Goal: Task Accomplishment & Management: Manage account settings

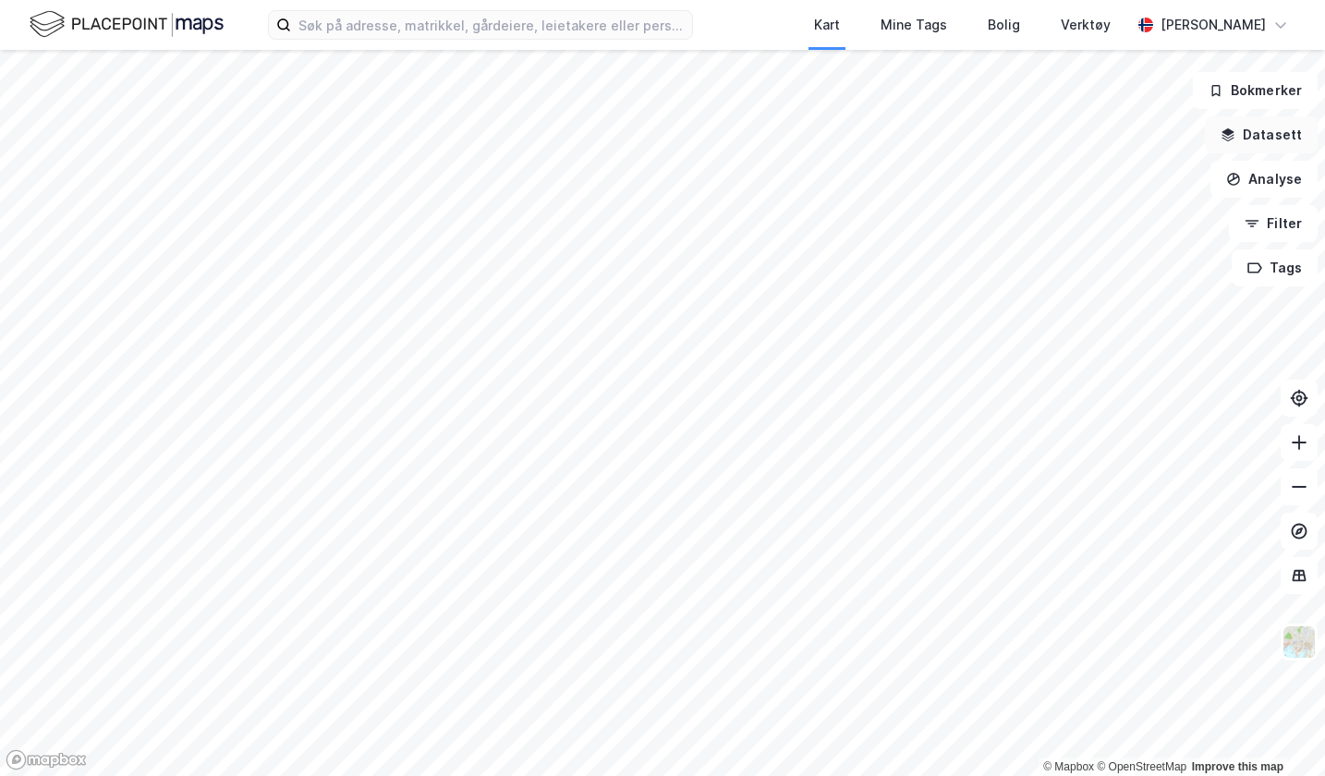
click at [1252, 137] on button "Datasett" at bounding box center [1261, 134] width 113 height 37
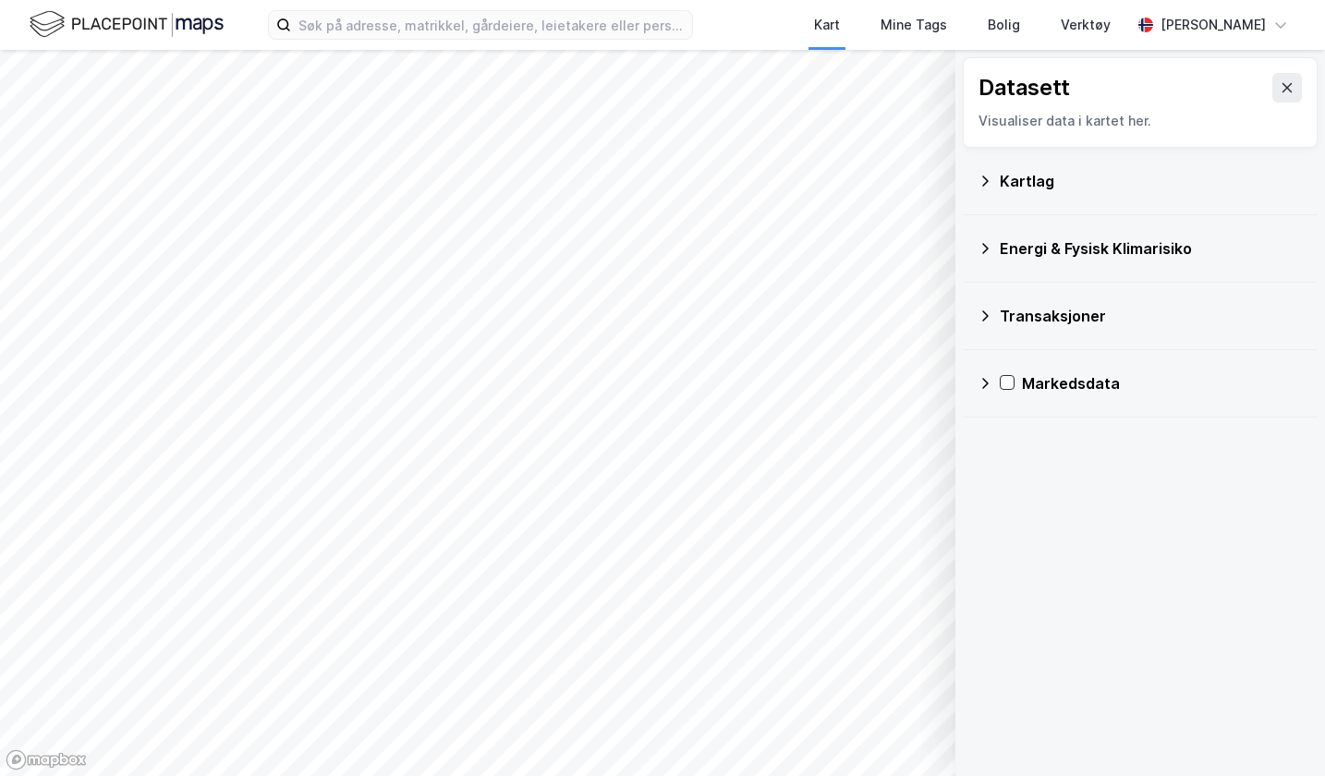
click at [1017, 188] on div "Kartlag" at bounding box center [1151, 181] width 303 height 22
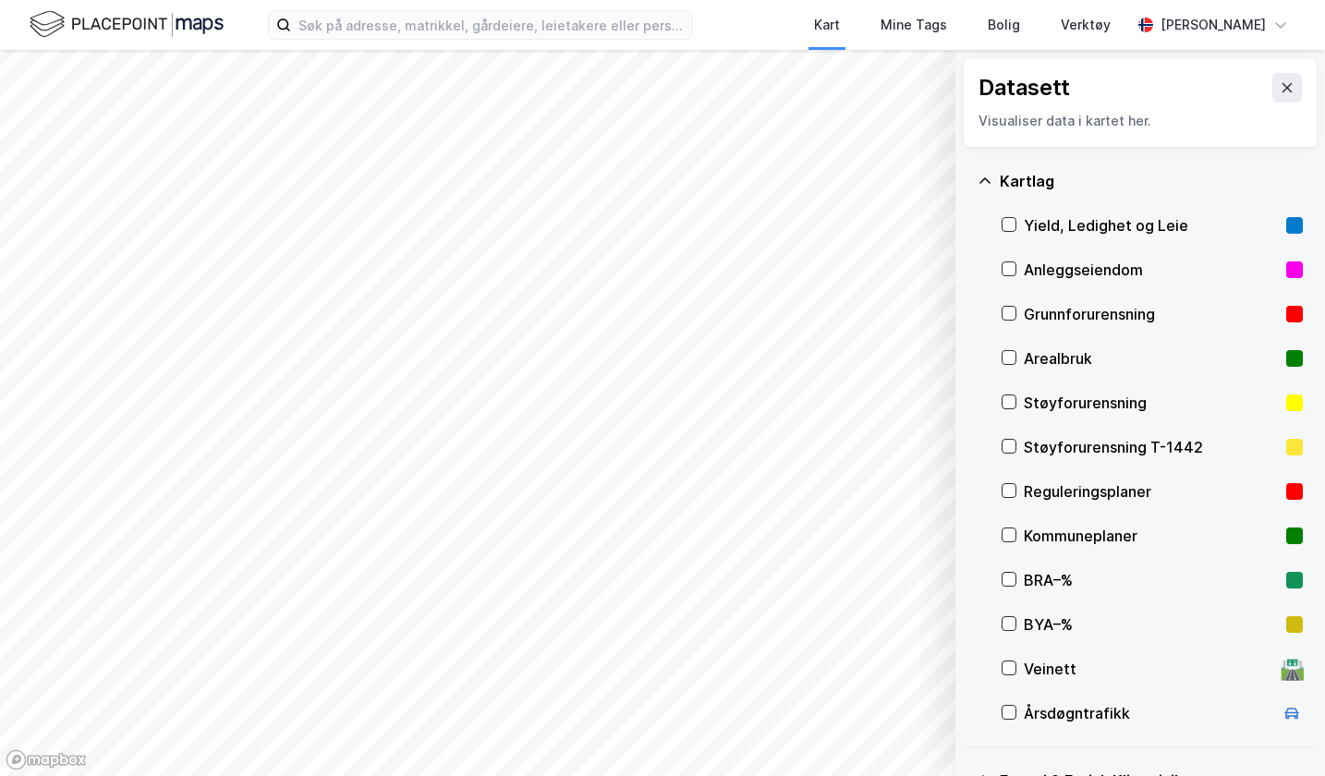
click at [1017, 188] on div "Kartlag" at bounding box center [1151, 181] width 303 height 22
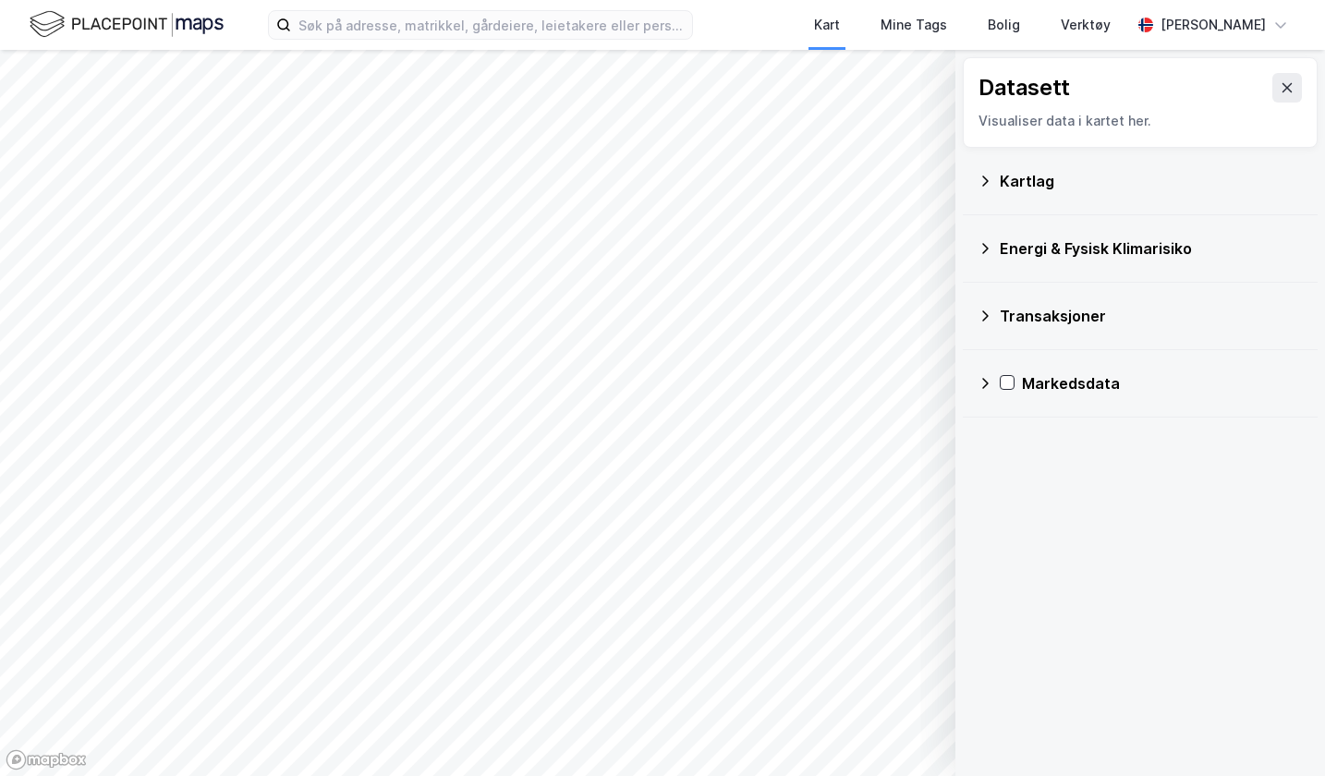
click at [1027, 251] on div "Energi & Fysisk Klimarisiko" at bounding box center [1151, 248] width 303 height 22
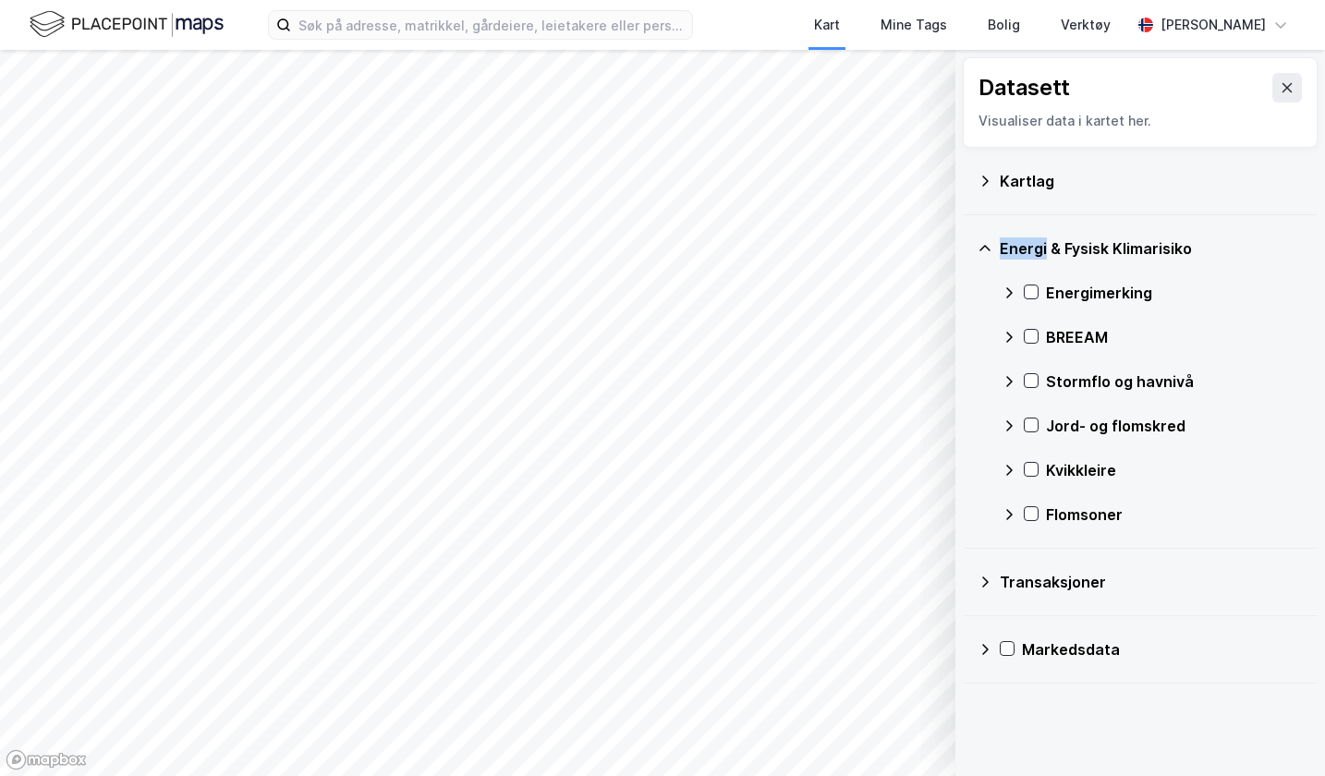
click at [1027, 251] on div "Energi & Fysisk Klimarisiko" at bounding box center [1151, 248] width 303 height 22
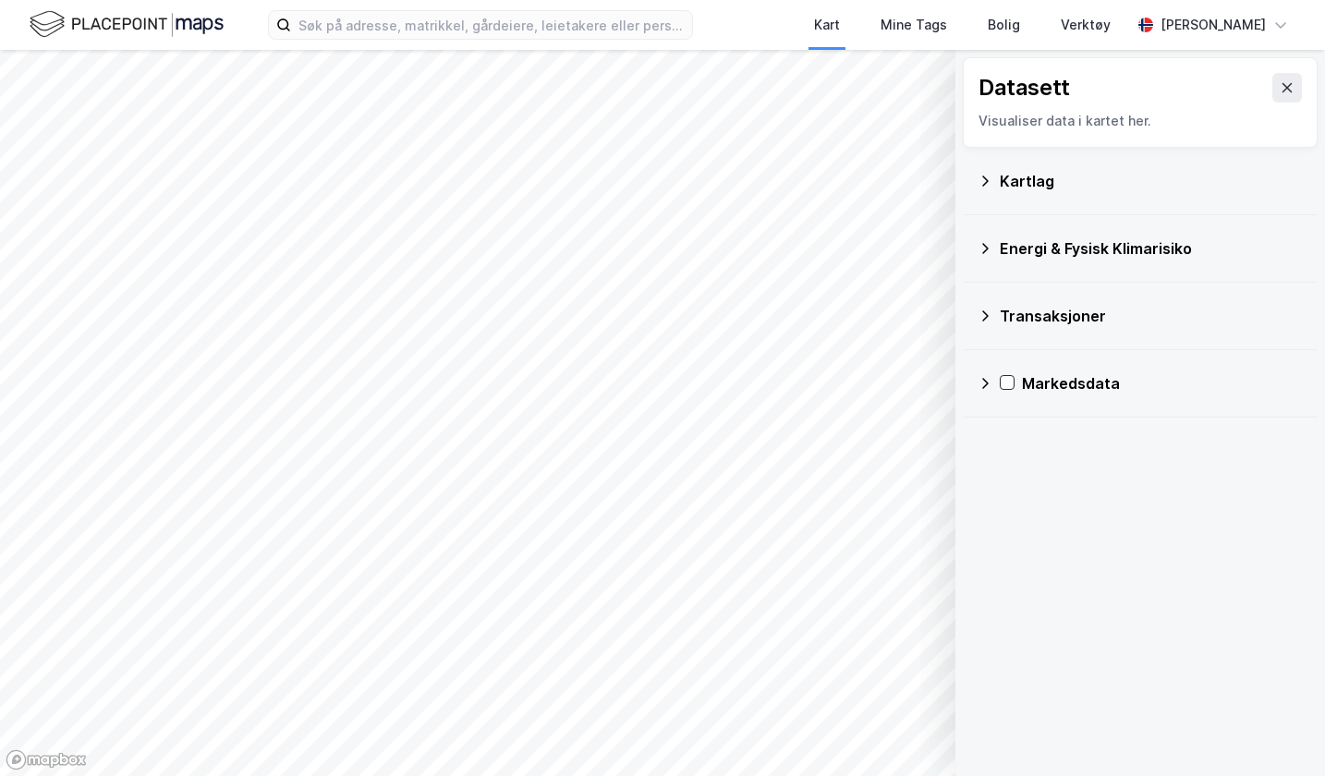
click at [1027, 292] on div "Transaksjoner" at bounding box center [1140, 316] width 355 height 67
click at [1028, 320] on div "Transaksjoner" at bounding box center [1151, 316] width 303 height 22
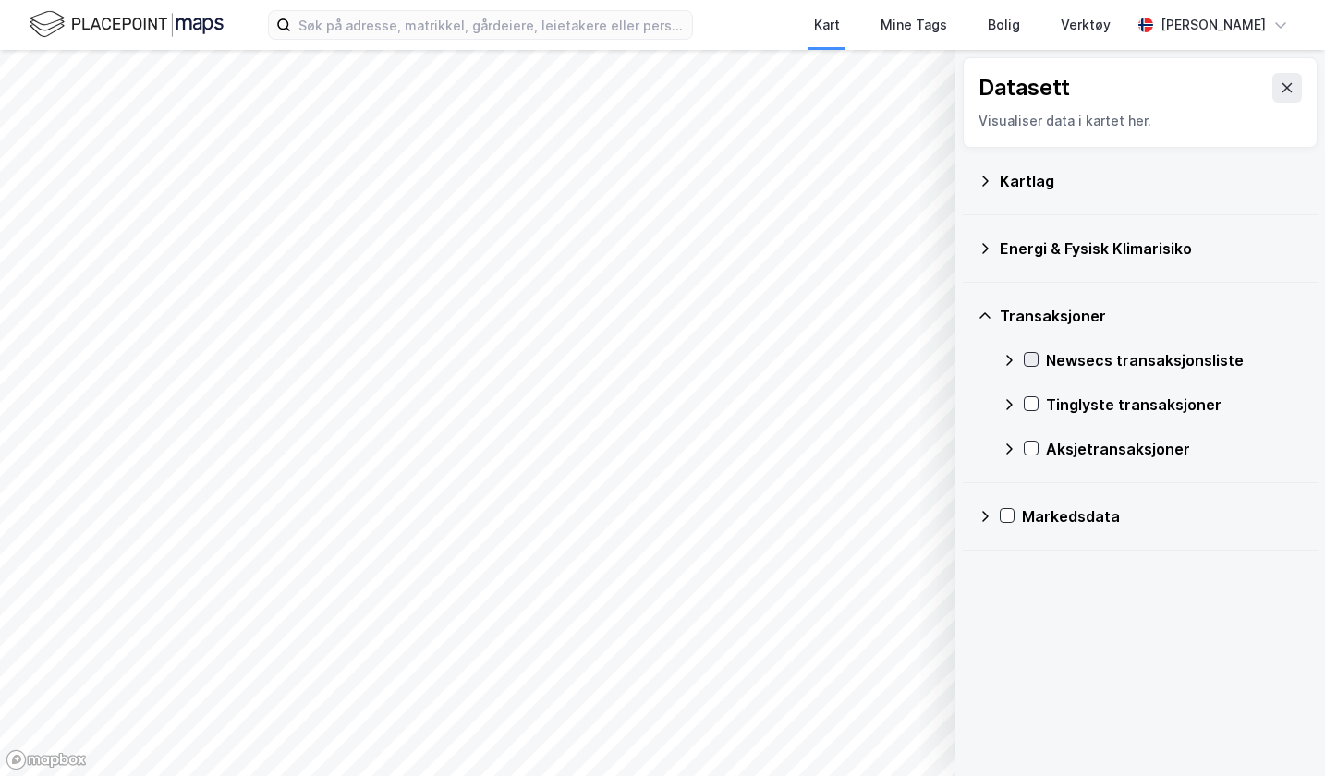
click at [1032, 364] on icon at bounding box center [1031, 359] width 13 height 13
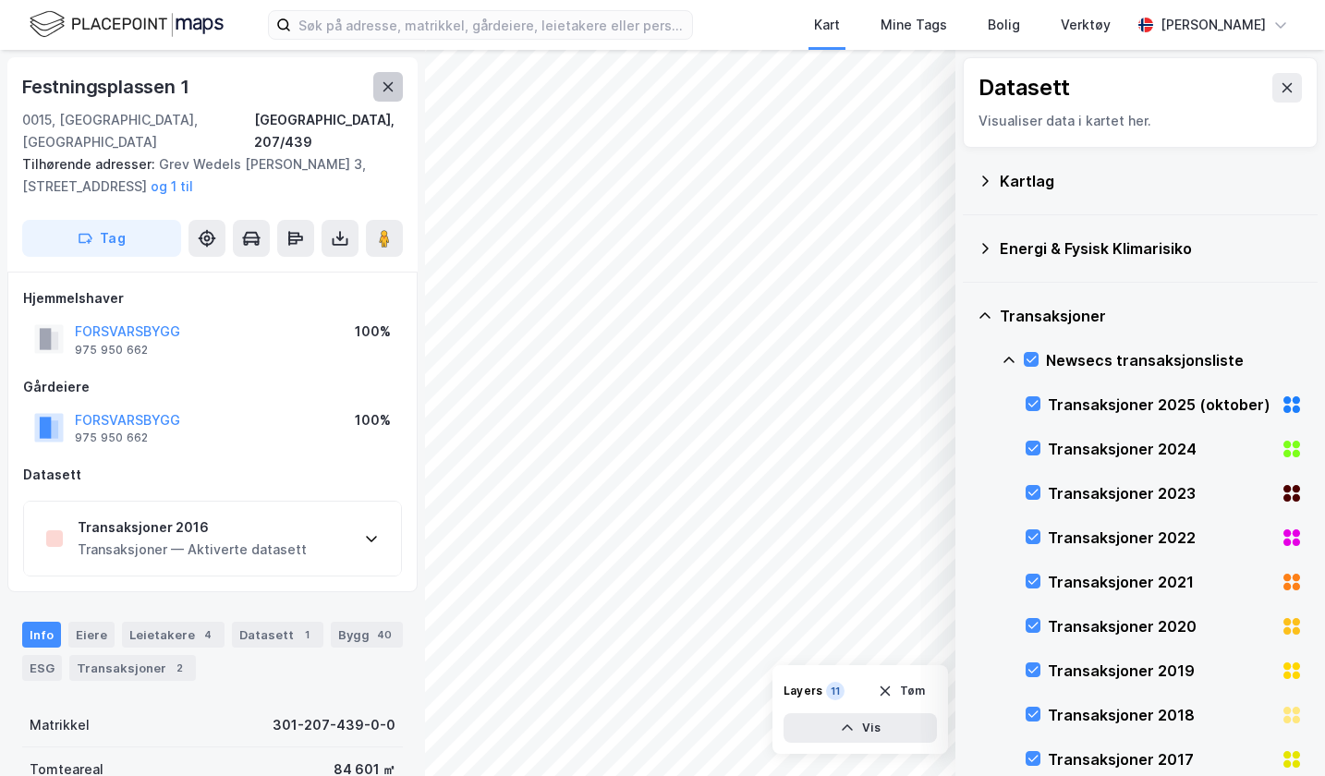
click at [389, 92] on icon at bounding box center [388, 86] width 15 height 15
click at [298, 537] on div "Transaksjoner 2016 Transaksjoner — Aktiverte datasett" at bounding box center [212, 539] width 377 height 74
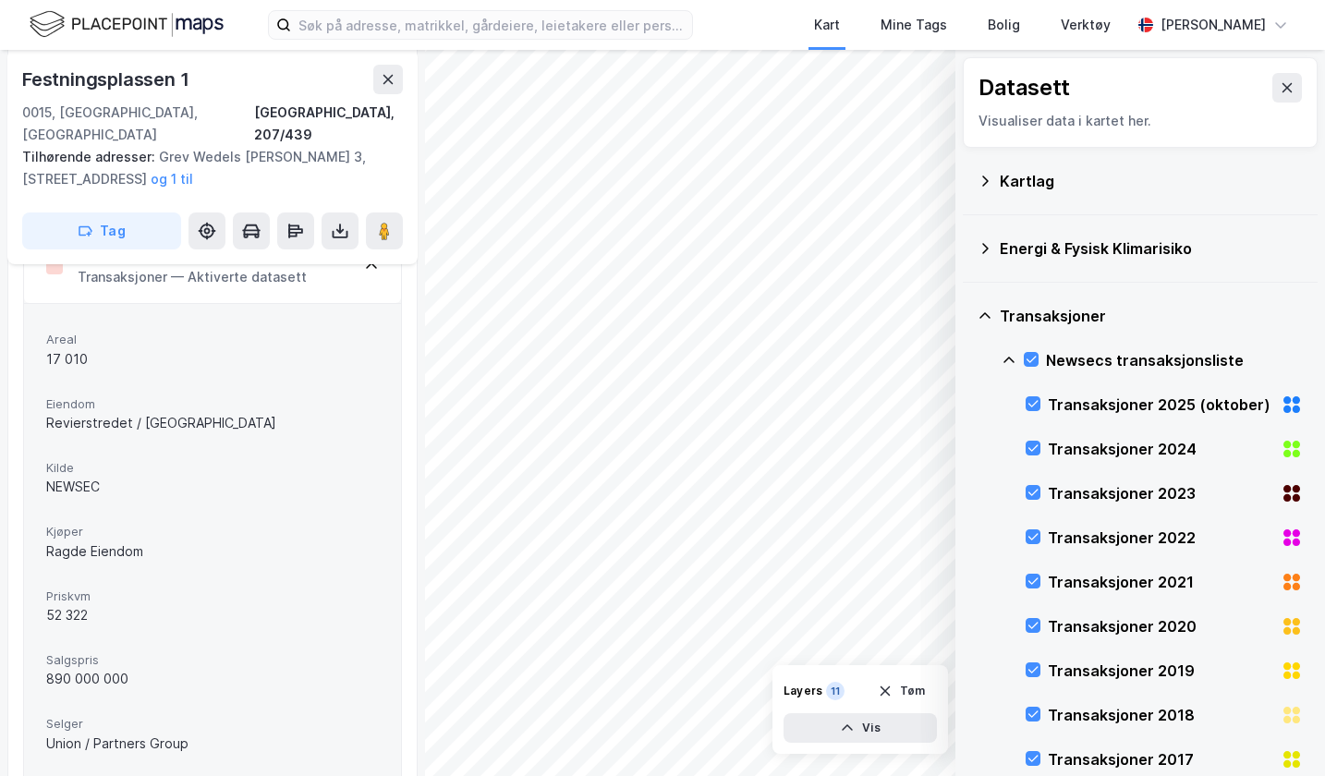
scroll to position [269, 0]
click at [385, 87] on button at bounding box center [388, 80] width 30 height 30
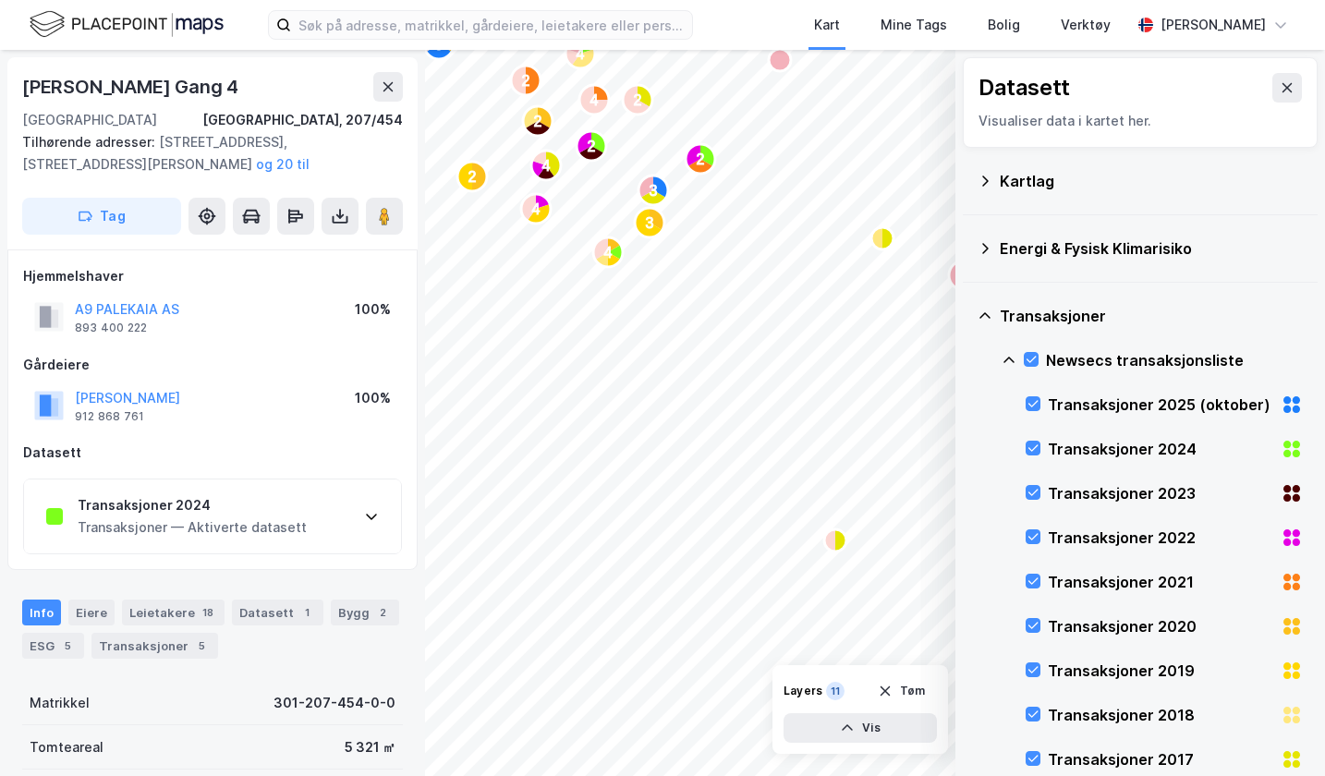
click at [344, 530] on div "Transaksjoner 2024 Transaksjoner — Aktiverte datasett" at bounding box center [212, 516] width 377 height 74
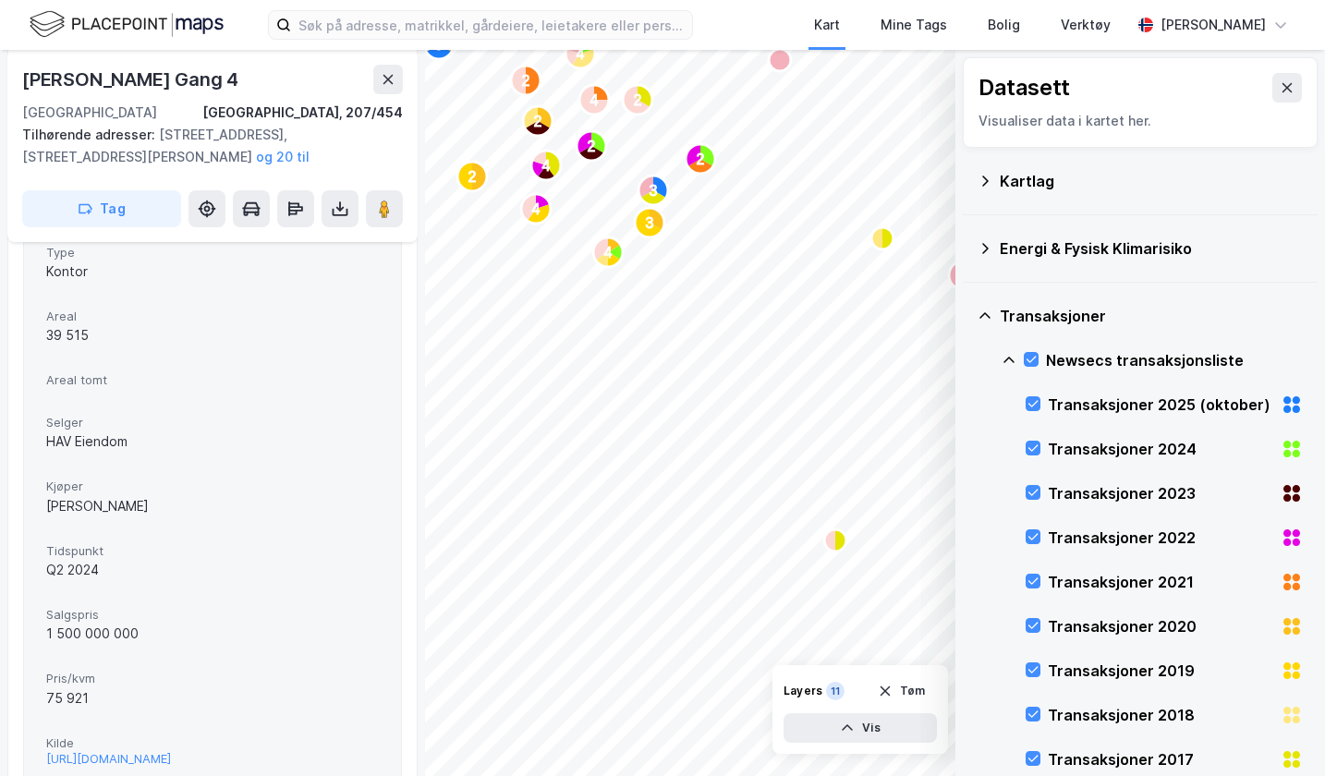
scroll to position [412, 0]
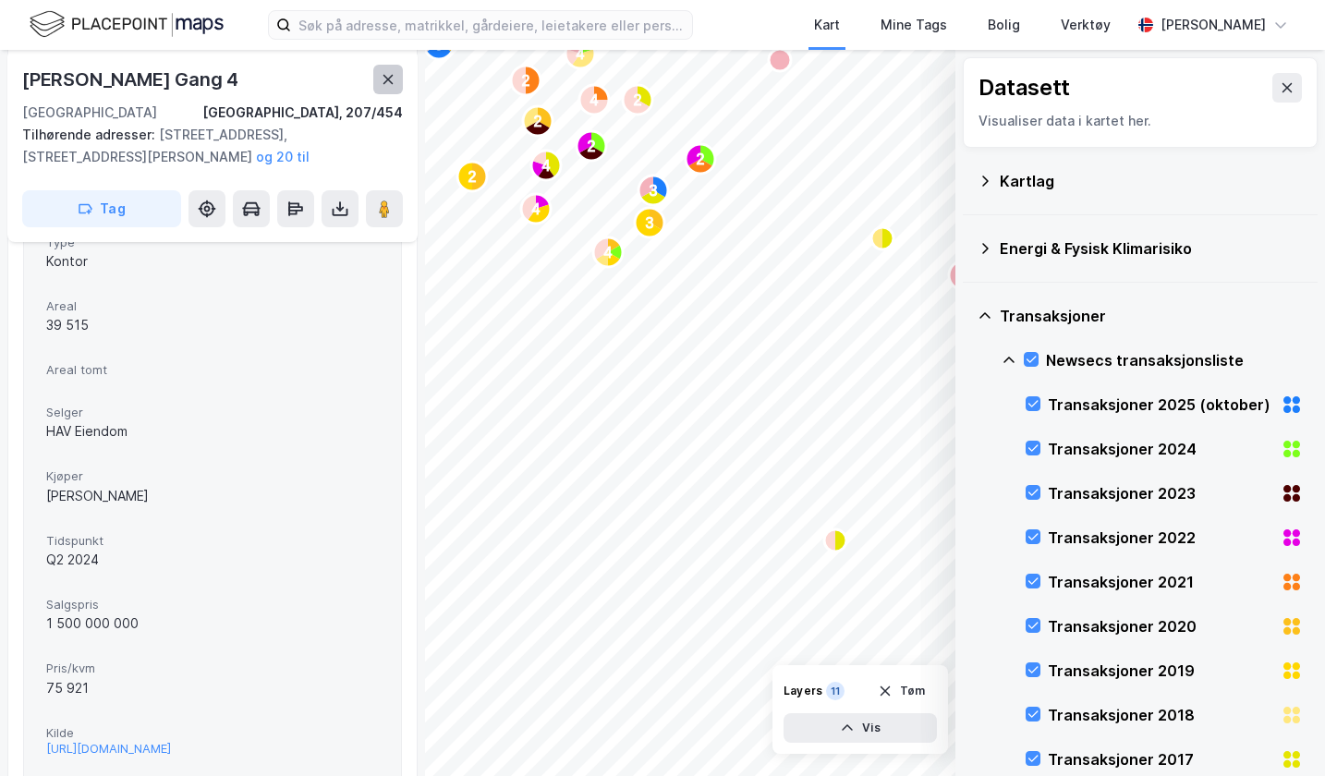
click at [386, 77] on icon at bounding box center [388, 79] width 10 height 9
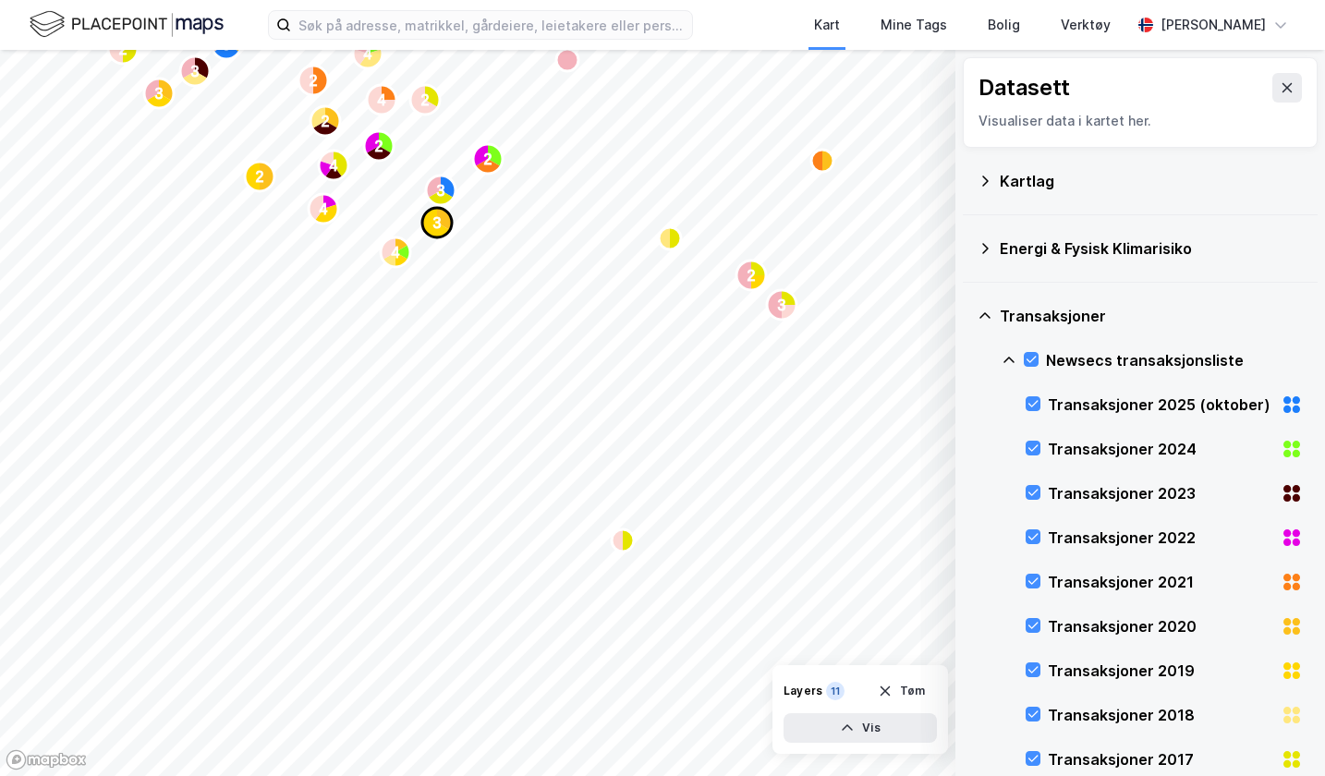
click at [439, 220] on text "3" at bounding box center [437, 223] width 8 height 16
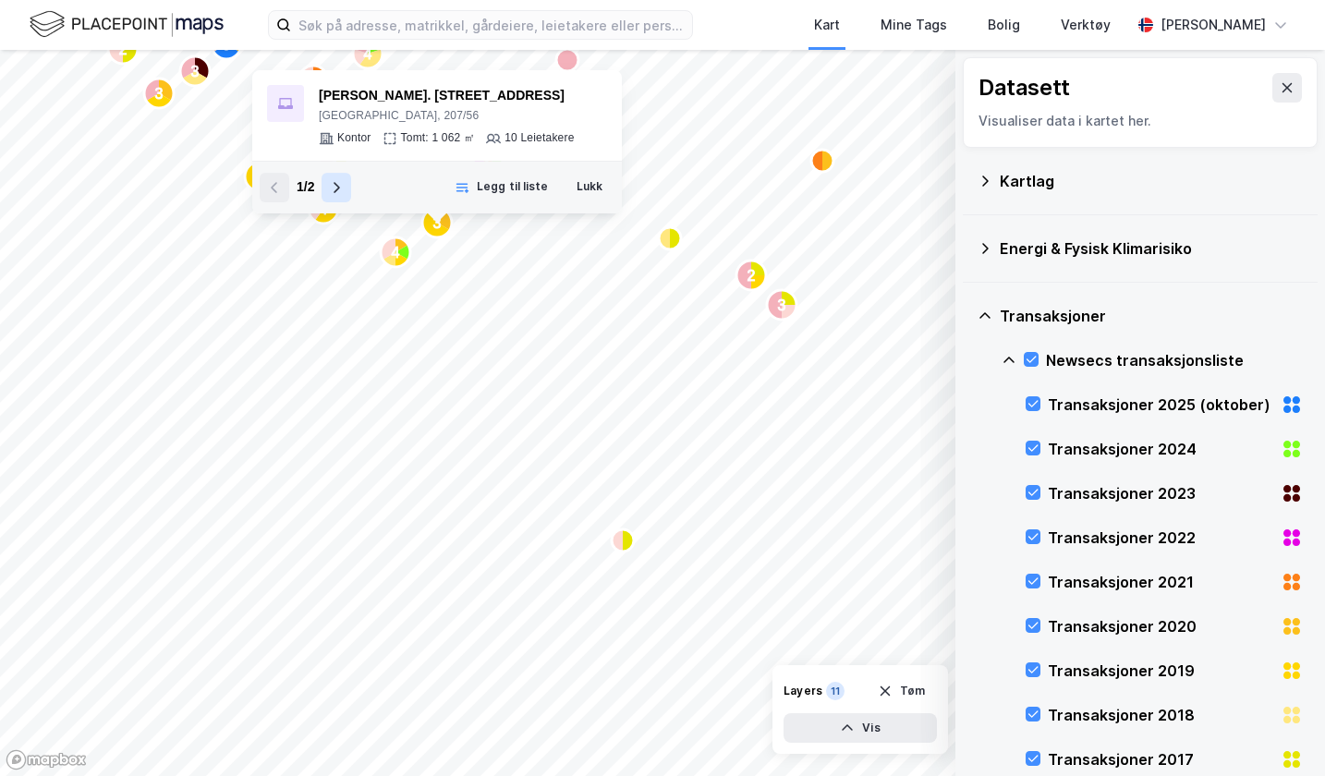
click at [342, 196] on button at bounding box center [337, 188] width 30 height 30
click at [281, 195] on button at bounding box center [275, 188] width 30 height 30
click at [327, 192] on button at bounding box center [337, 188] width 30 height 30
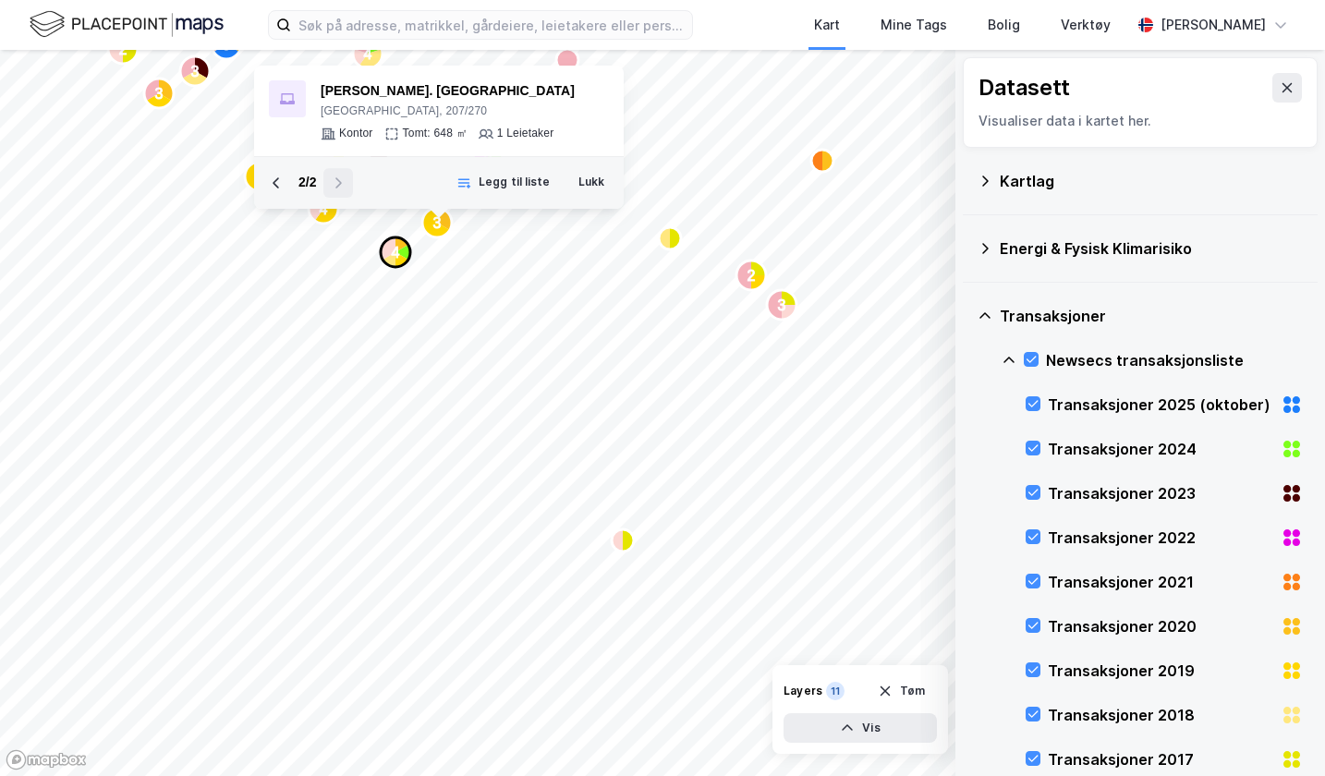
click at [397, 261] on icon "Map marker" at bounding box center [401, 259] width 13 height 15
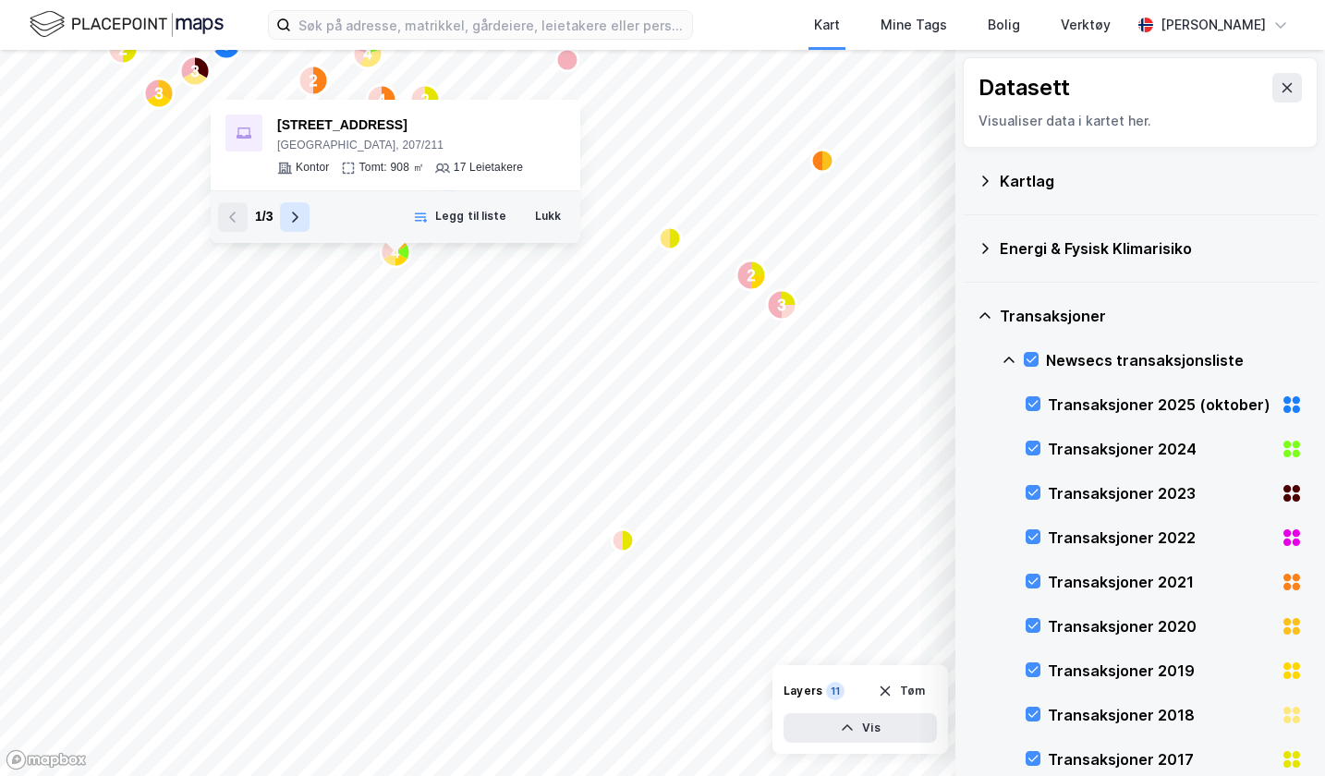
click at [304, 215] on button at bounding box center [295, 217] width 30 height 30
click at [303, 215] on div "3 / 3" at bounding box center [263, 217] width 91 height 30
click at [228, 213] on icon at bounding box center [232, 217] width 15 height 15
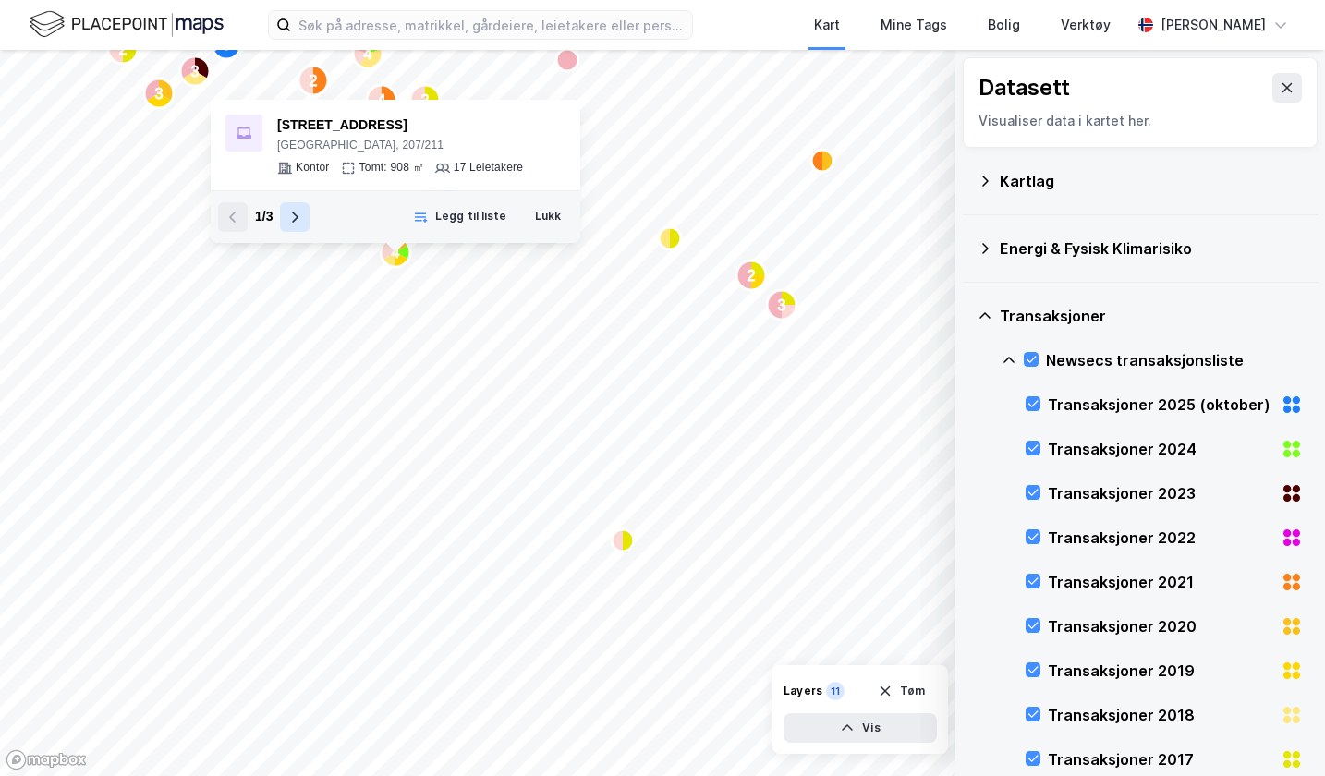
click at [286, 216] on button at bounding box center [295, 217] width 30 height 30
click at [333, 121] on div "[STREET_ADDRESS]" at bounding box center [401, 126] width 249 height 22
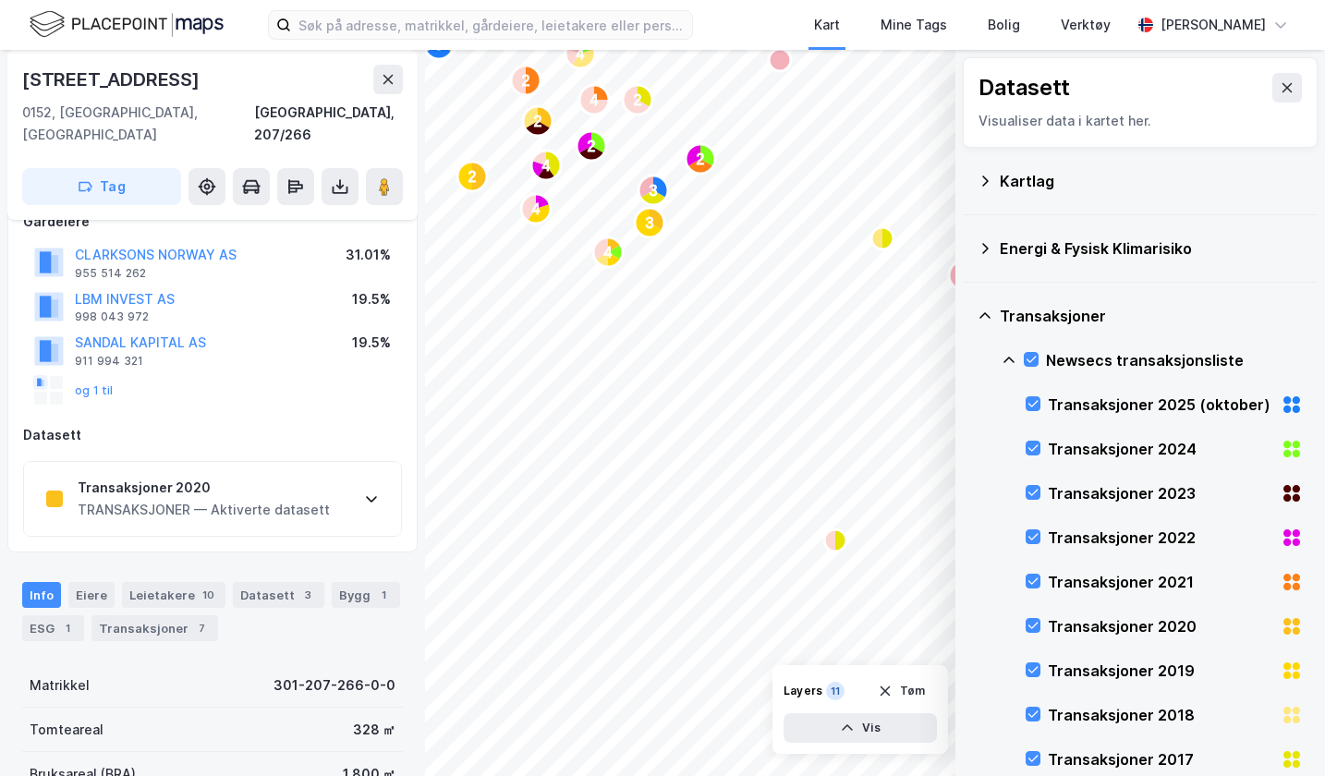
click at [297, 477] on div "Transaksjoner 2020" at bounding box center [204, 488] width 252 height 22
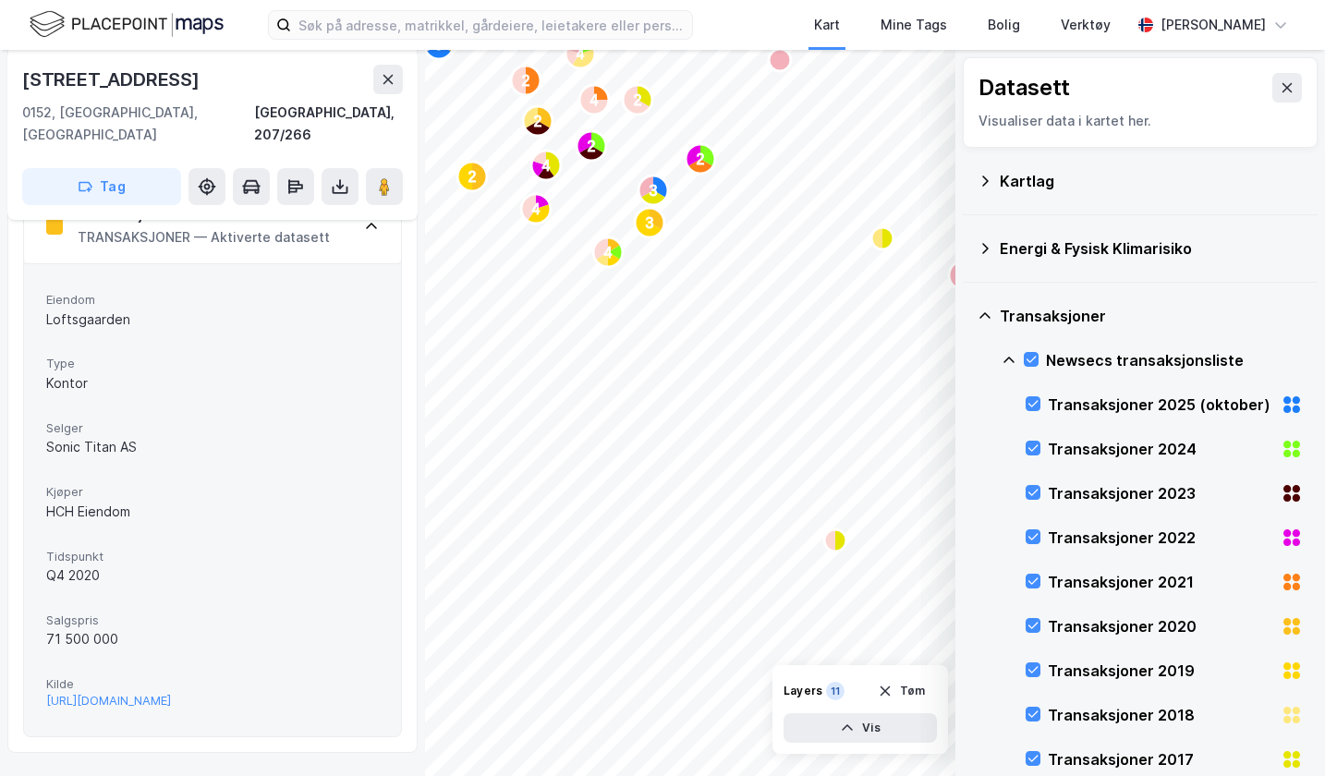
scroll to position [391, 0]
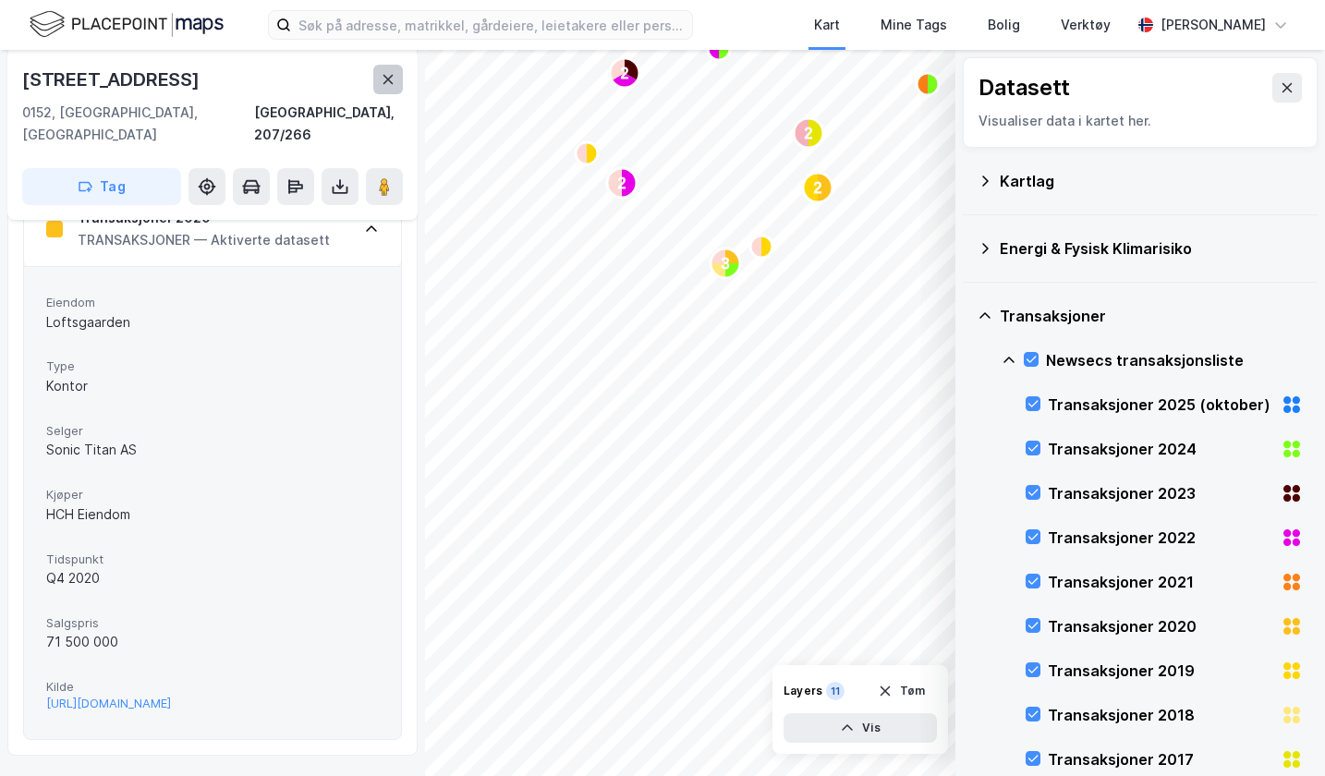
click at [393, 84] on icon at bounding box center [388, 79] width 15 height 15
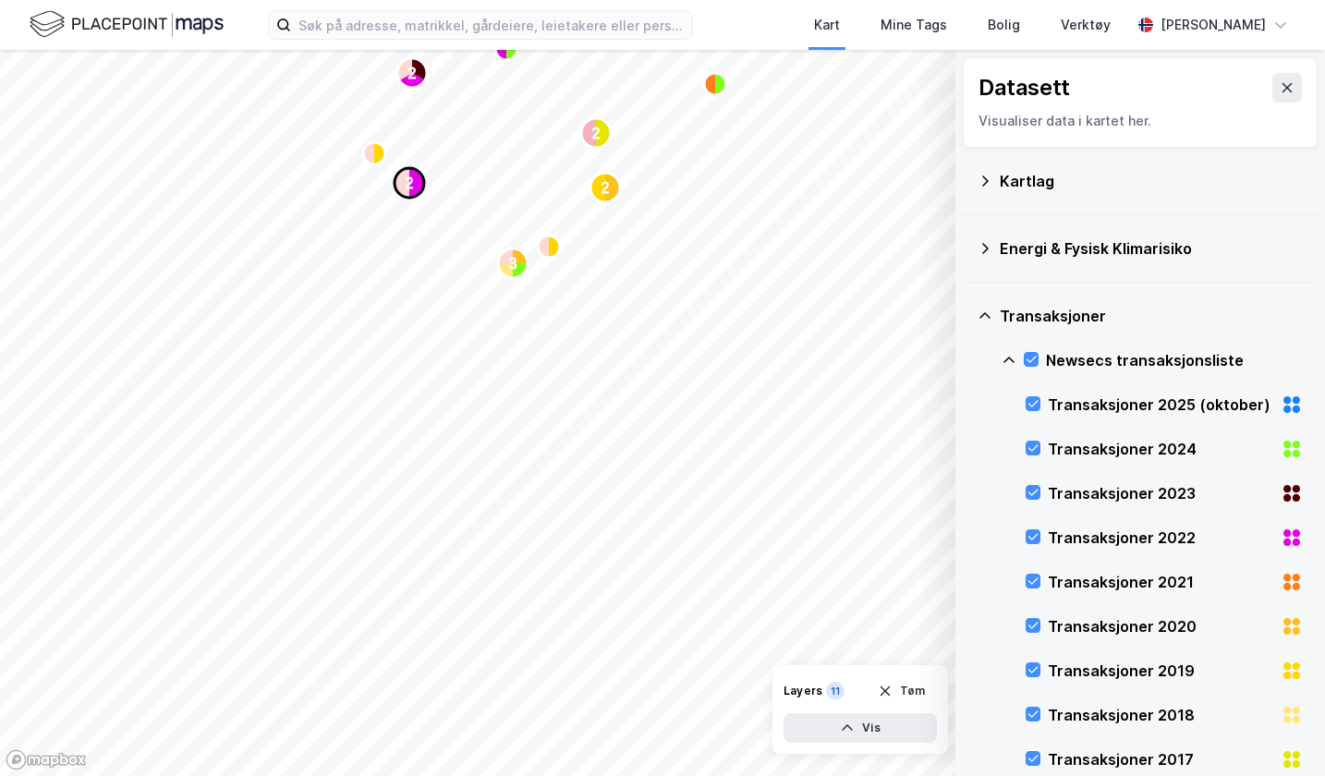
click at [414, 186] on icon "Map marker" at bounding box center [416, 183] width 15 height 30
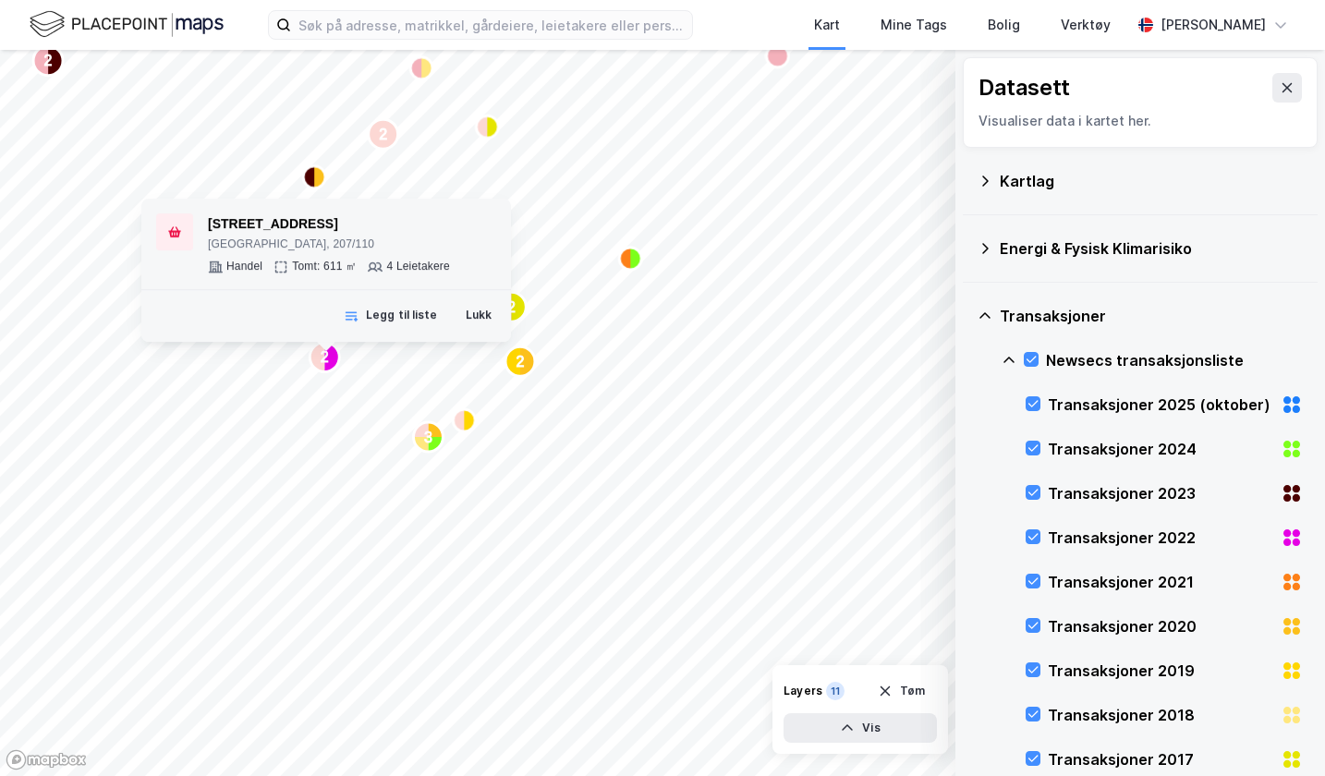
click at [376, 348] on div "3 2 2 3 2 2 2 2 2 2 2 2 2 2 2 2 2 2 3 3" at bounding box center [662, 413] width 1325 height 726
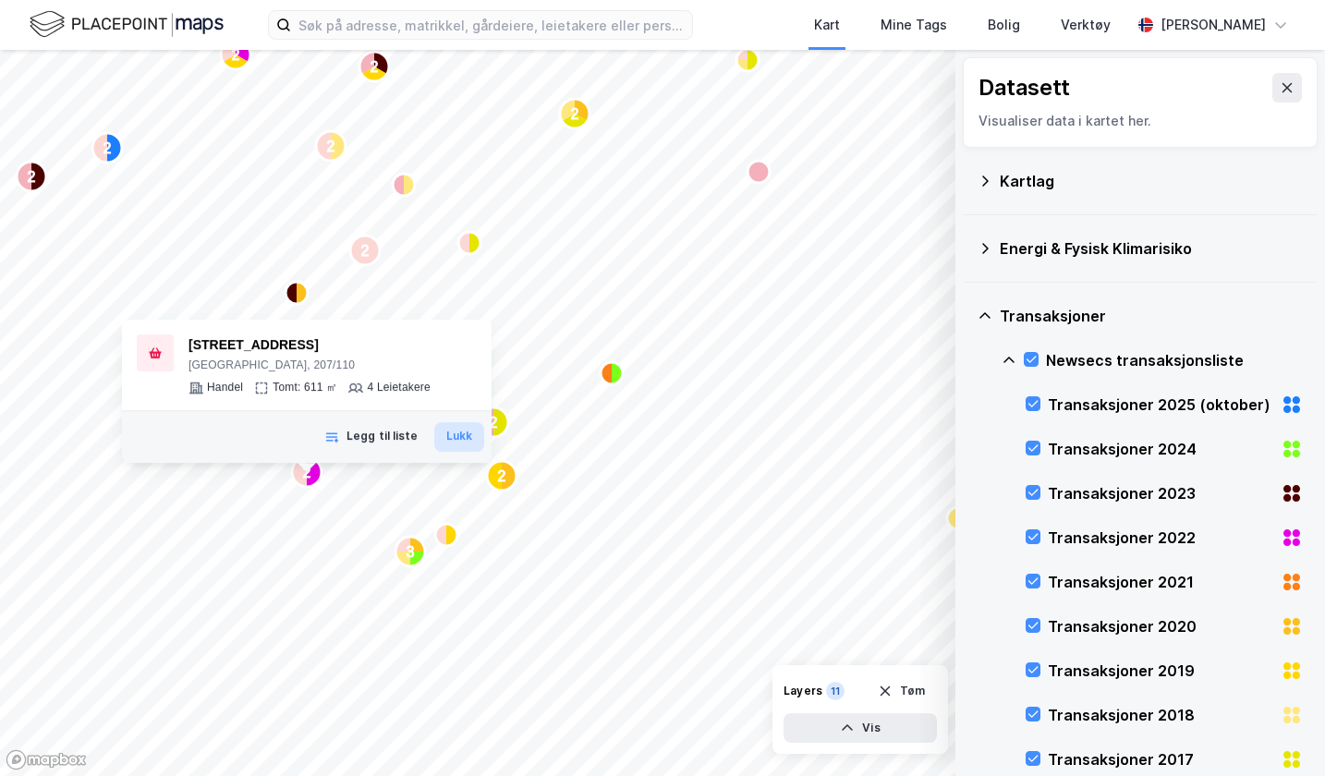
click at [454, 440] on button "Lukk" at bounding box center [459, 437] width 50 height 30
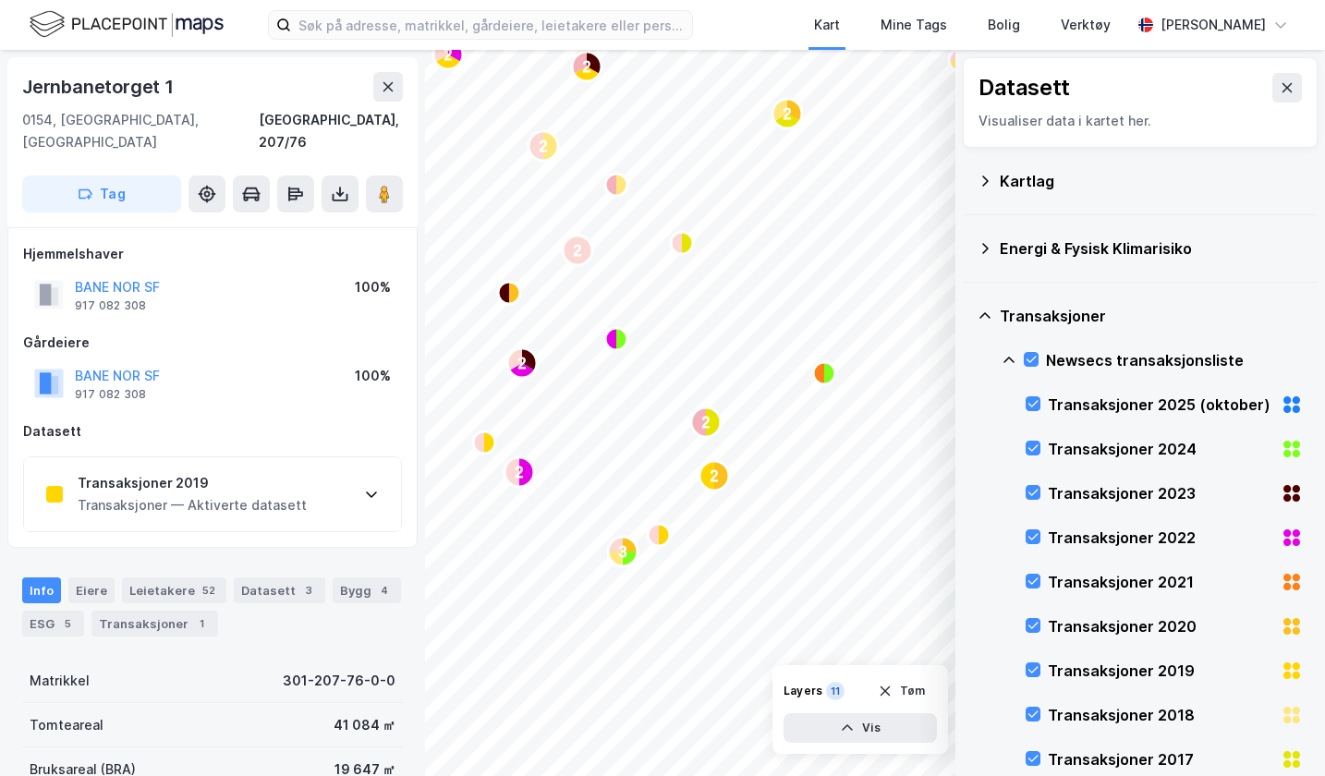
click at [336, 469] on div "Transaksjoner 2019 Transaksjoner — Aktiverte datasett" at bounding box center [212, 494] width 377 height 74
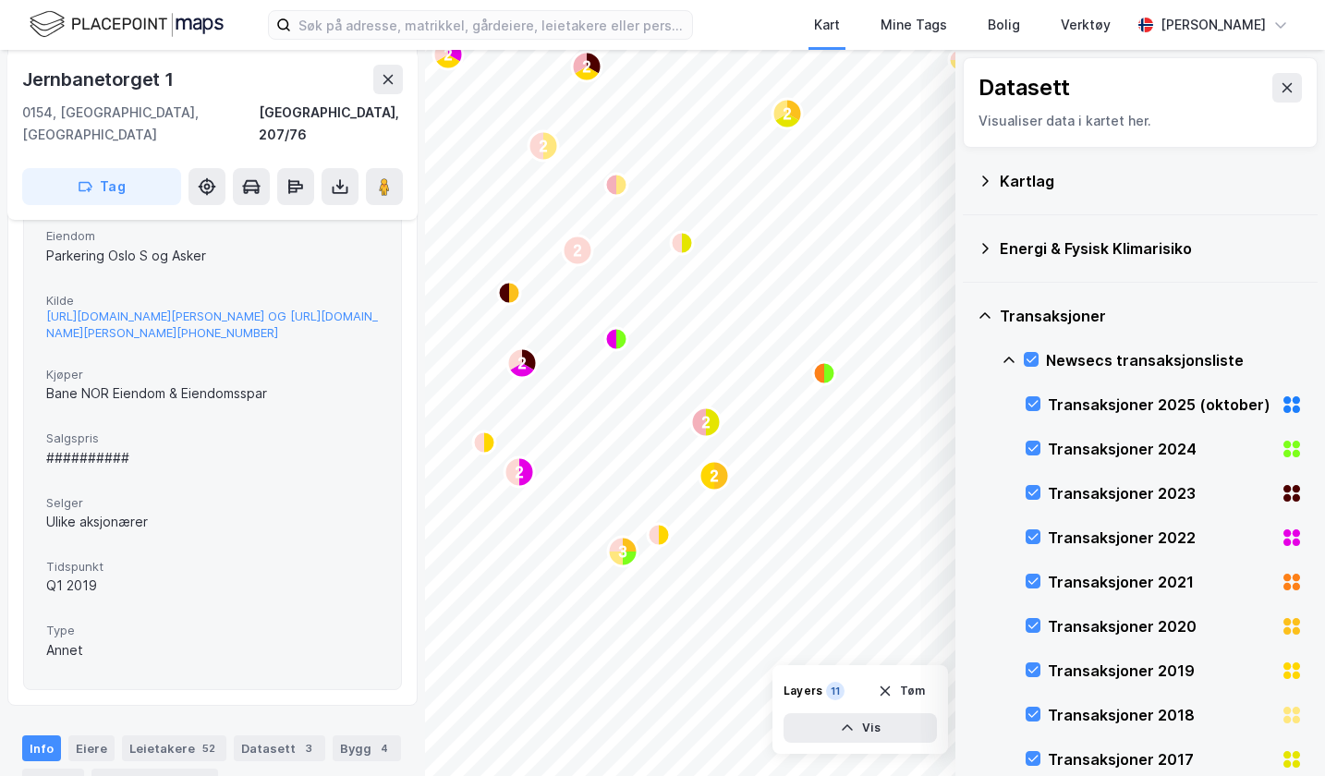
scroll to position [294, 0]
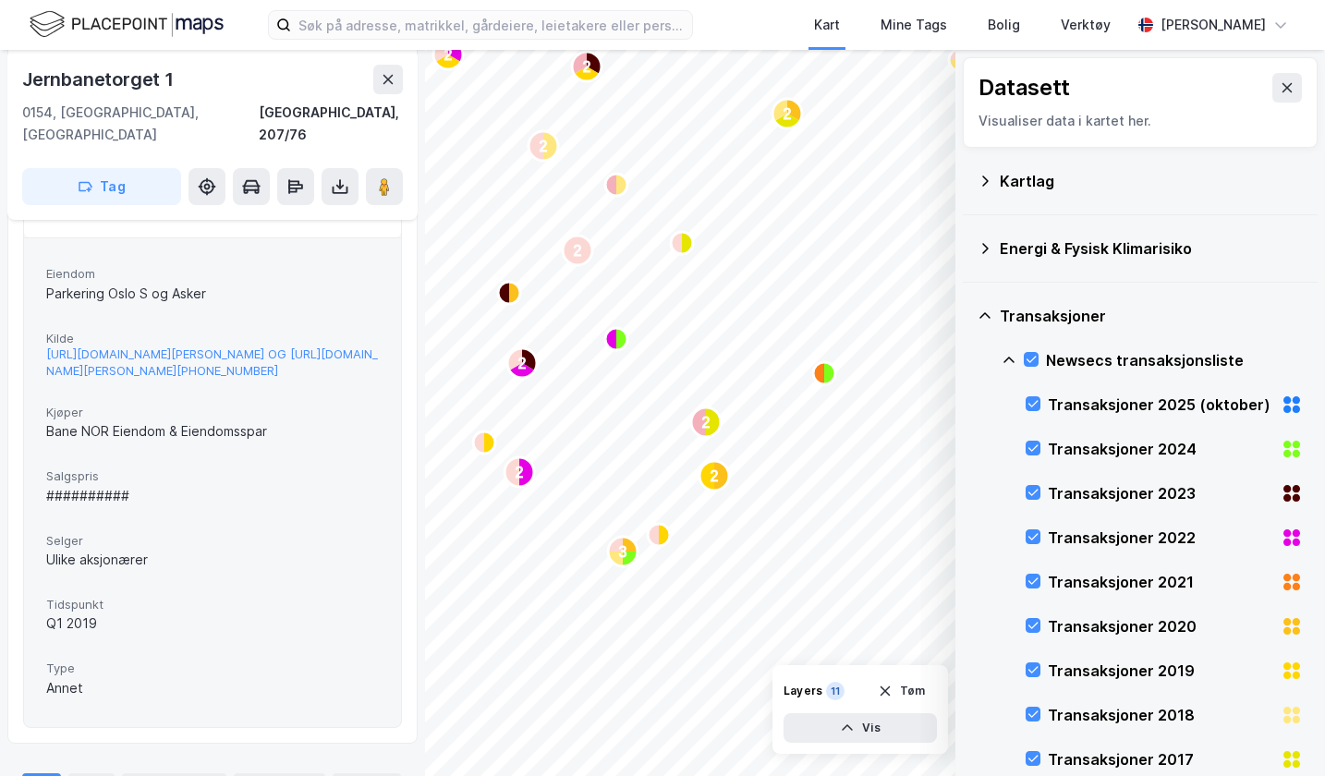
click at [80, 502] on div "##########" at bounding box center [212, 496] width 333 height 22
click at [377, 88] on button at bounding box center [388, 80] width 30 height 30
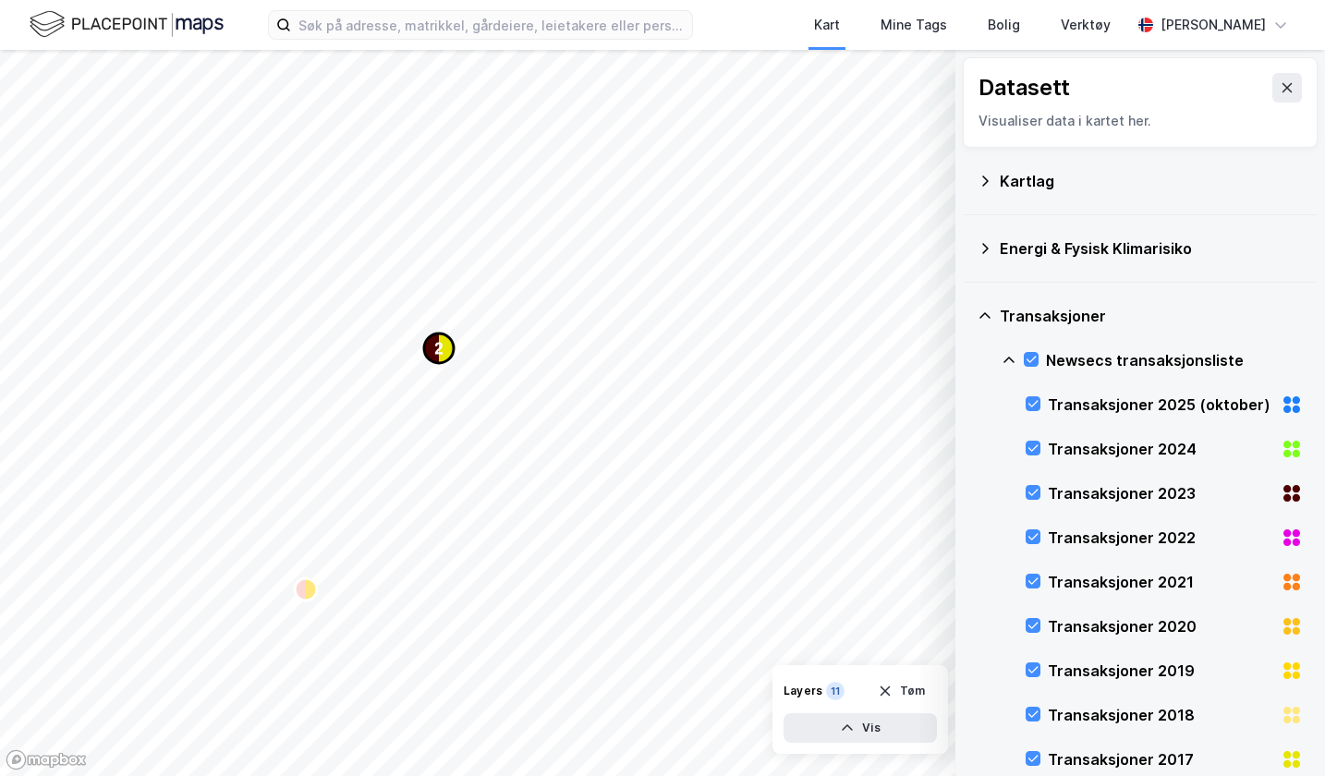
click at [444, 351] on icon "Map marker" at bounding box center [446, 349] width 15 height 30
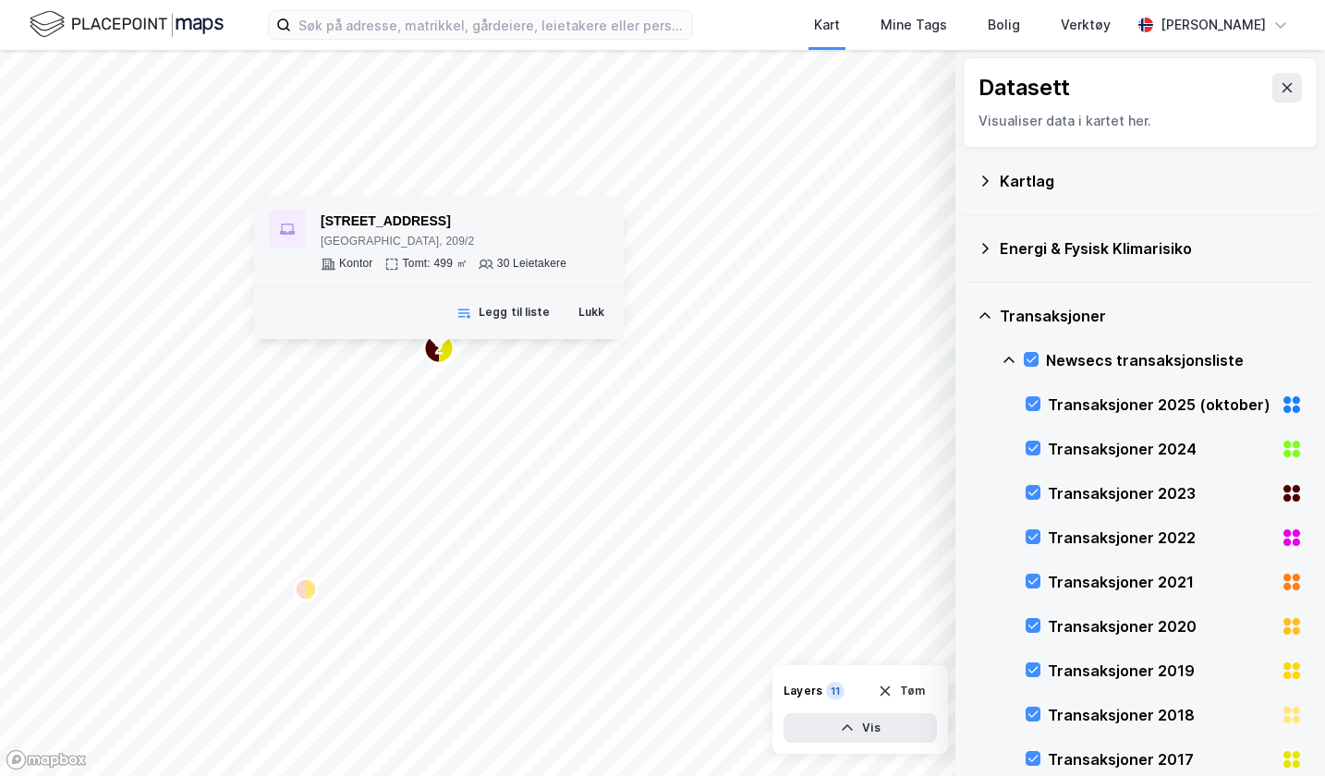
click at [392, 229] on div "[STREET_ADDRESS]" at bounding box center [444, 222] width 246 height 22
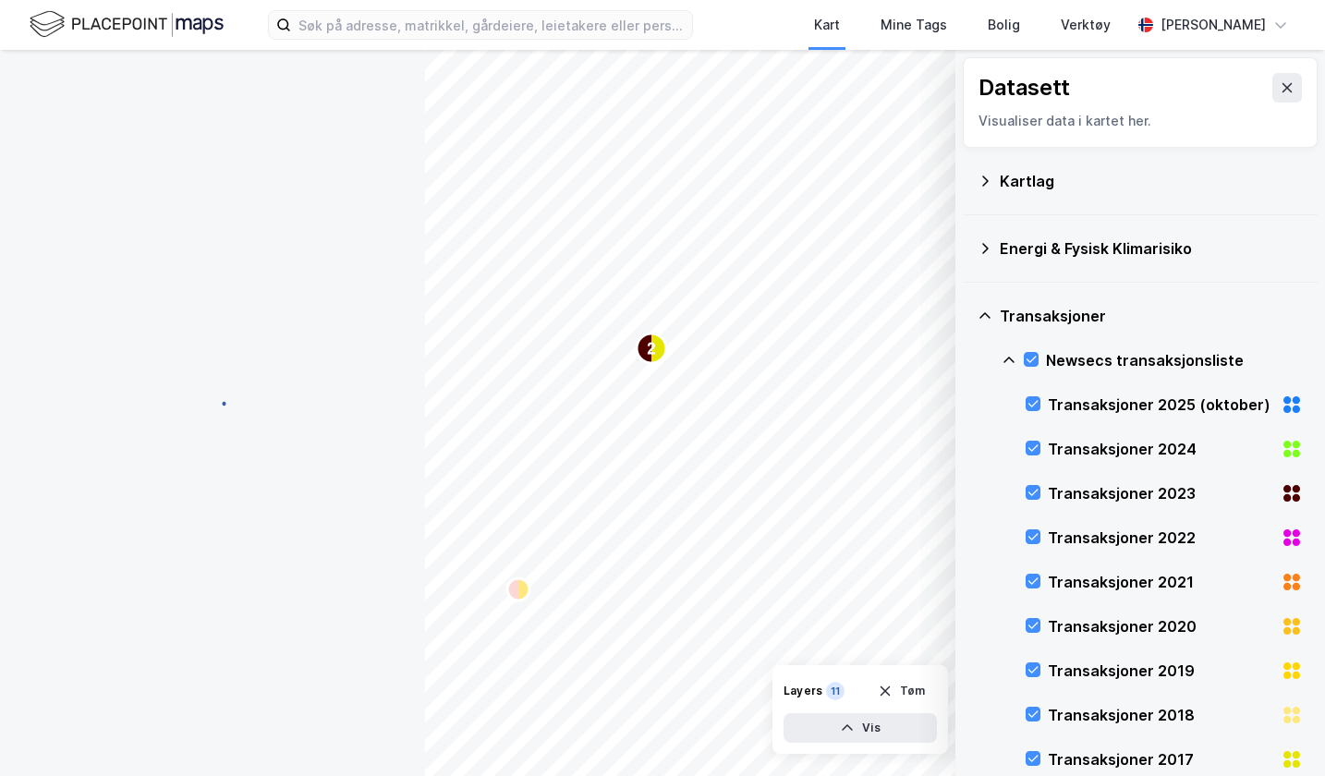
scroll to position [294, 0]
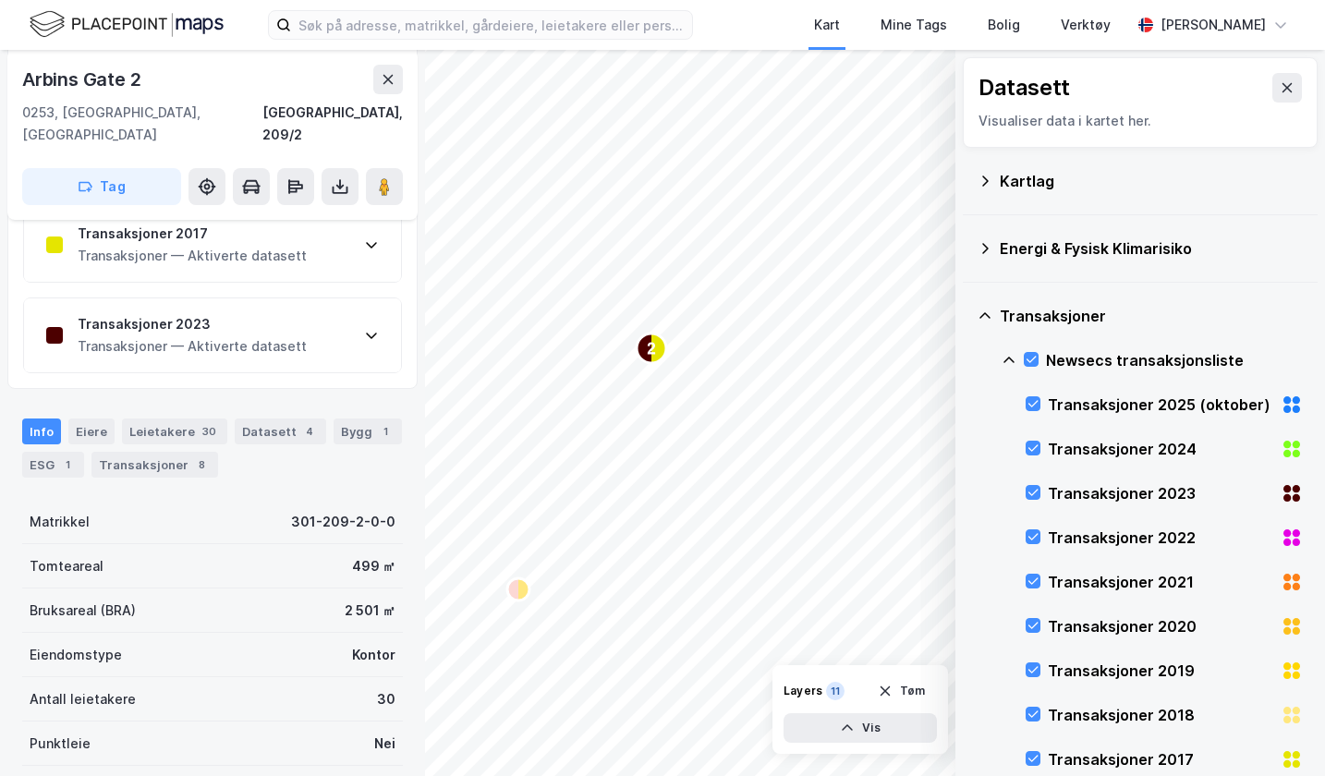
click at [342, 242] on div "Transaksjoner 2017 Transaksjoner — Aktiverte datasett" at bounding box center [212, 245] width 377 height 74
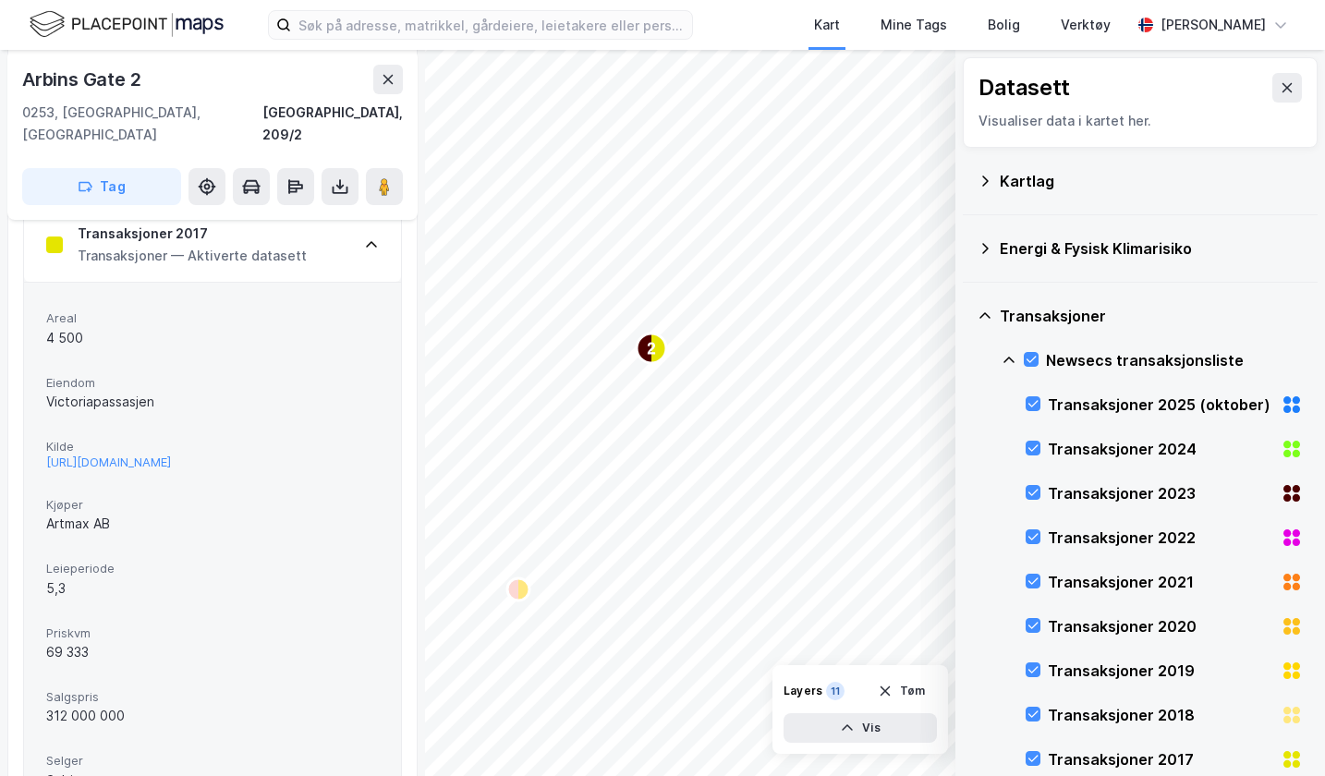
click at [342, 242] on div "Transaksjoner 2017 Transaksjoner — Aktiverte datasett" at bounding box center [212, 245] width 377 height 74
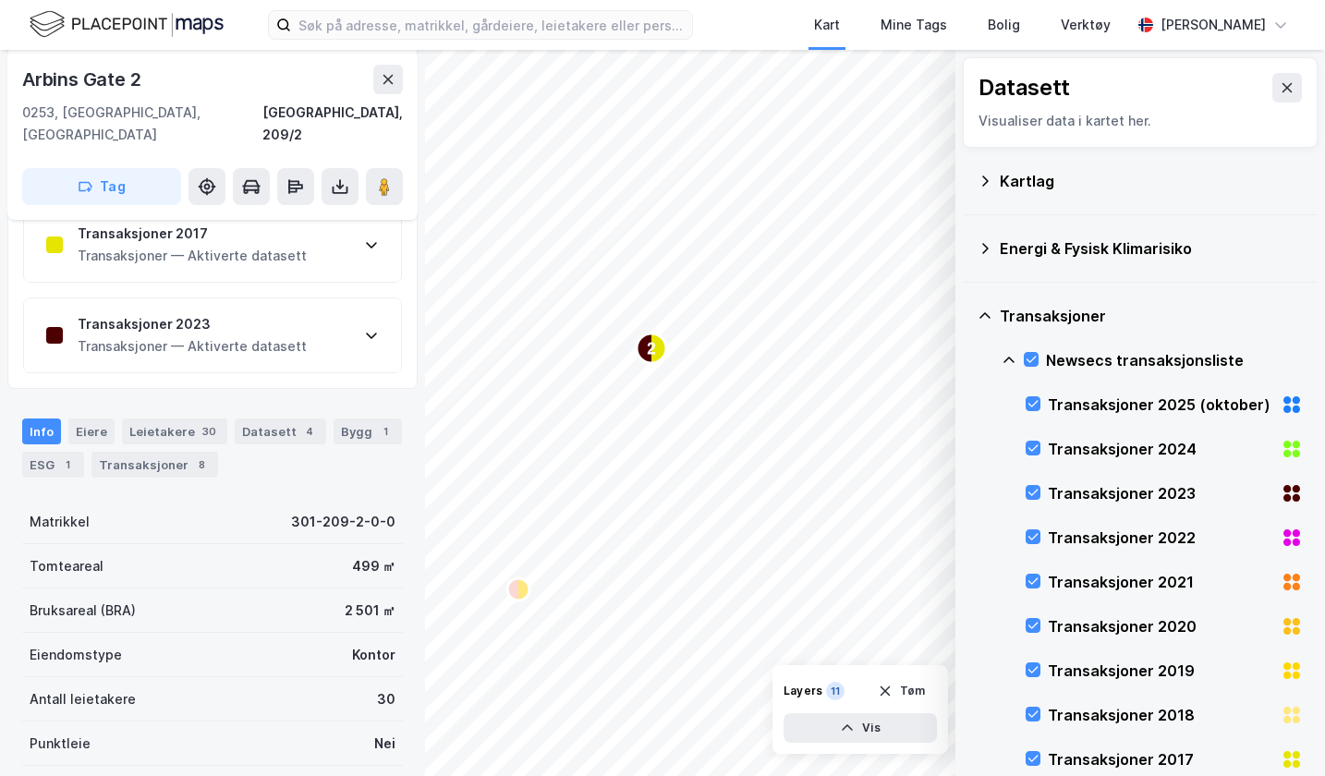
click at [336, 315] on div "Transaksjoner 2023 Transaksjoner — Aktiverte datasett" at bounding box center [212, 335] width 377 height 74
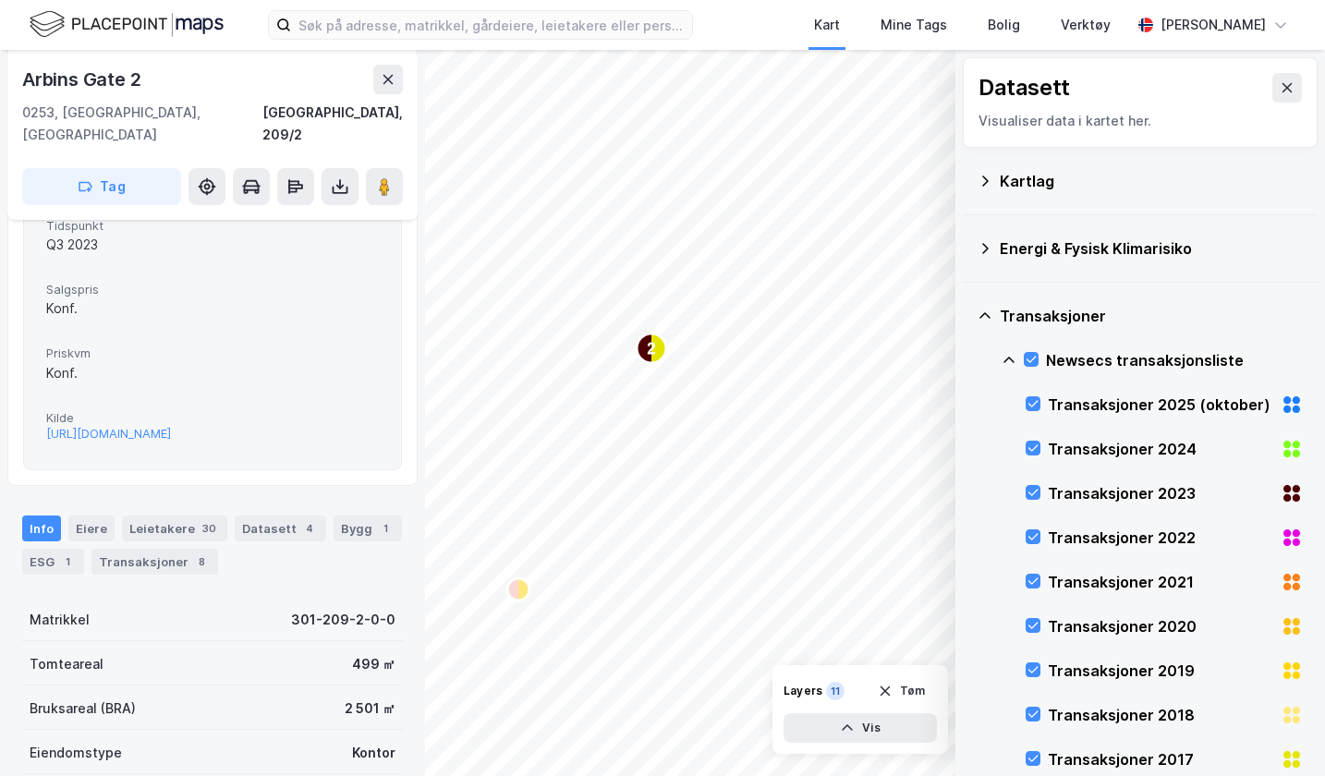
scroll to position [713, 0]
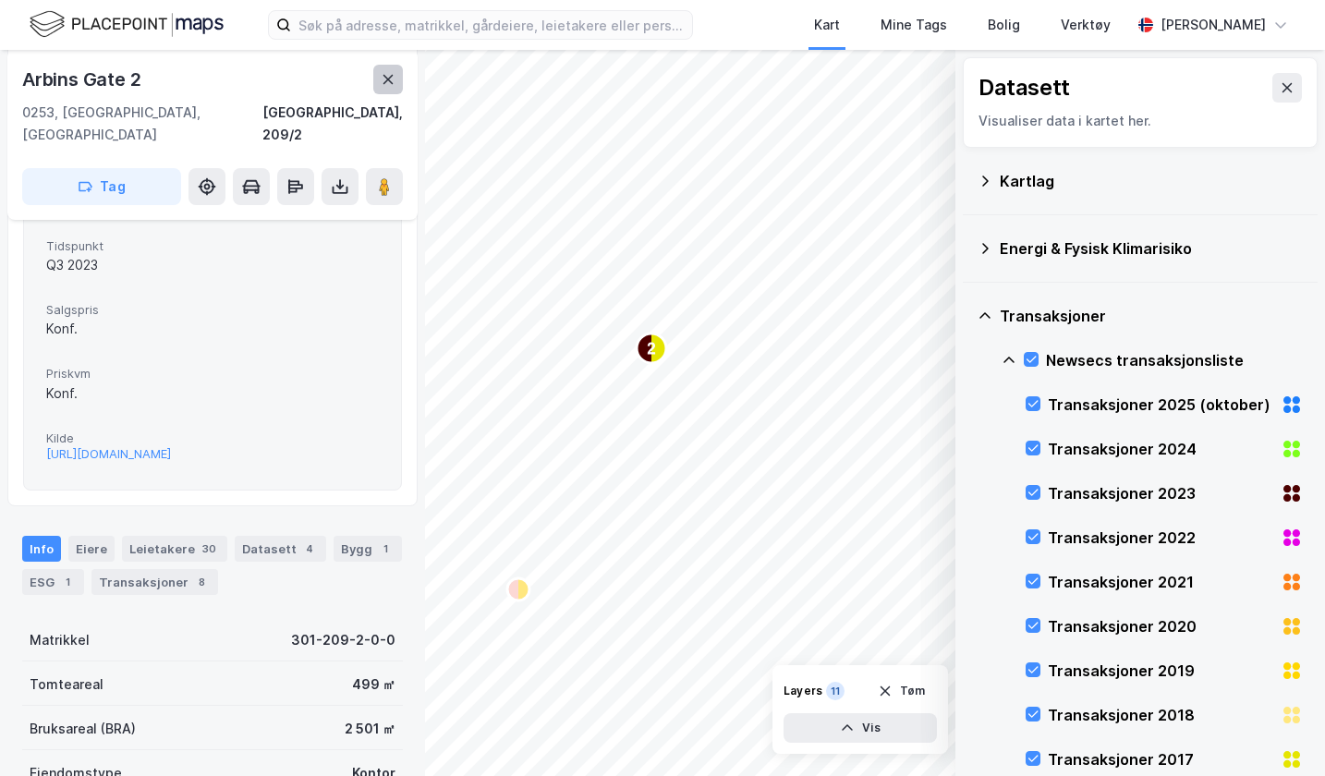
click at [390, 75] on icon at bounding box center [388, 79] width 15 height 15
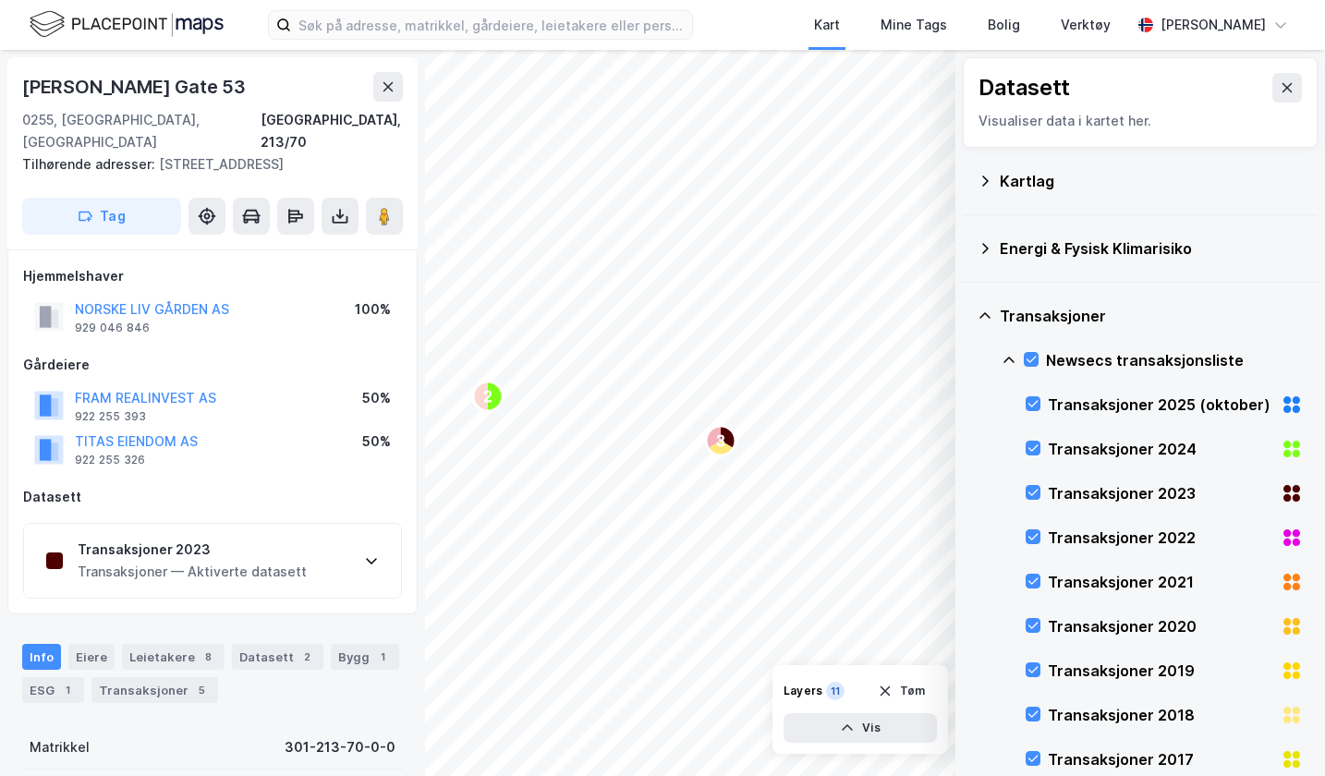
click at [271, 539] on div "Transaksjoner 2023" at bounding box center [192, 550] width 229 height 22
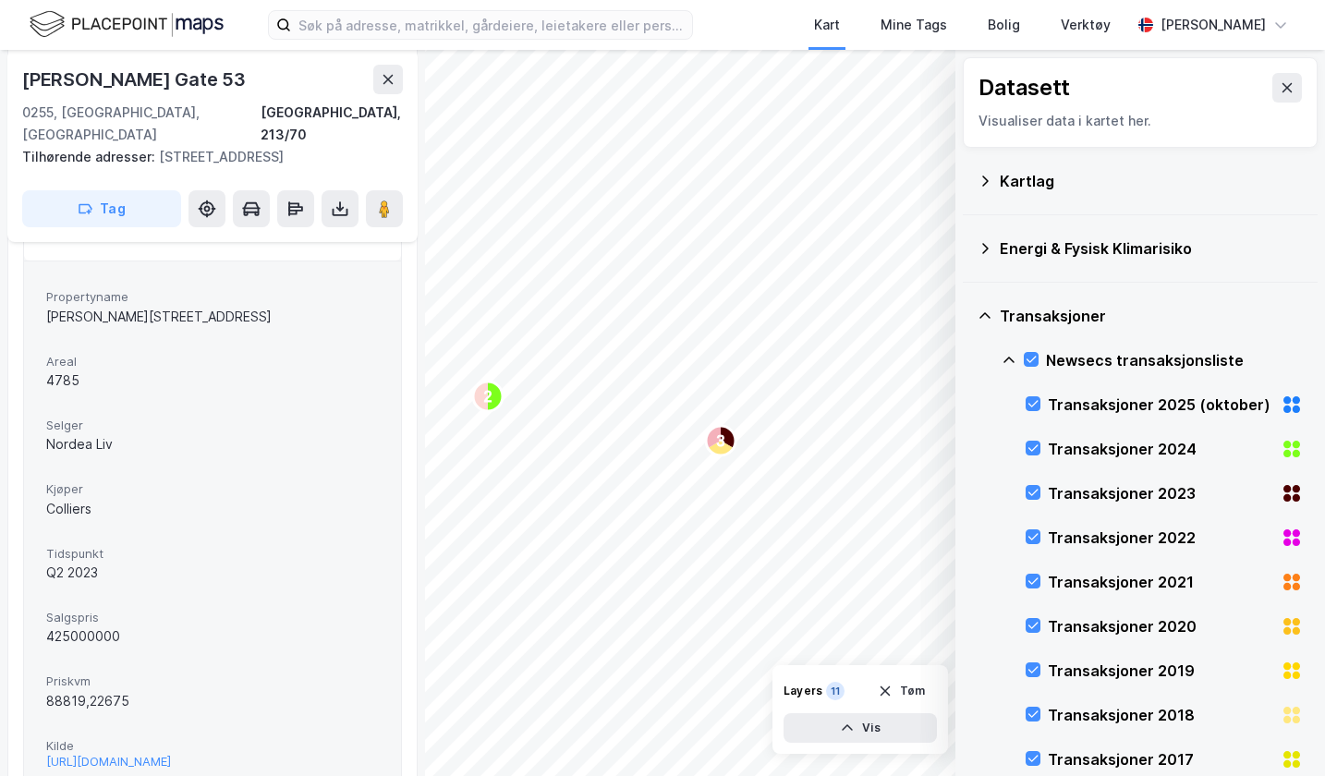
scroll to position [367, 0]
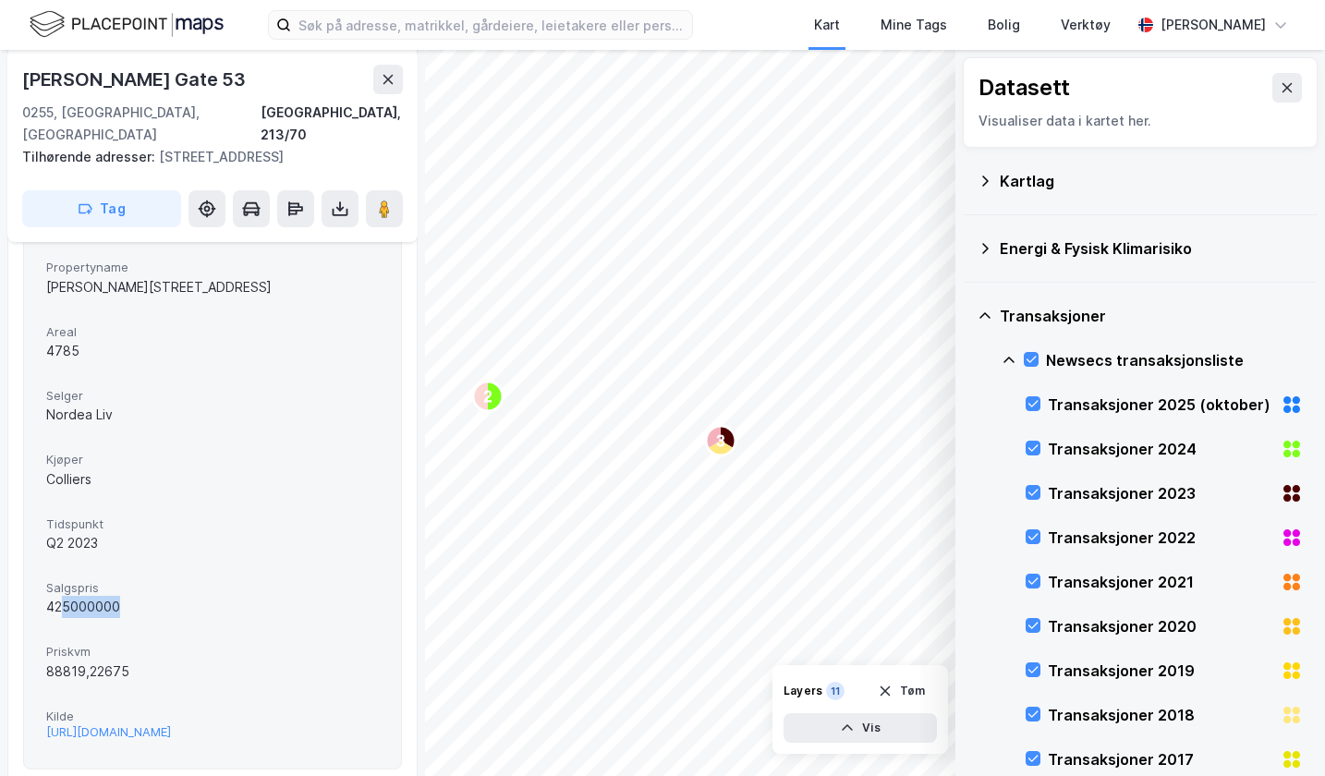
drag, startPoint x: 67, startPoint y: 583, endPoint x: 127, endPoint y: 575, distance: 60.6
click at [127, 596] on div "425000000" at bounding box center [212, 607] width 333 height 22
click at [388, 83] on icon at bounding box center [388, 79] width 15 height 15
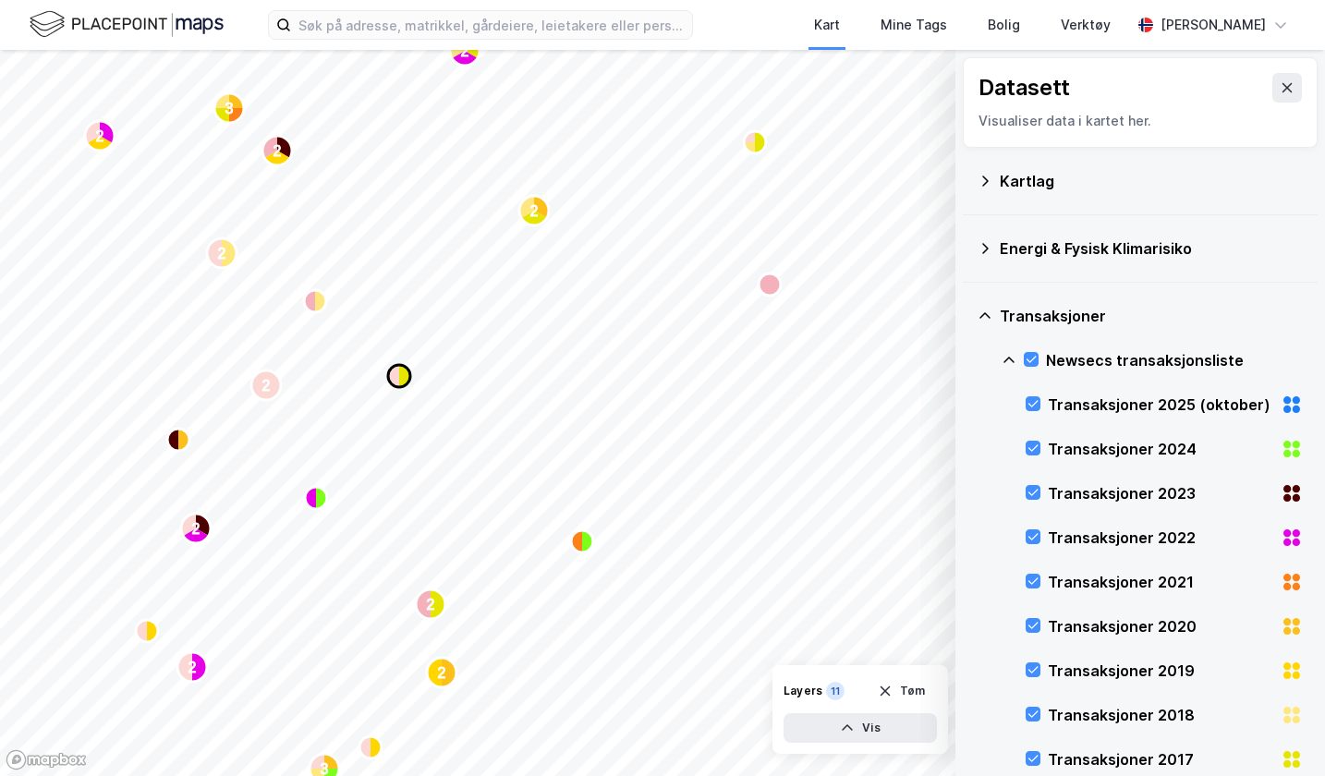
click at [392, 376] on icon "Map marker" at bounding box center [393, 376] width 11 height 22
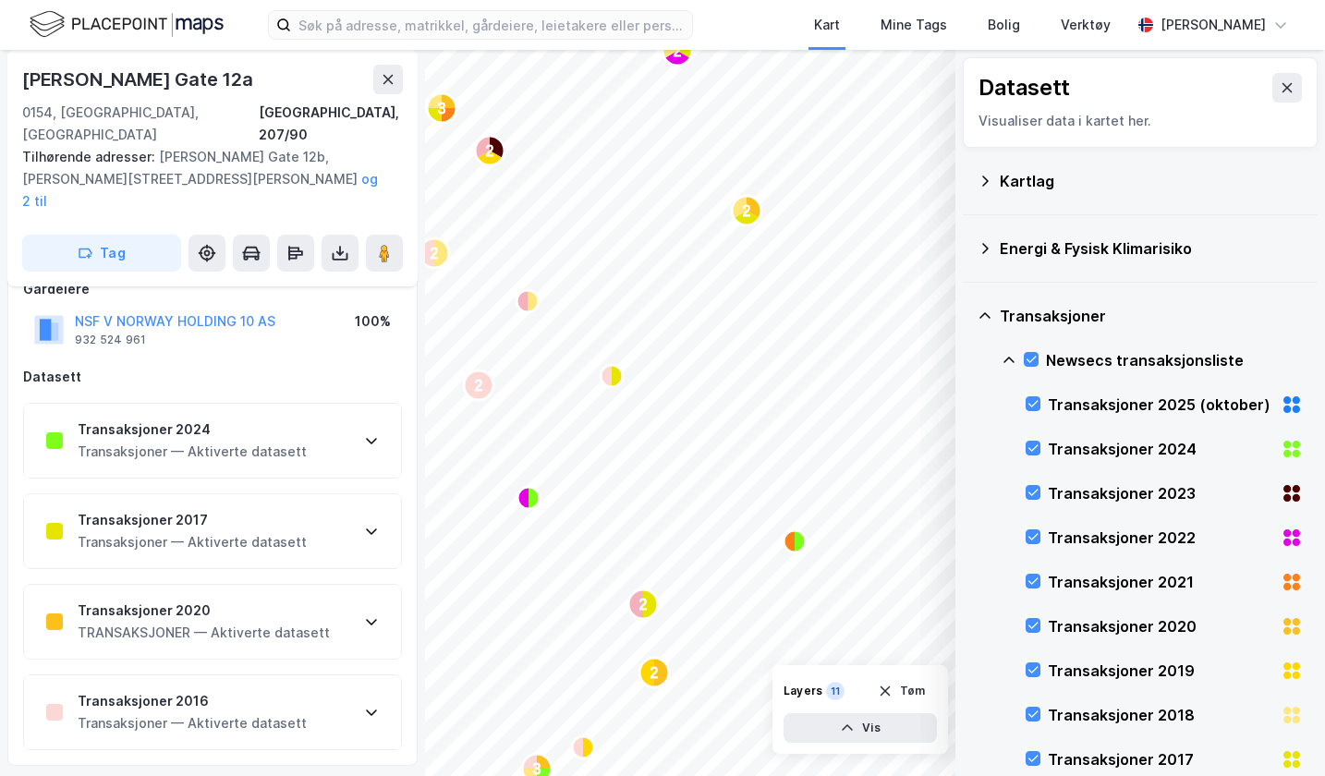
scroll to position [122, 0]
click at [344, 402] on div "Transaksjoner 2024 Transaksjoner — Aktiverte datasett" at bounding box center [212, 439] width 377 height 74
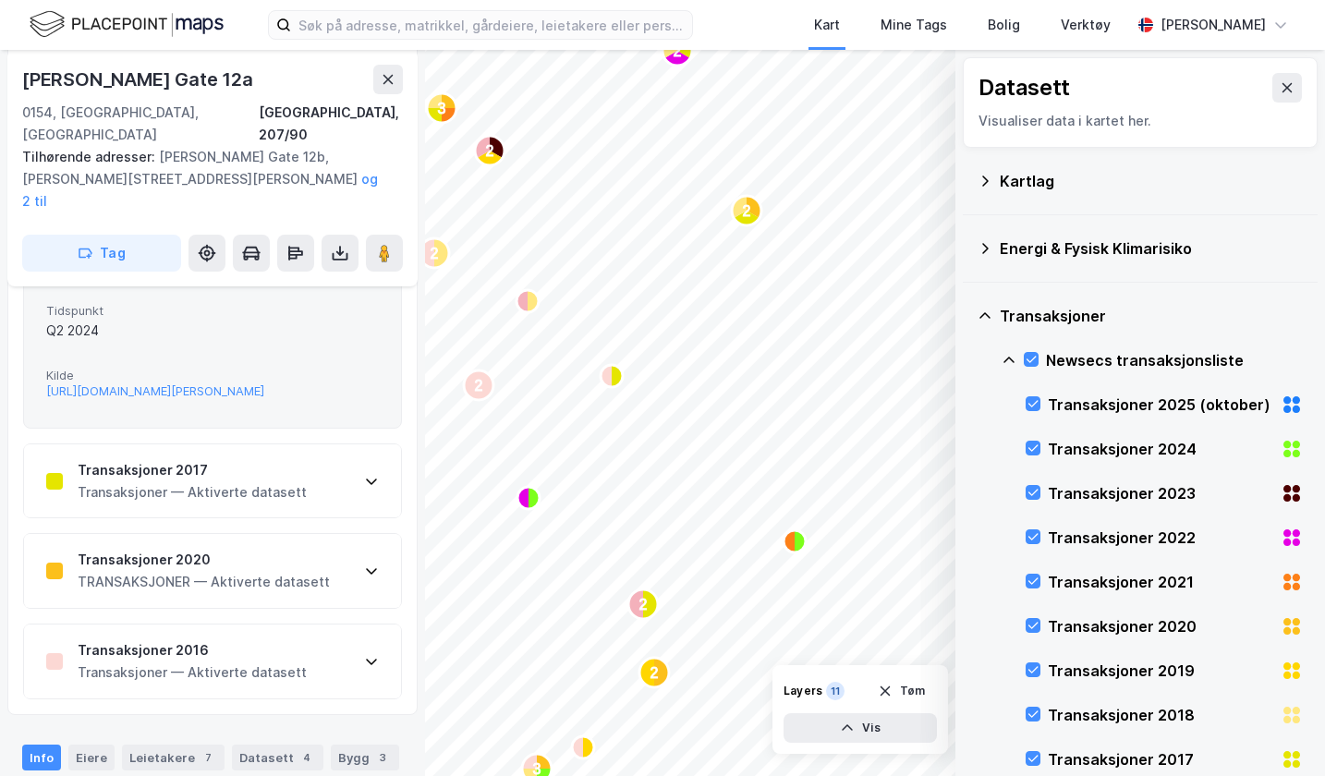
click at [358, 444] on div "Transaksjoner 2017 Transaksjoner — Aktiverte datasett" at bounding box center [212, 481] width 377 height 74
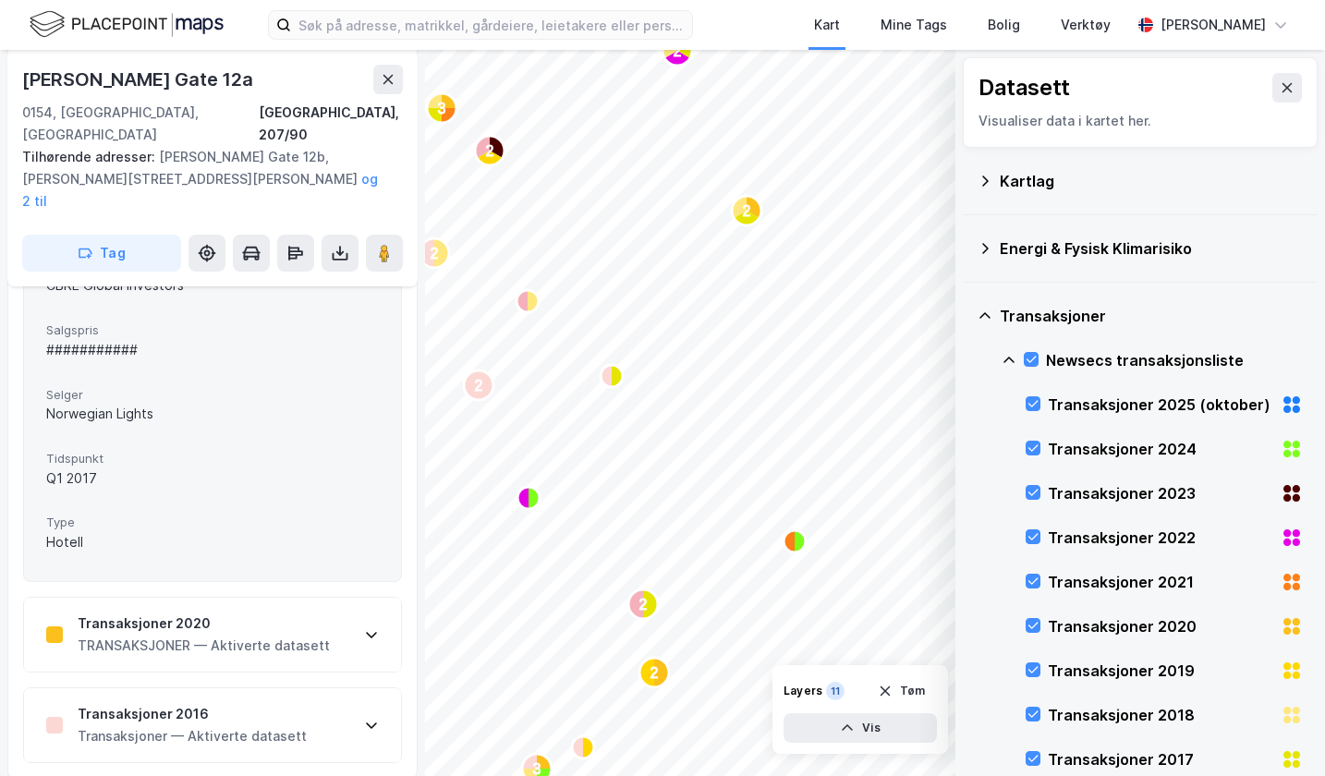
scroll to position [1184, 0]
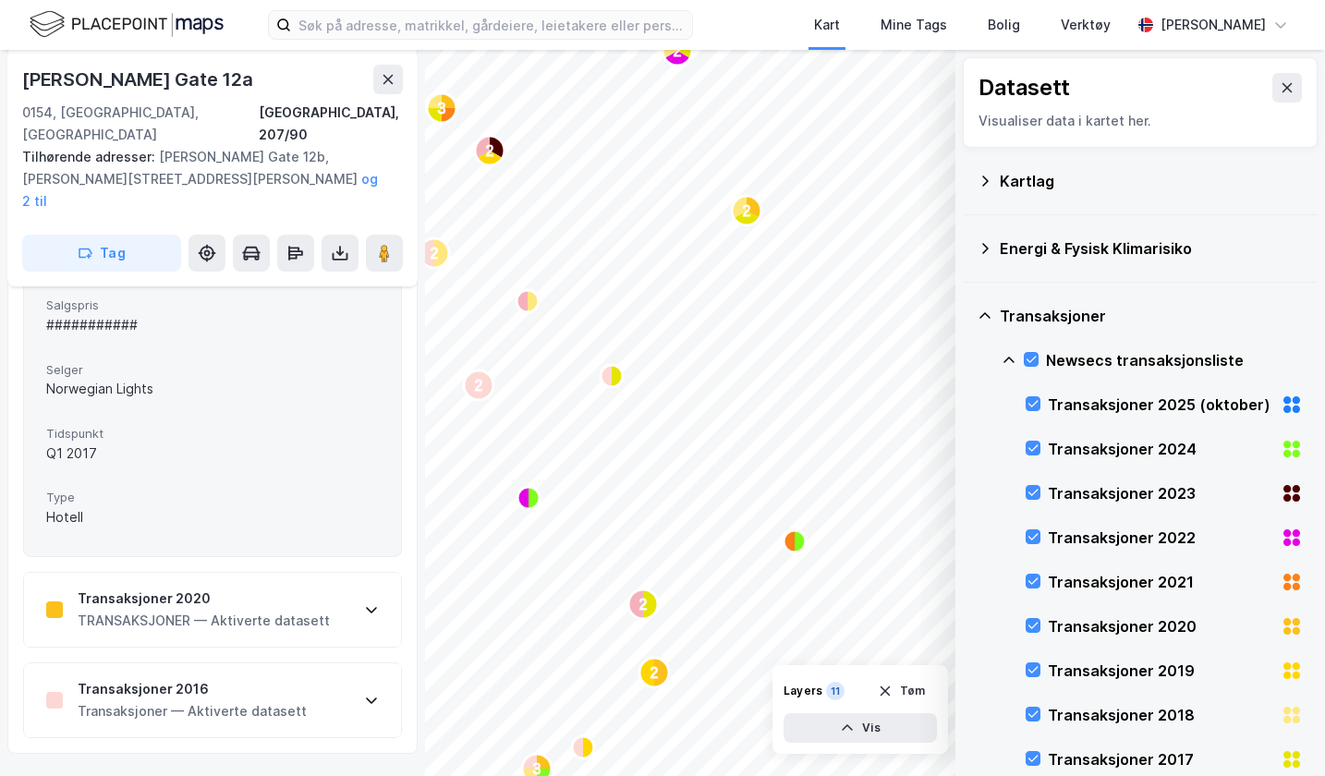
click at [330, 588] on div "Transaksjoner 2020 TRANSAKSJONER — Aktiverte datasett" at bounding box center [212, 610] width 377 height 74
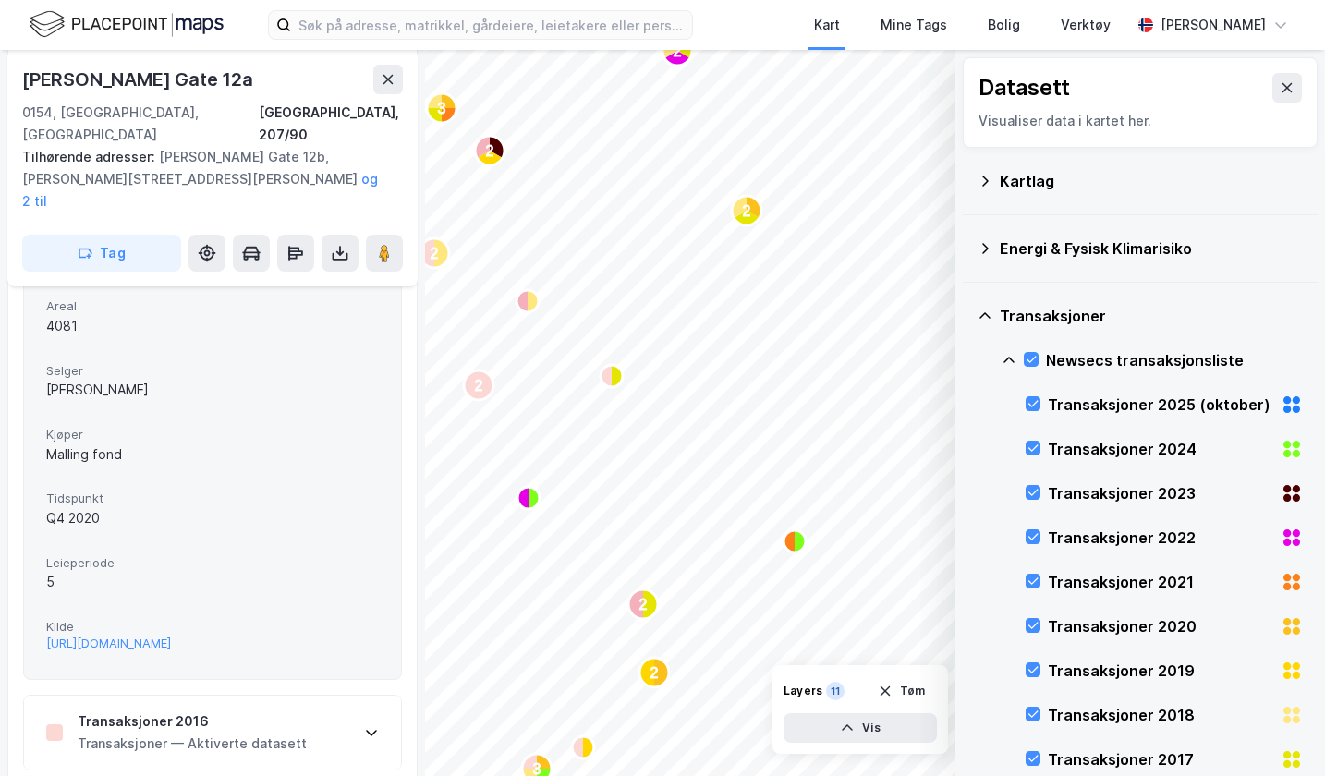
scroll to position [1742, 0]
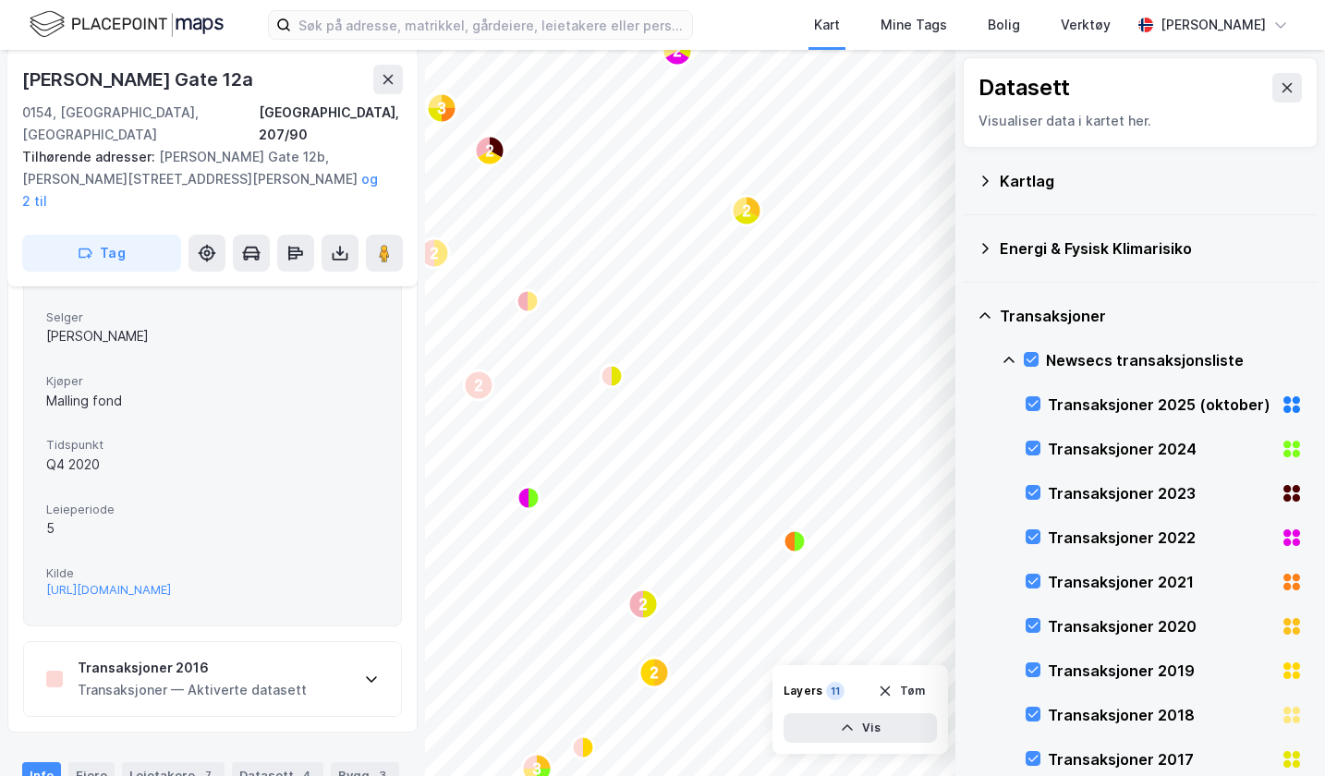
click at [310, 674] on div "Transaksjoner 2016 Transaksjoner — Aktiverte datasett" at bounding box center [212, 679] width 377 height 74
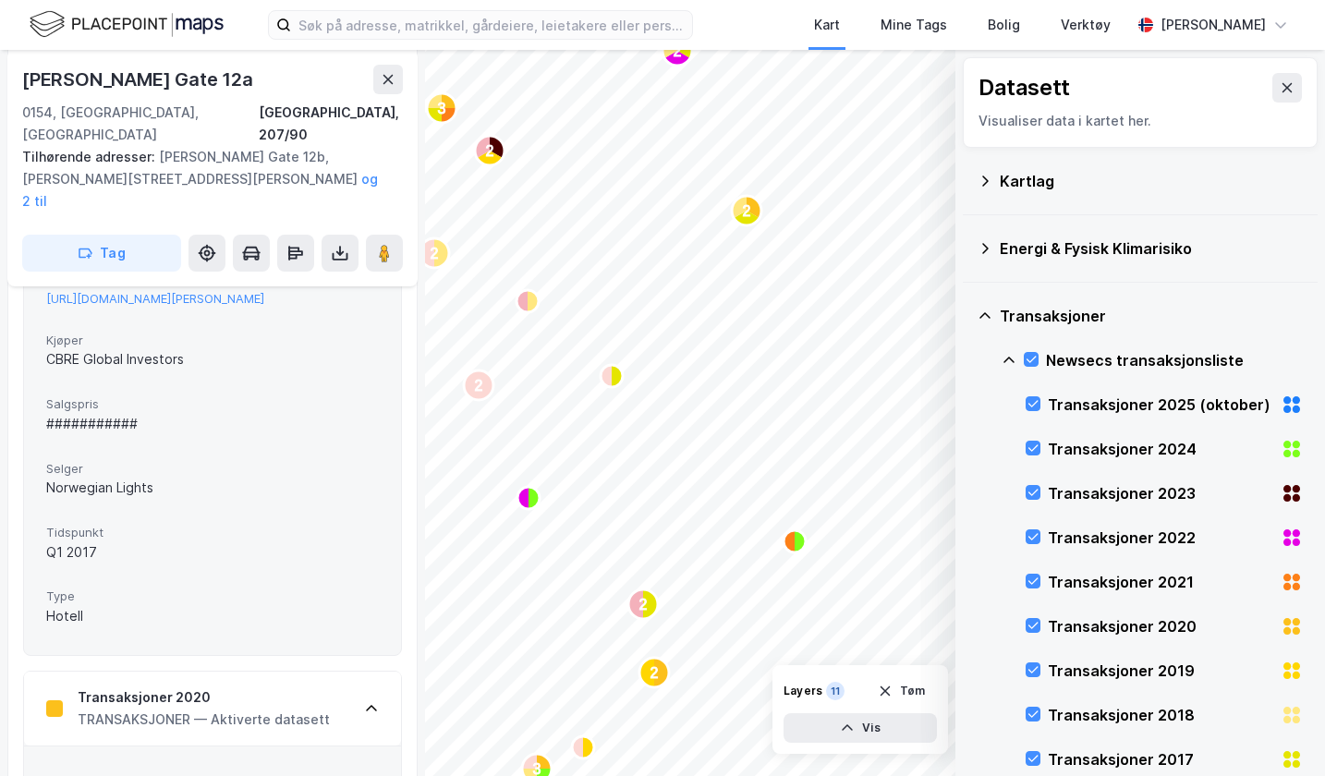
scroll to position [914, 0]
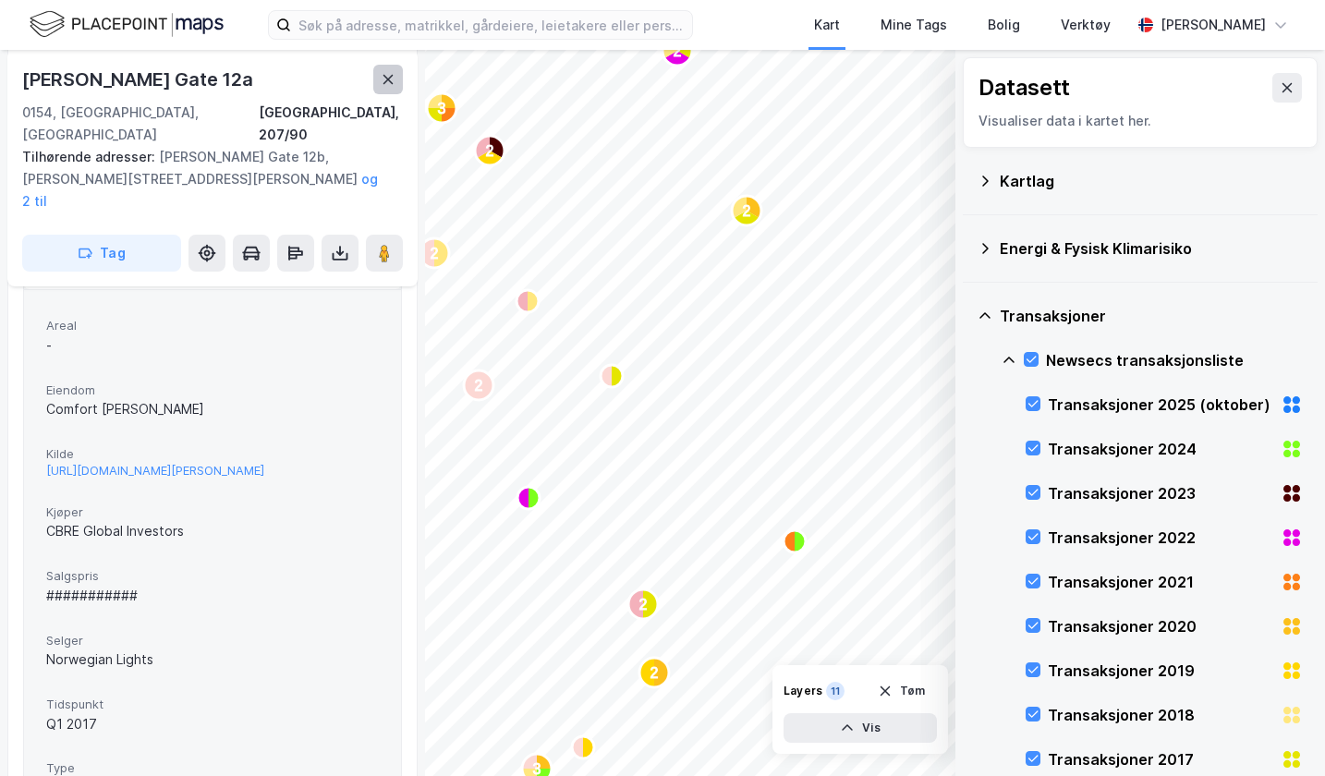
click at [386, 81] on icon at bounding box center [388, 79] width 15 height 15
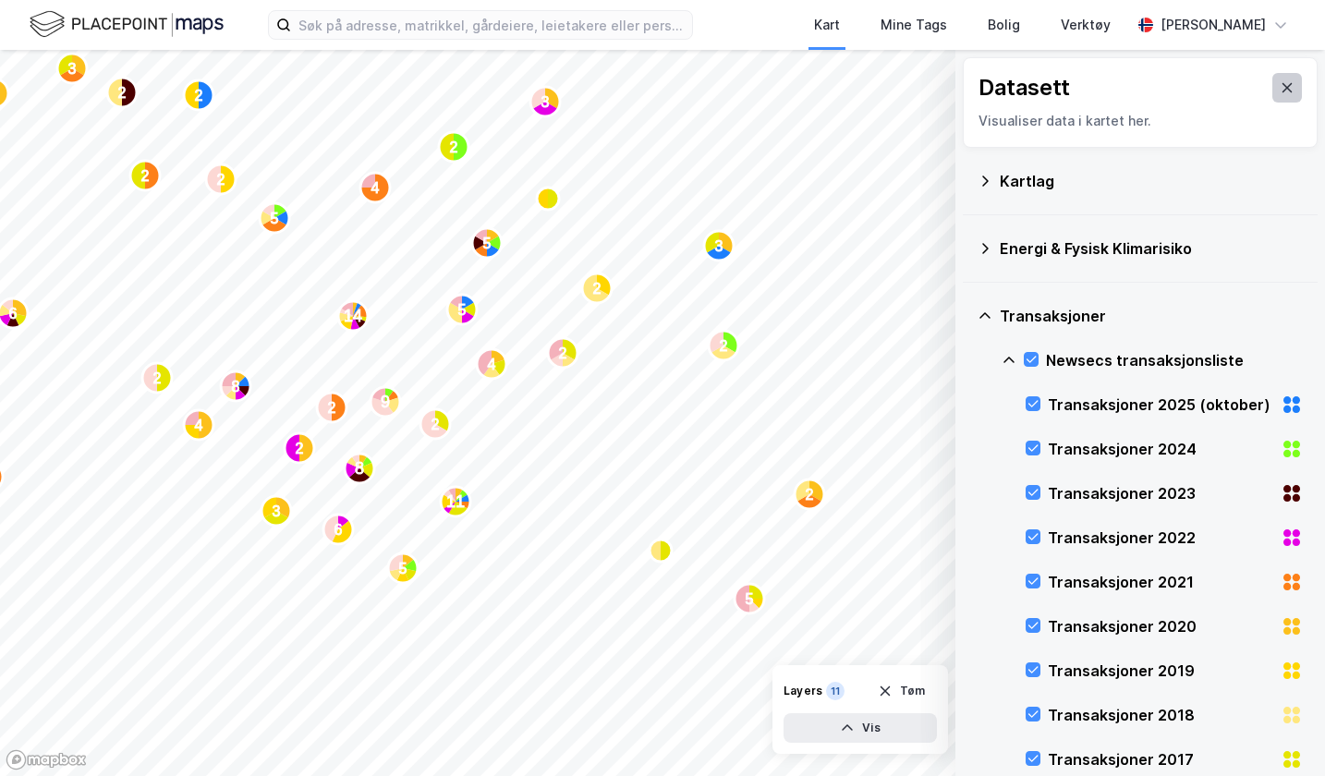
click at [1282, 89] on icon at bounding box center [1287, 87] width 10 height 9
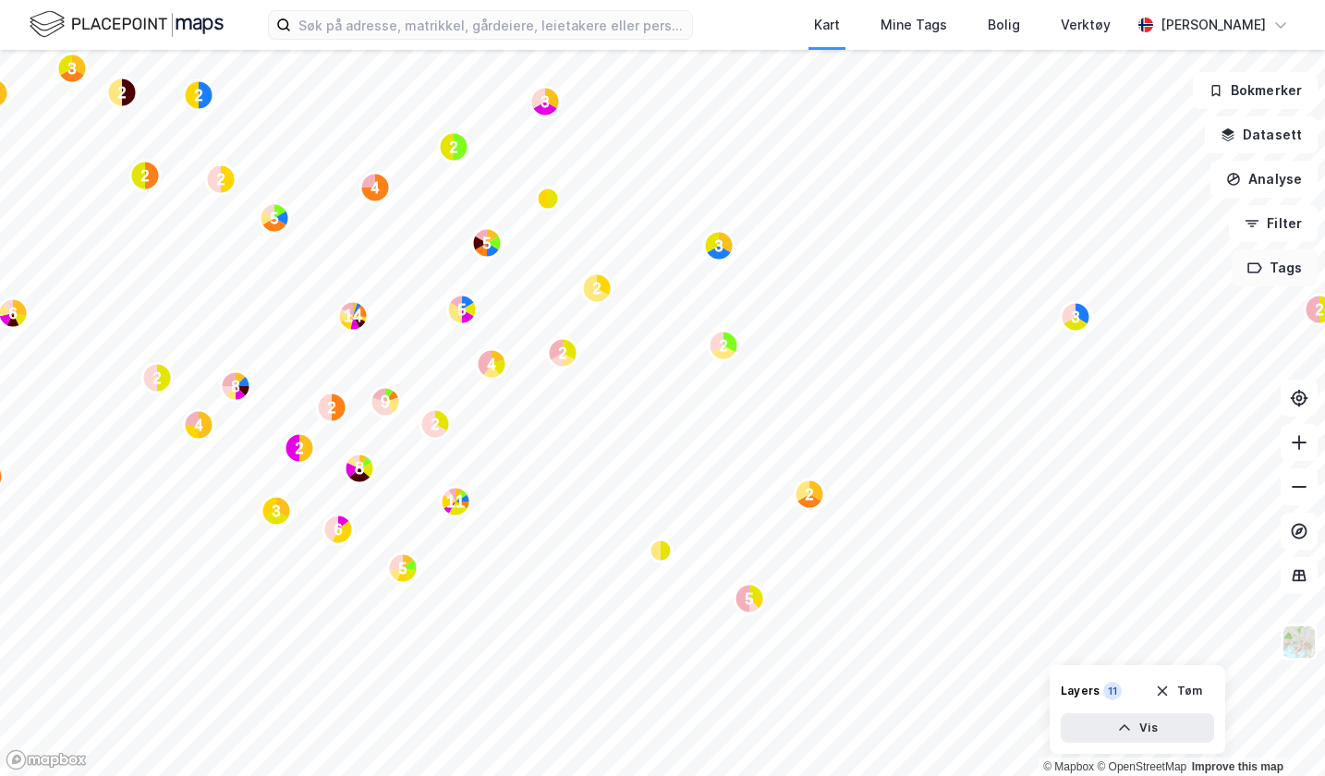
click at [1288, 274] on button "Tags" at bounding box center [1275, 267] width 86 height 37
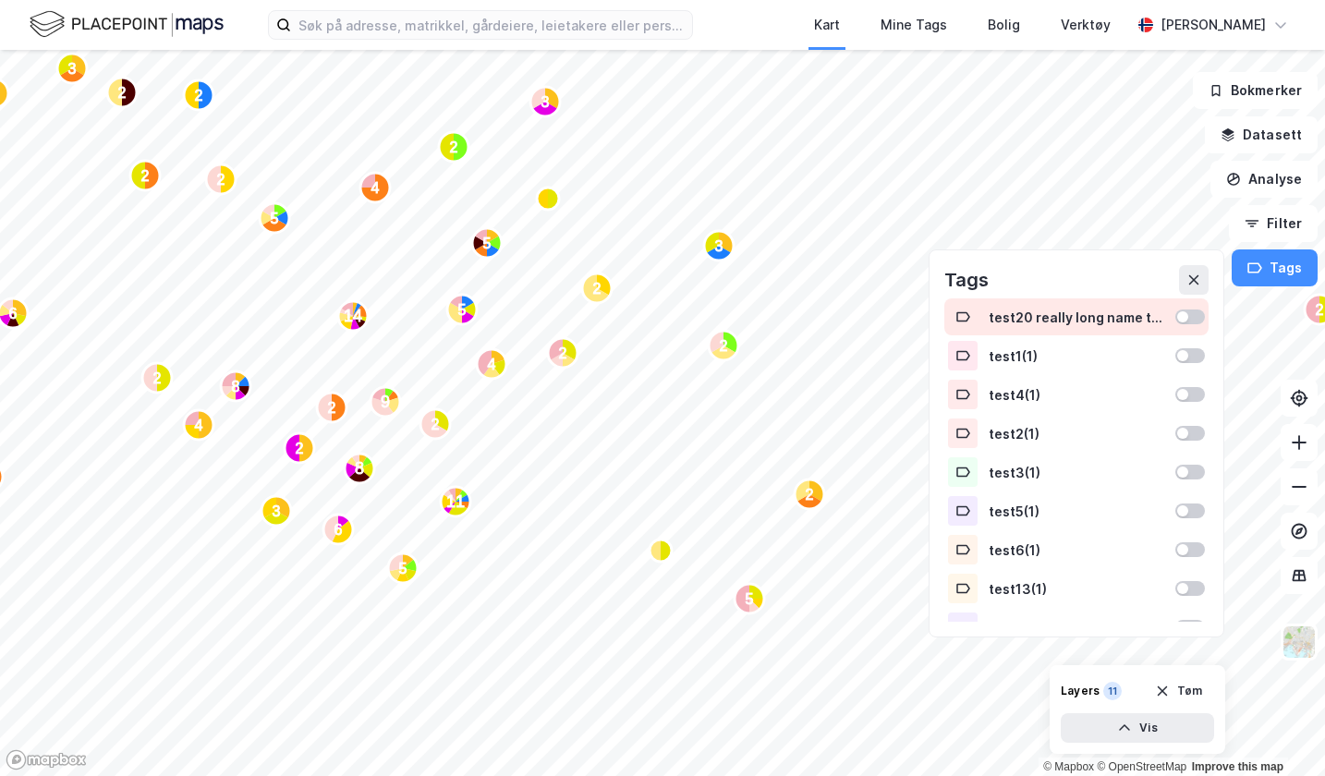
click at [1064, 321] on div "test20 really long name this is stupid why did i do this ( 1 )" at bounding box center [1077, 318] width 176 height 16
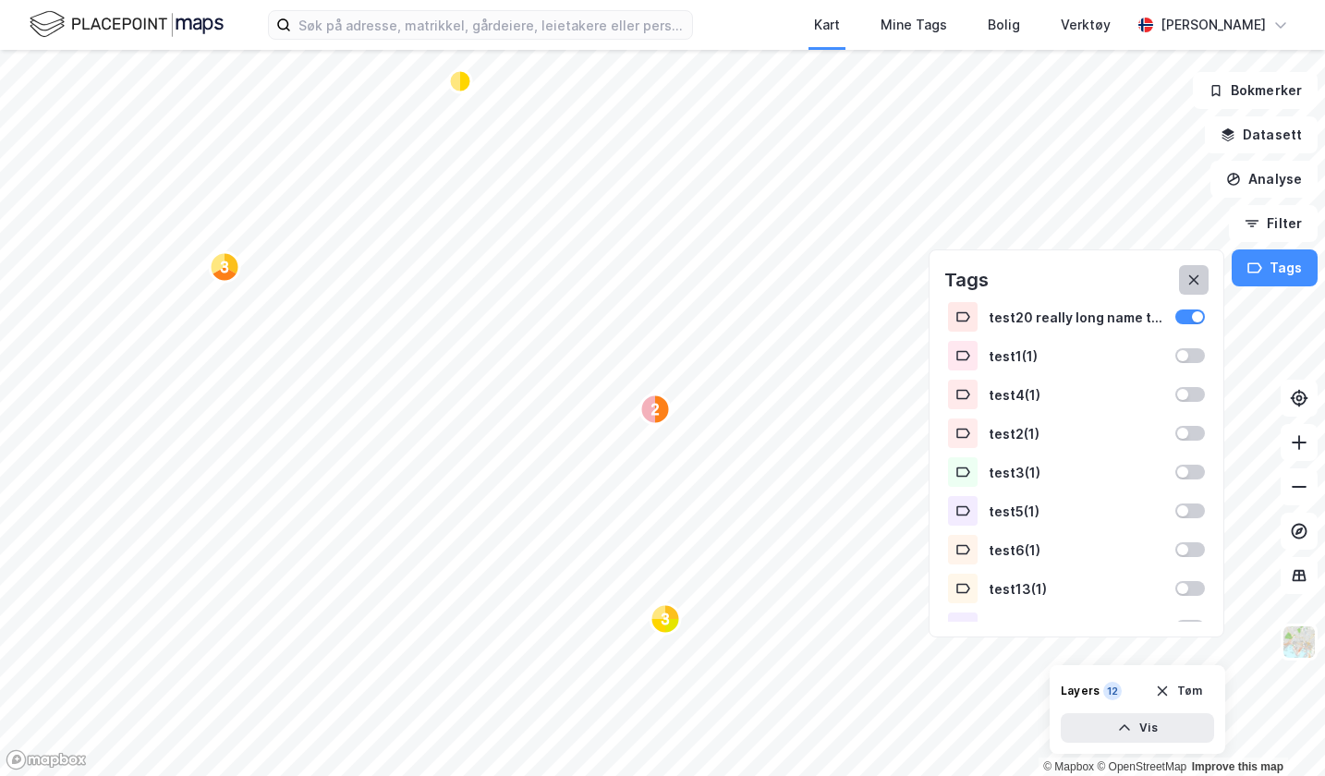
click at [1191, 276] on icon at bounding box center [1193, 280] width 15 height 15
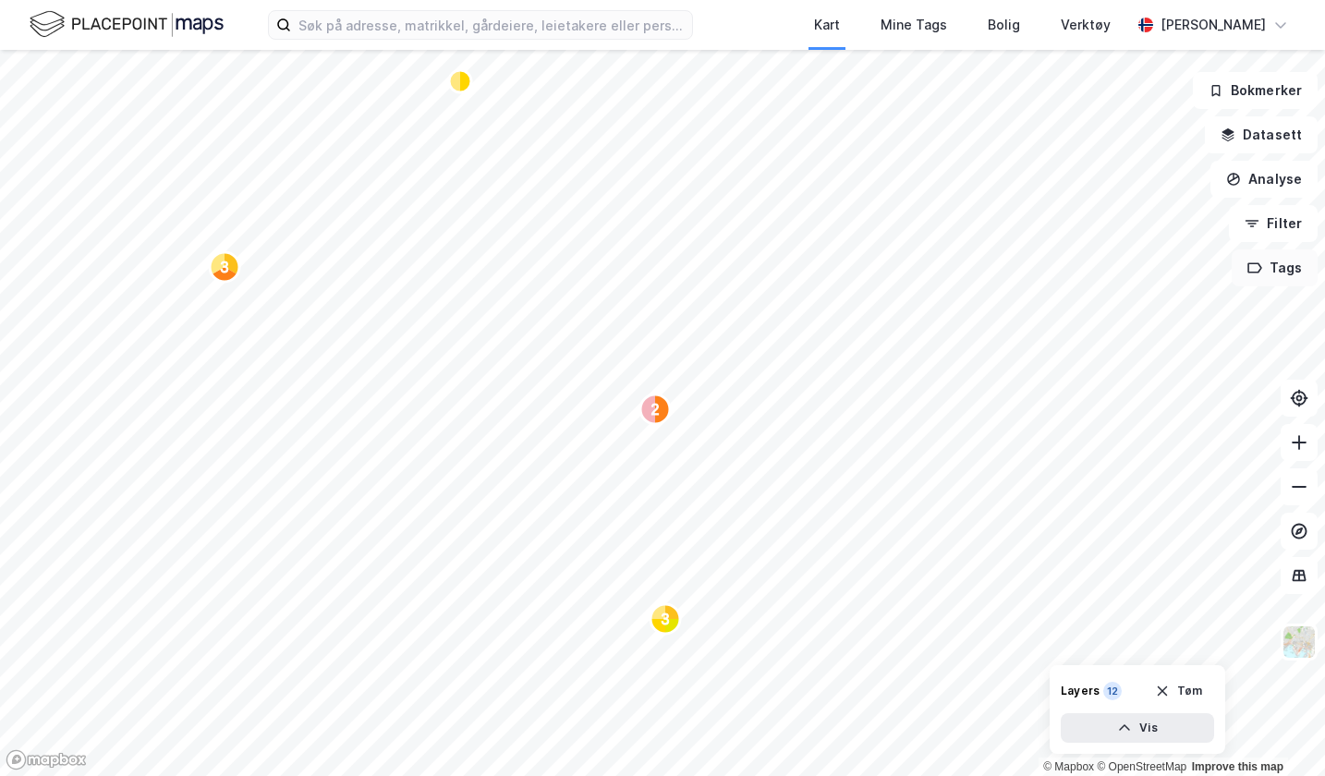
click at [1260, 270] on icon "button" at bounding box center [1254, 267] width 13 height 9
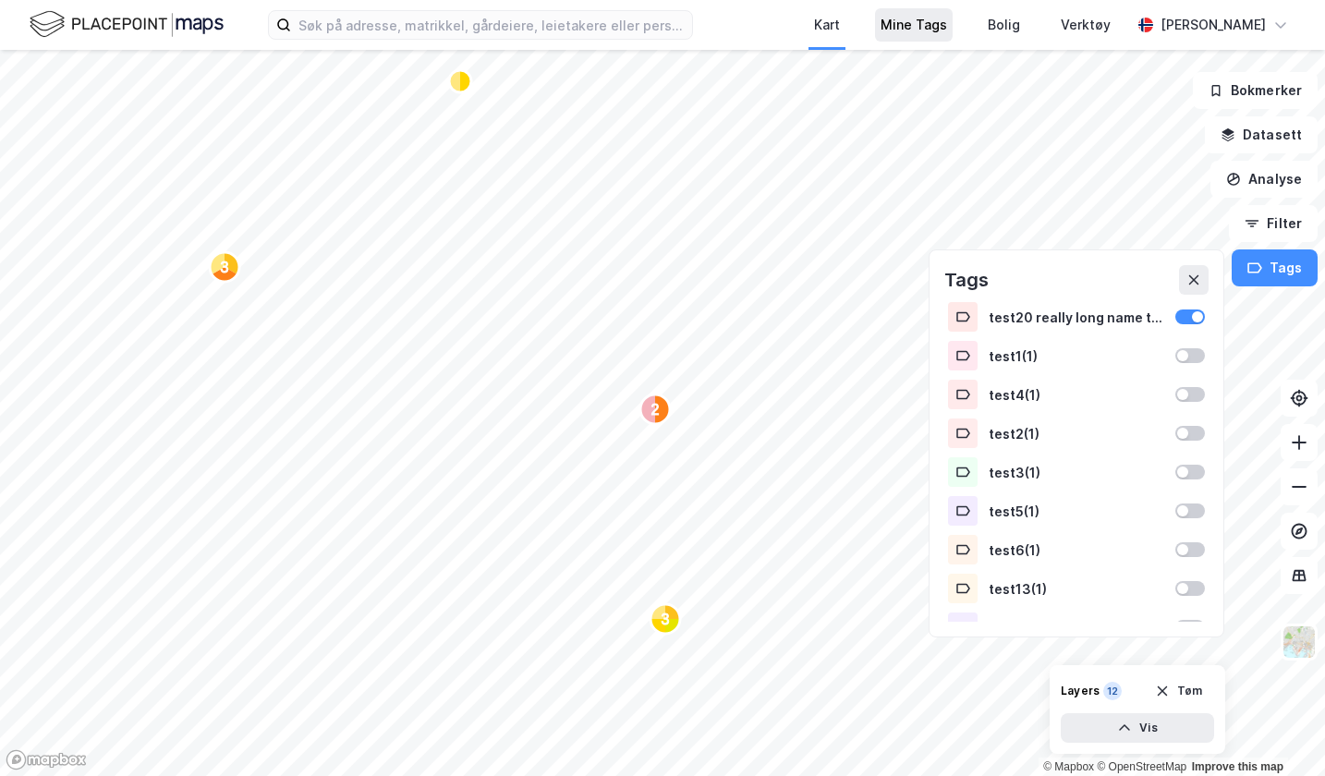
click at [880, 23] on div "Mine Tags" at bounding box center [913, 25] width 67 height 22
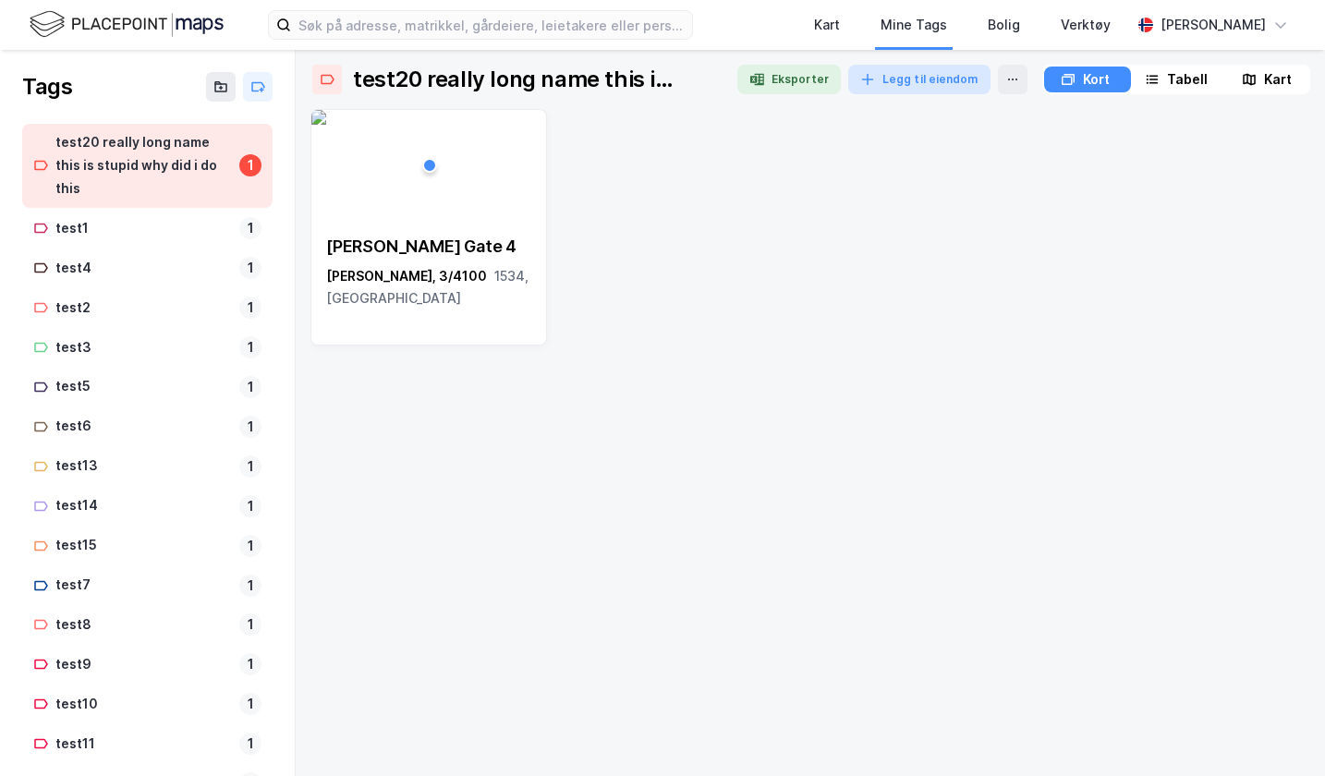
click at [902, 85] on button "Legg til eiendom" at bounding box center [919, 80] width 142 height 30
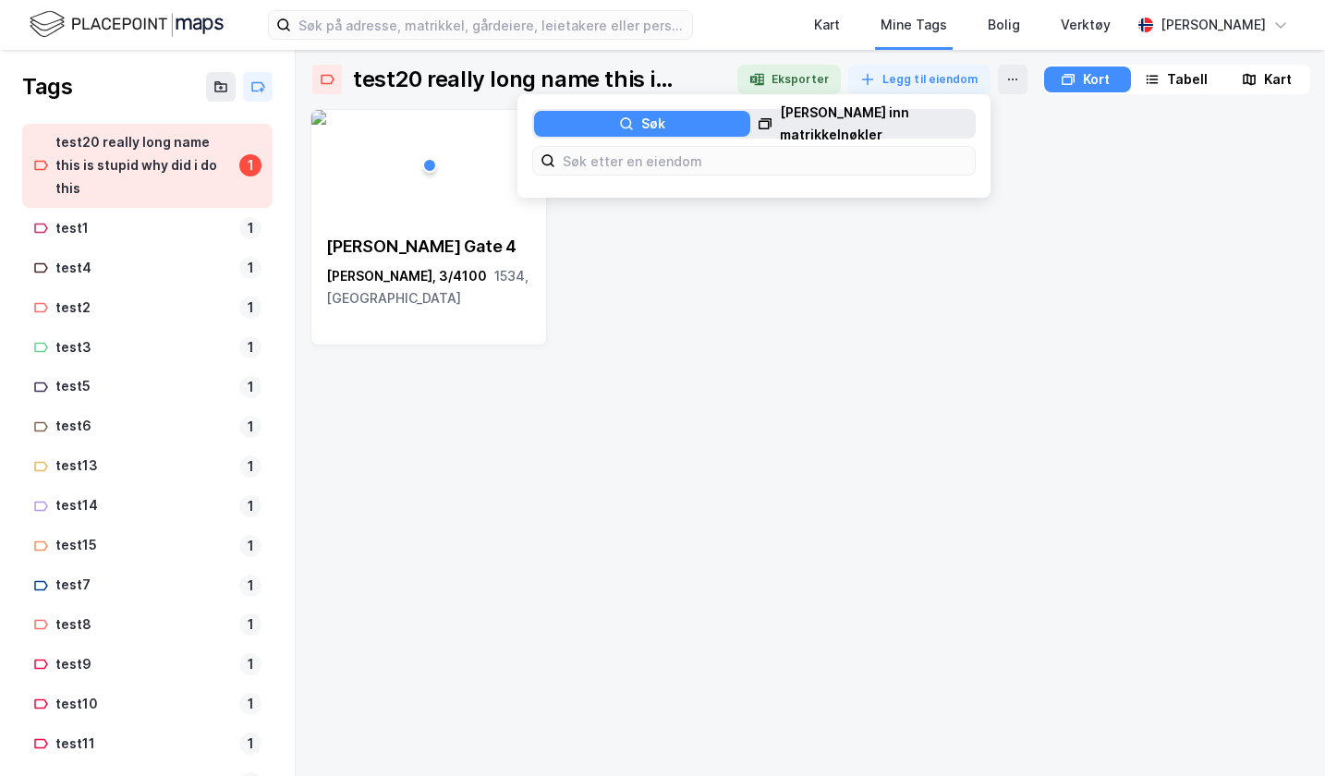
click at [667, 128] on div "Søk" at bounding box center [642, 124] width 216 height 26
click at [659, 163] on input at bounding box center [764, 161] width 419 height 28
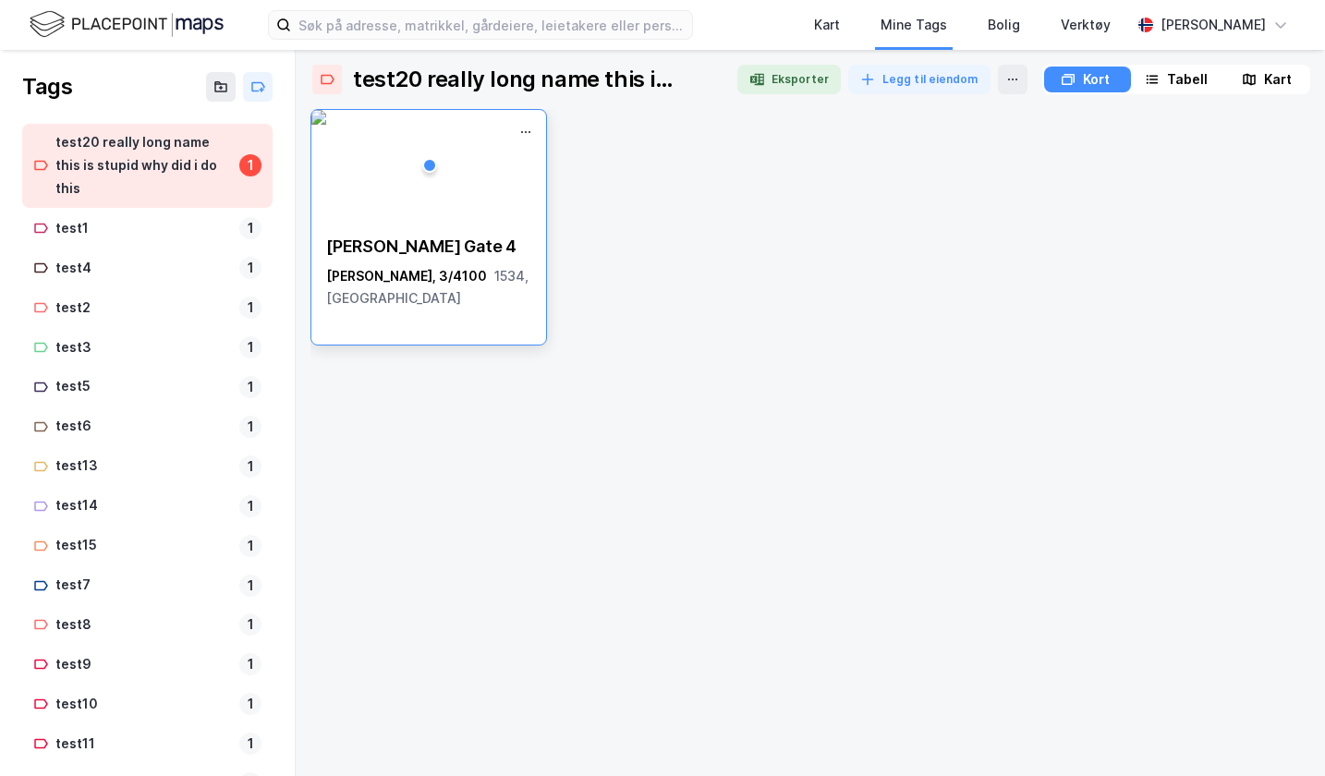
click at [491, 242] on div "[PERSON_NAME] Gate 4" at bounding box center [428, 247] width 205 height 22
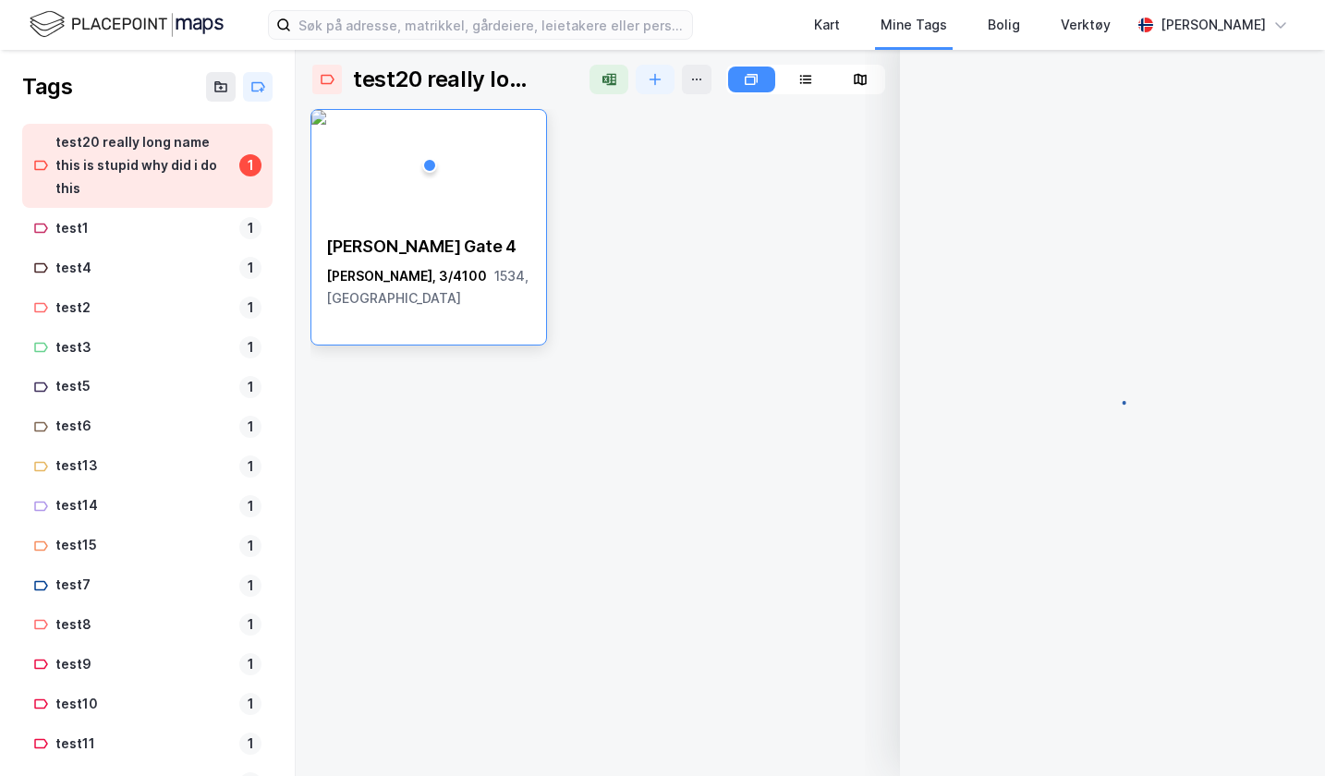
scroll to position [914, 0]
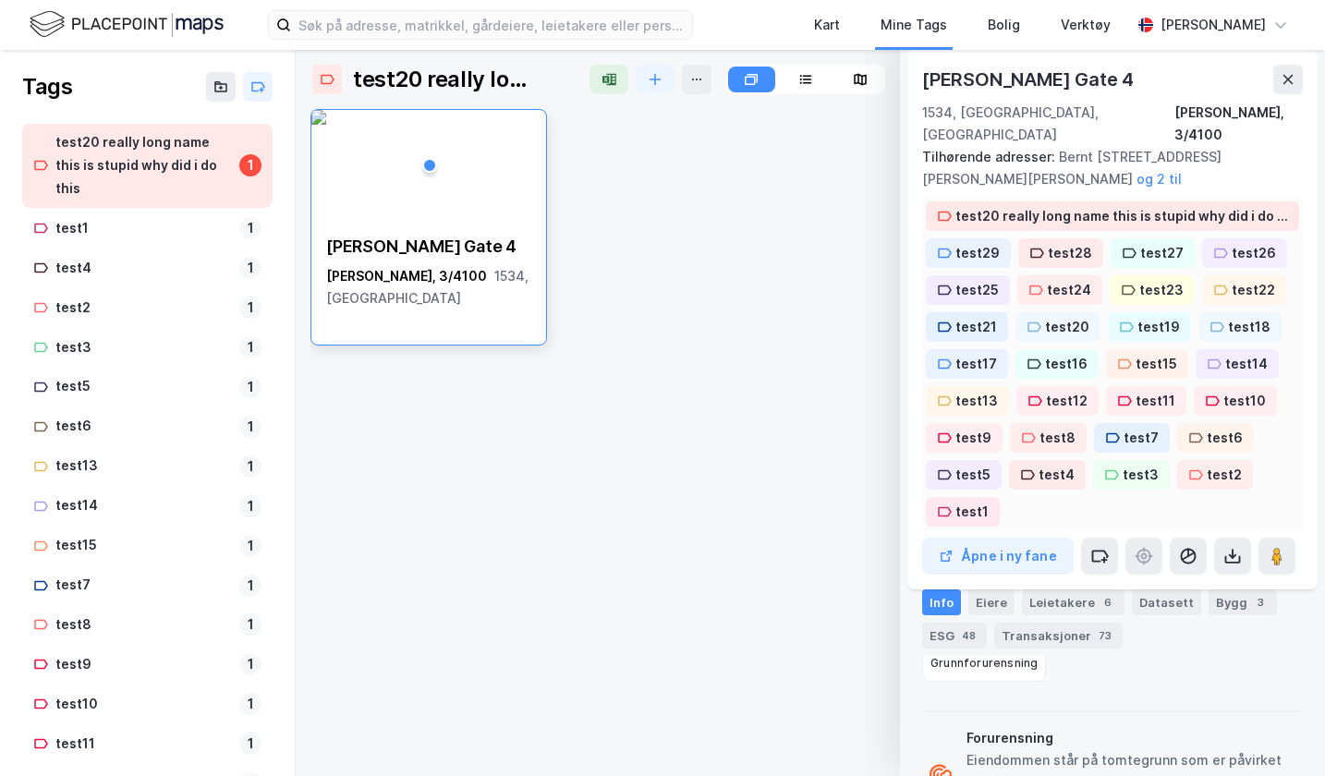
click at [1035, 495] on div "test20 really long name this is stupid why did i do this test29 test28 test27 t…" at bounding box center [1112, 364] width 381 height 333
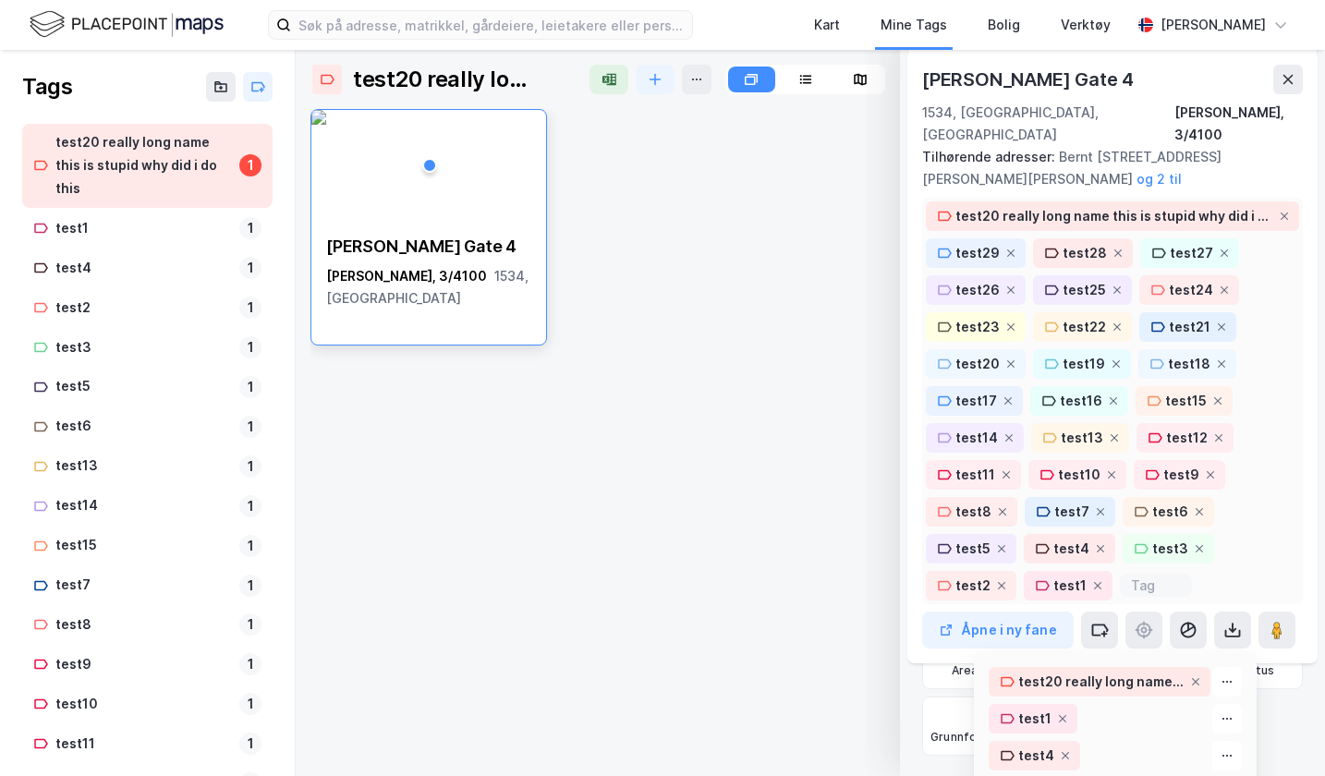
scroll to position [988, 0]
type input "t"
type input "test1"
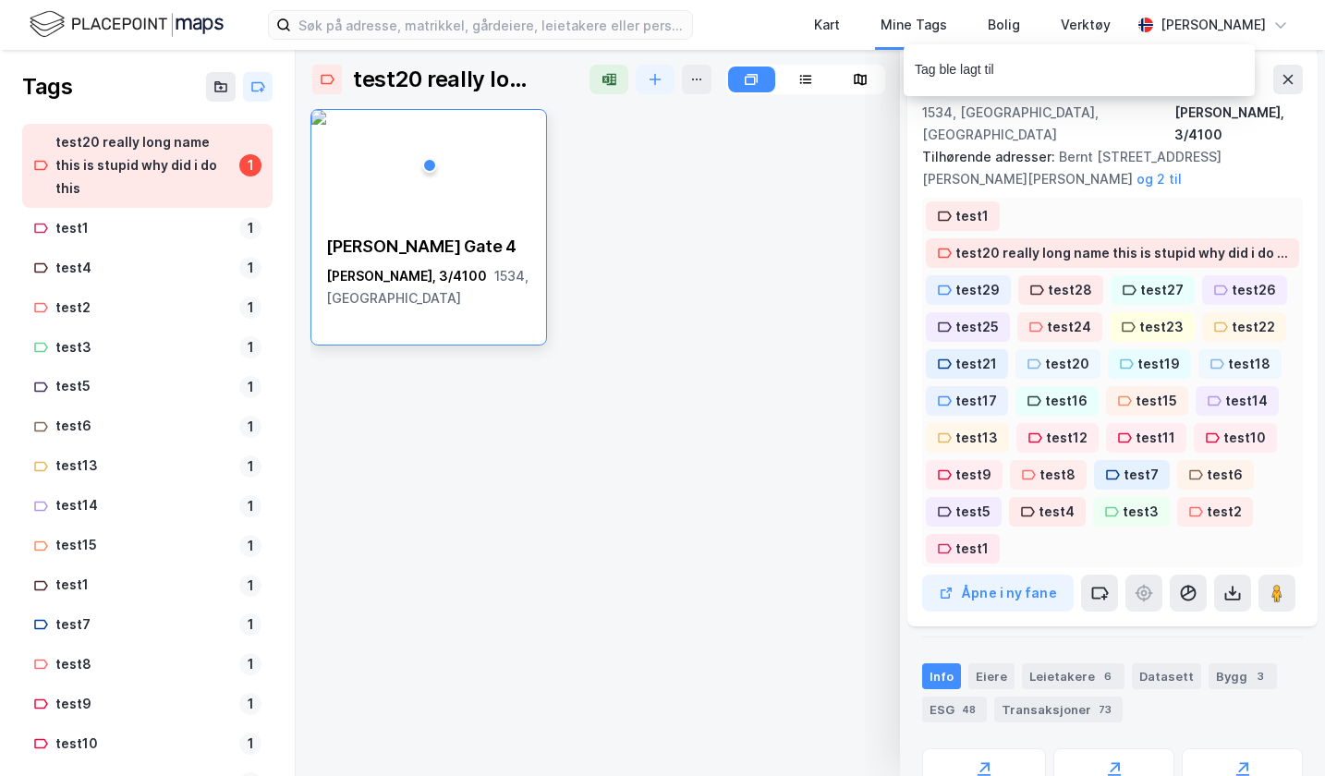
scroll to position [756, 0]
click at [1011, 198] on div "test1 test20 really long name this is stupid why did i do this test29 test28 te…" at bounding box center [1112, 383] width 381 height 370
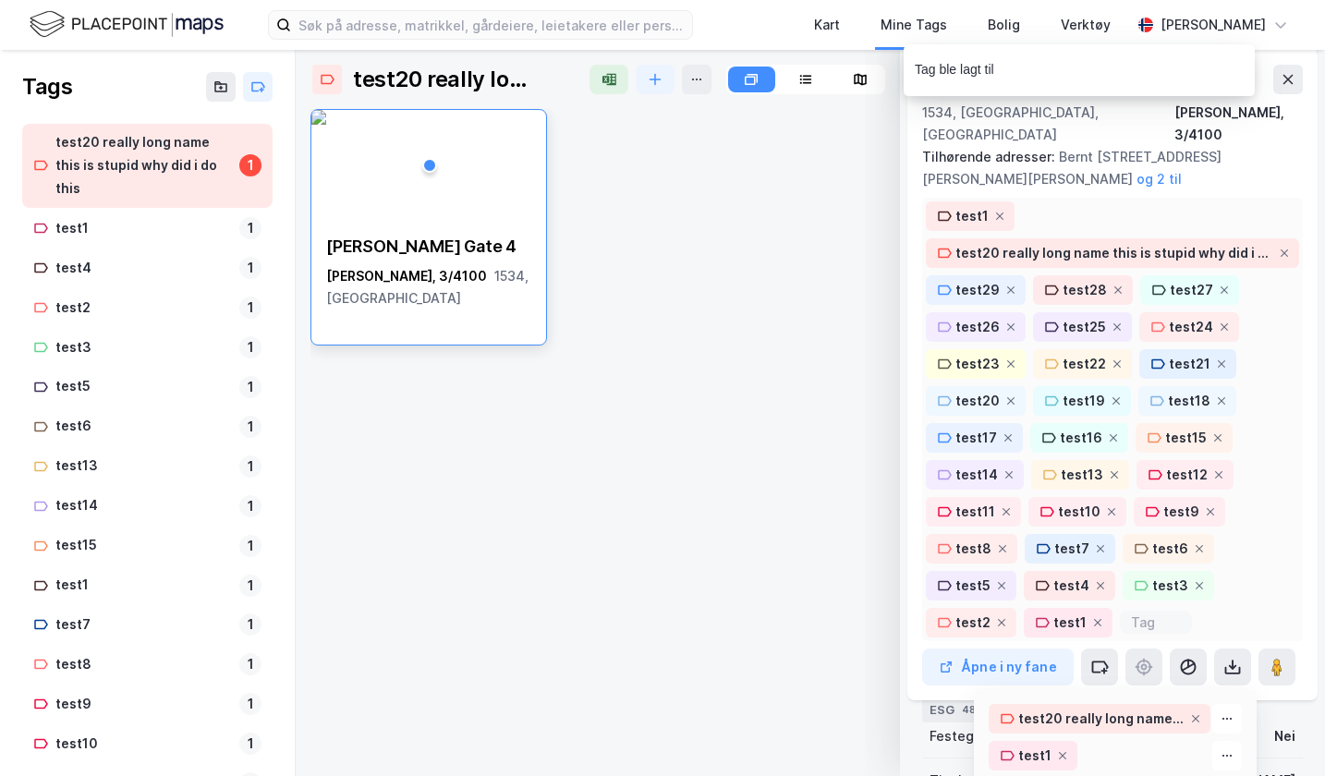
scroll to position [830, 0]
click at [1000, 211] on icon at bounding box center [999, 216] width 11 height 11
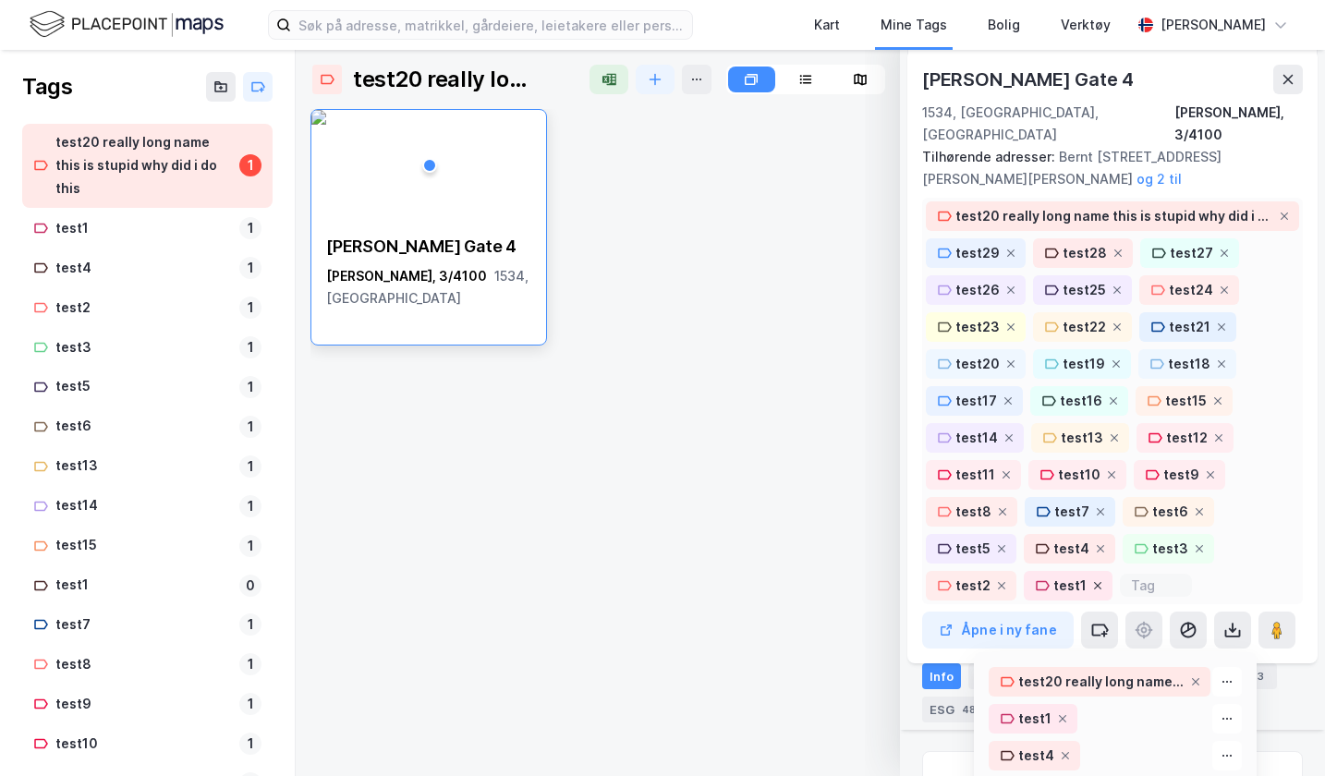
click at [1096, 580] on icon at bounding box center [1097, 585] width 11 height 11
click at [1001, 580] on icon at bounding box center [1001, 585] width 11 height 11
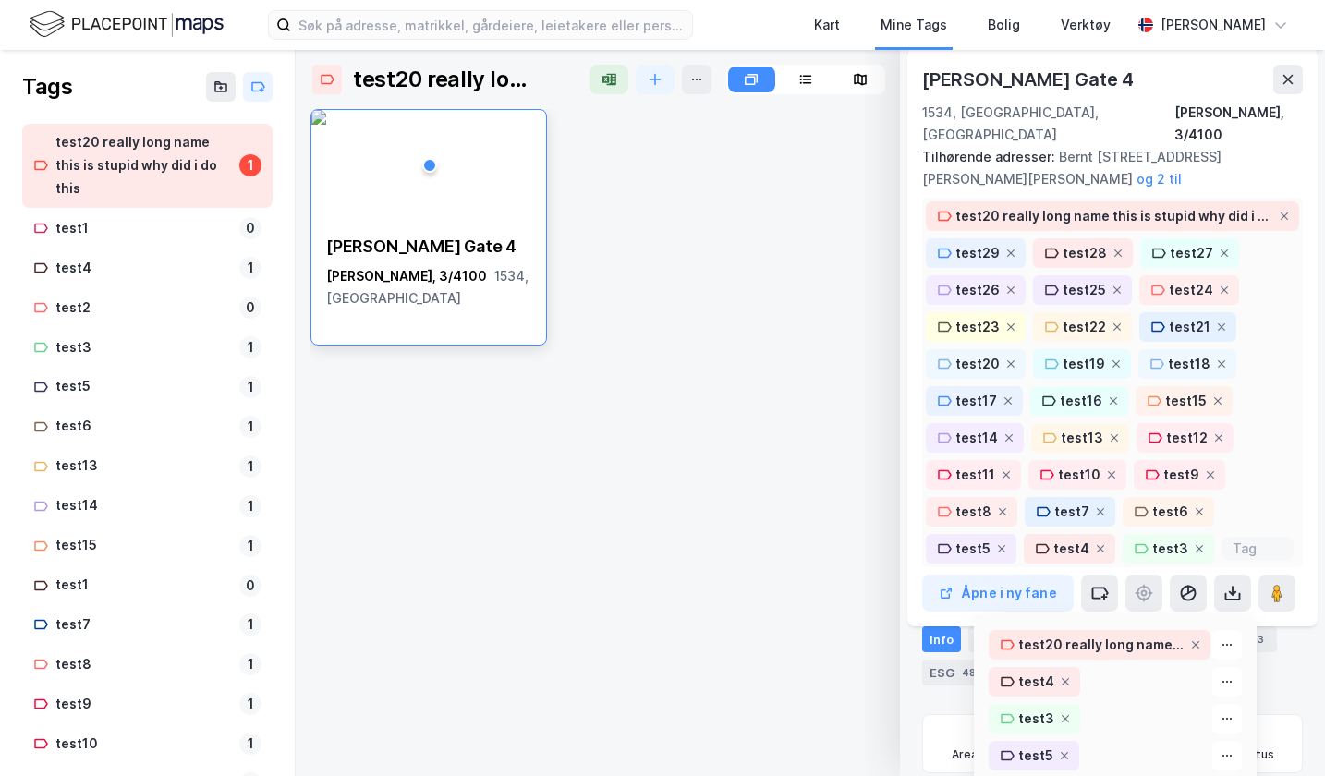
scroll to position [756, 0]
click at [1246, 537] on div at bounding box center [1257, 548] width 72 height 23
click at [1244, 540] on input at bounding box center [1257, 548] width 50 height 16
type input "test1"
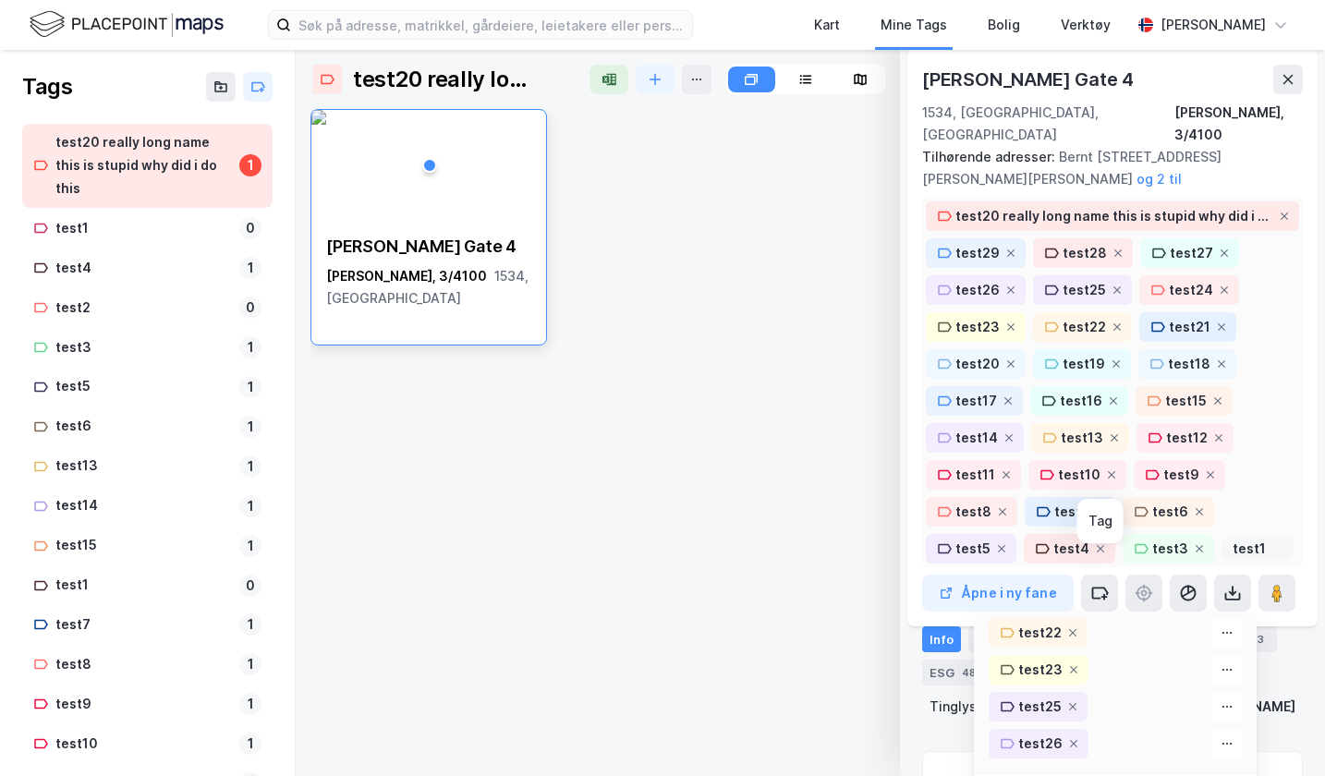
scroll to position [0, 0]
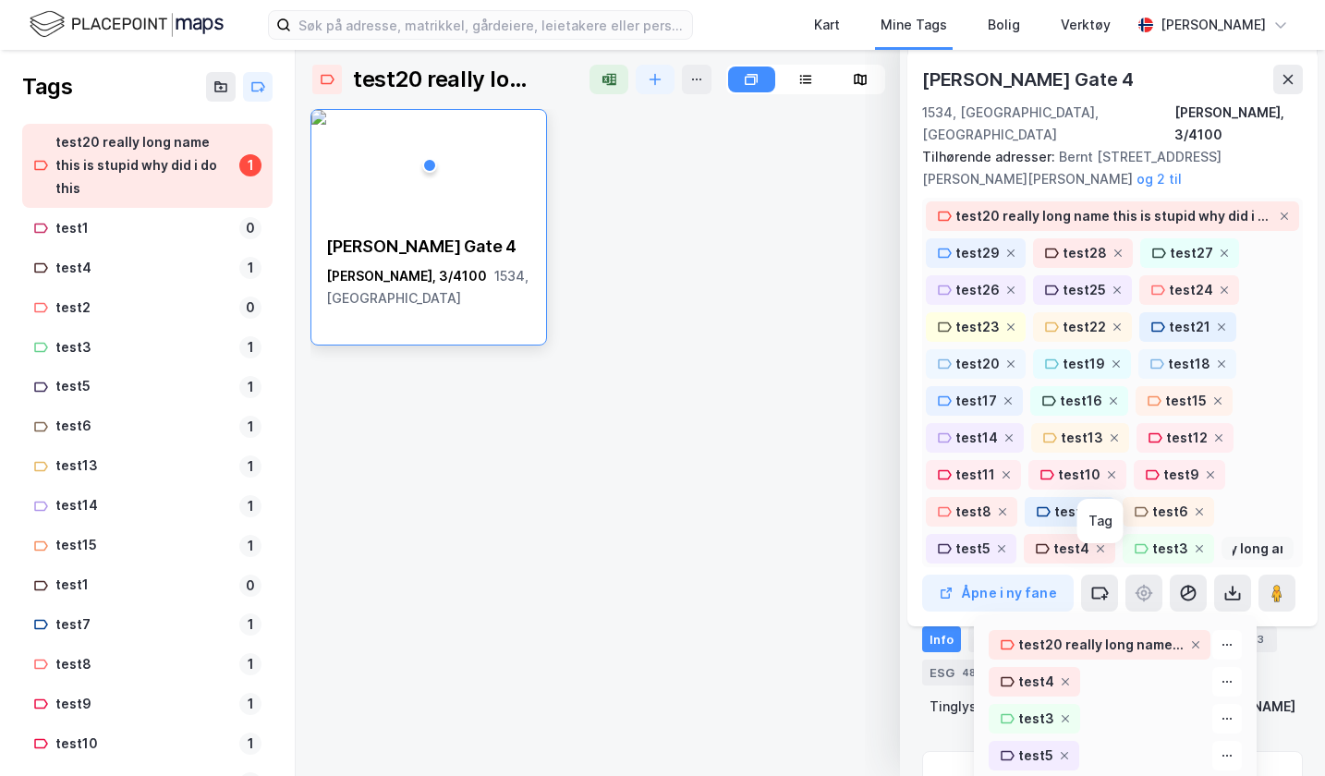
type input "really long ane"
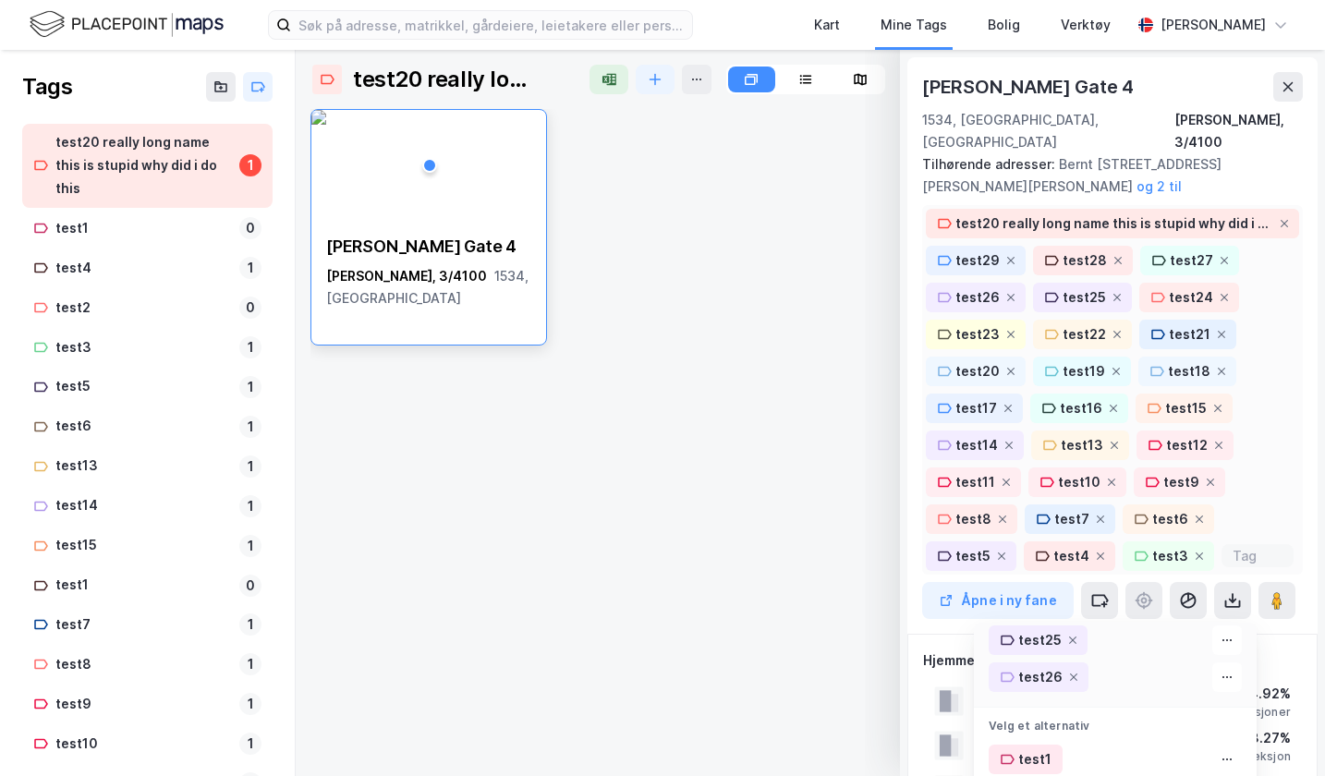
click at [1247, 474] on div "test20 really long name this is stupid why did i do this test29 test28 test27 t…" at bounding box center [1112, 390] width 381 height 370
click at [1286, 220] on icon at bounding box center [1284, 223] width 7 height 7
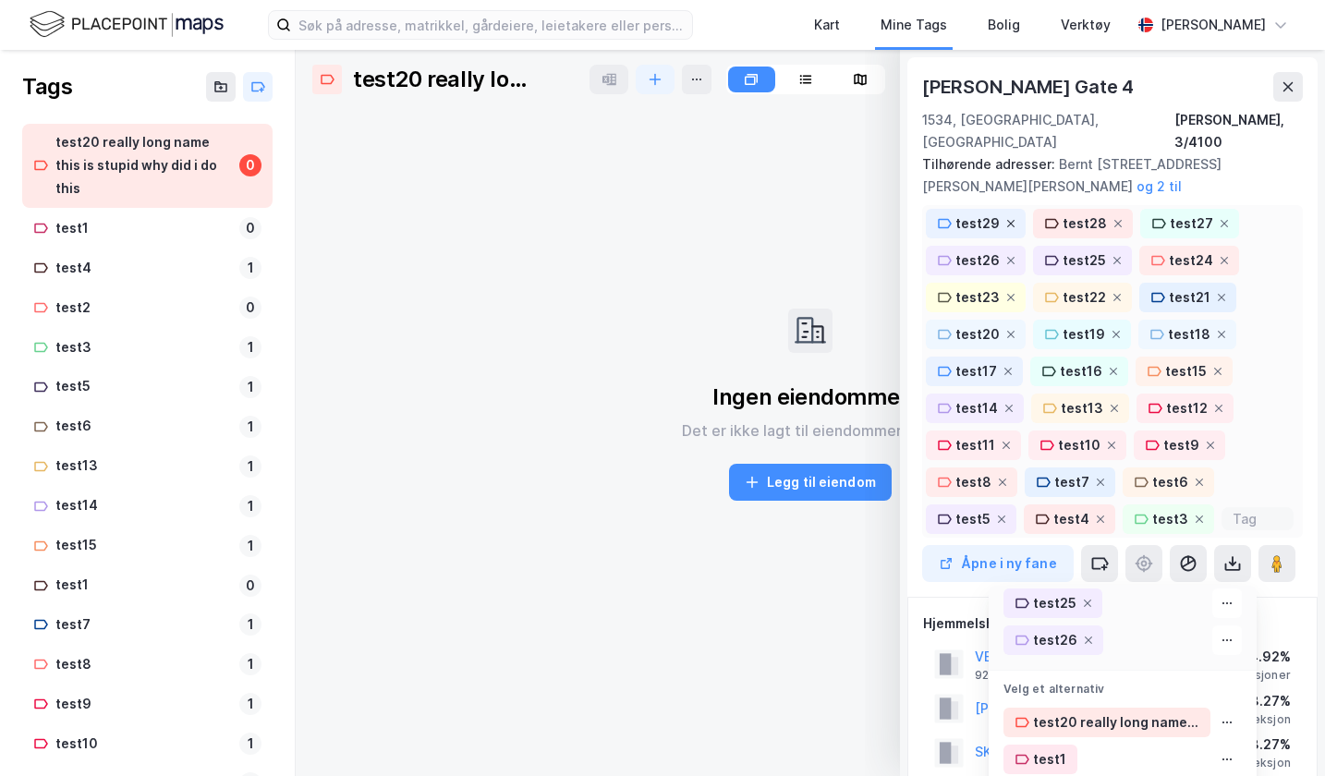
click at [1010, 218] on icon at bounding box center [1010, 223] width 11 height 11
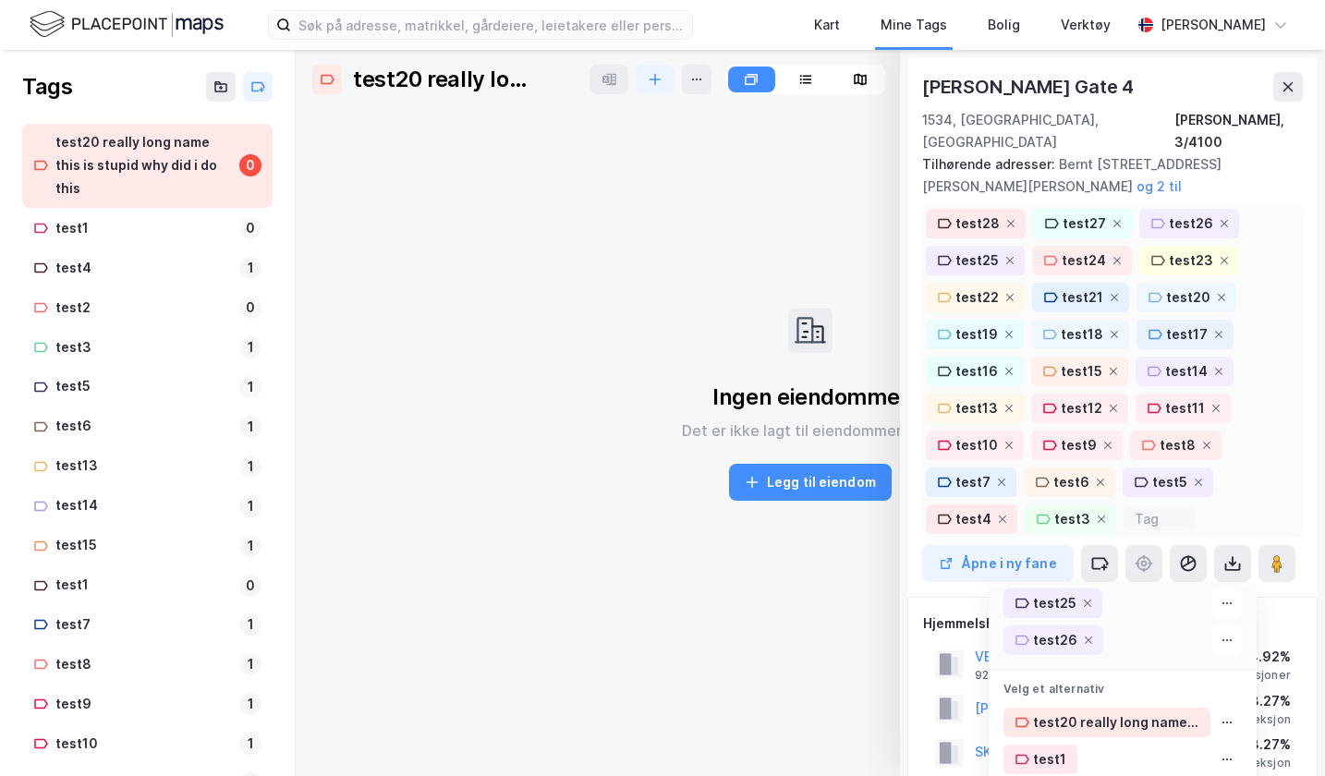
click at [1010, 218] on icon at bounding box center [1010, 223] width 11 height 11
click at [1111, 218] on icon at bounding box center [1116, 223] width 11 height 11
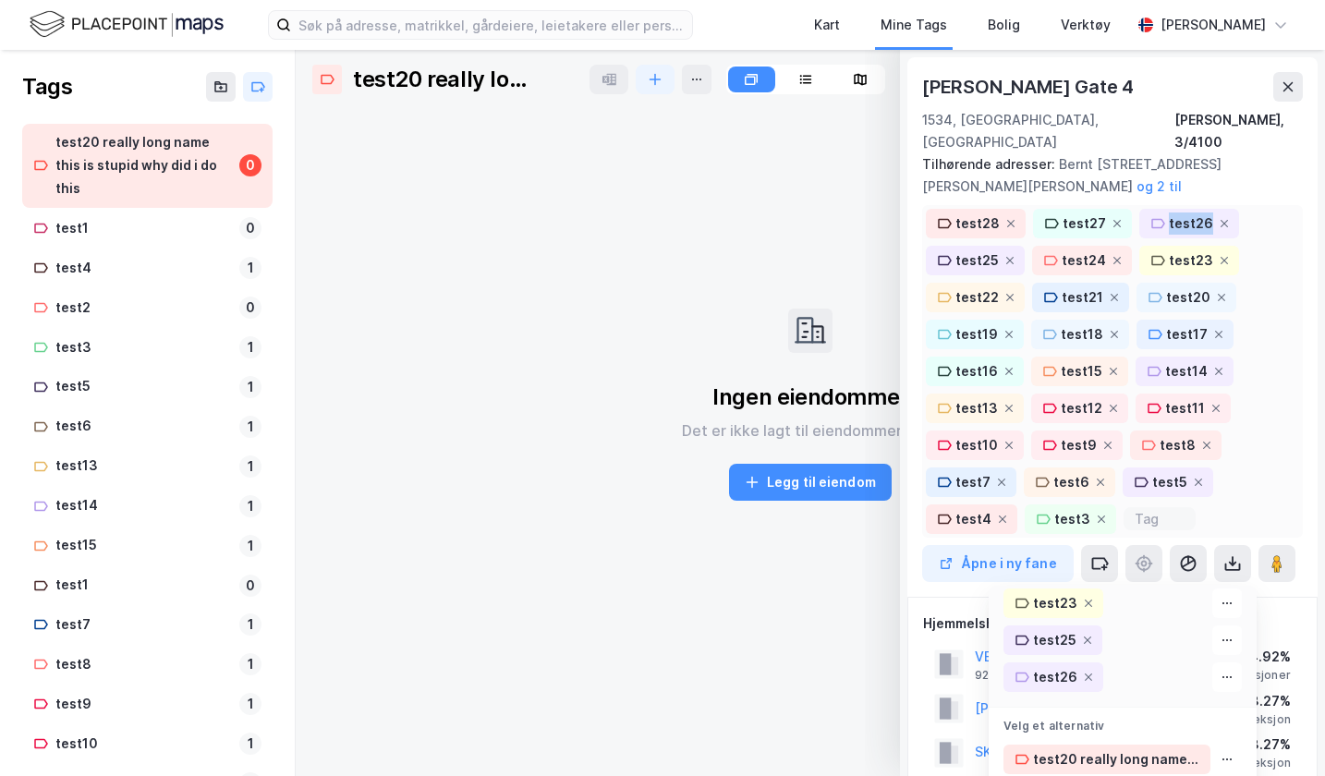
click at [1219, 218] on icon at bounding box center [1224, 223] width 11 height 11
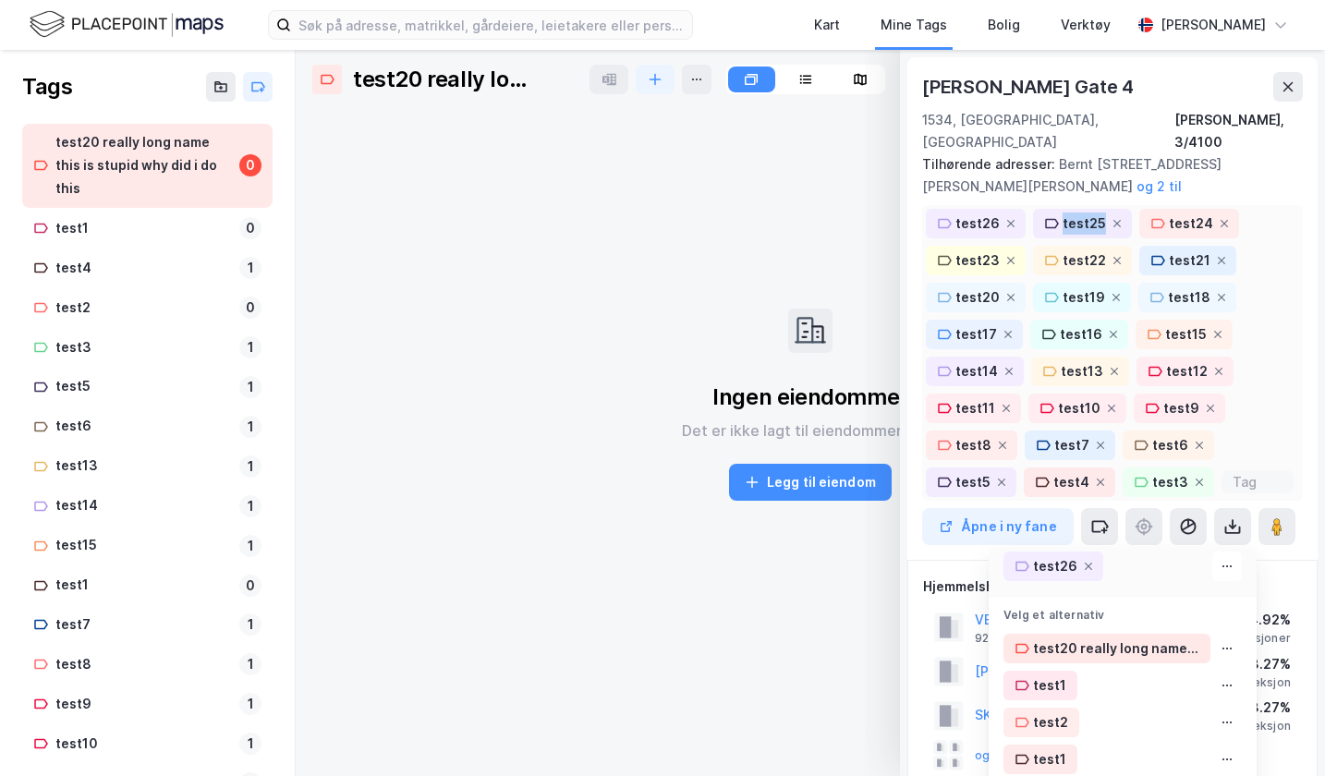
scroll to position [825, 0]
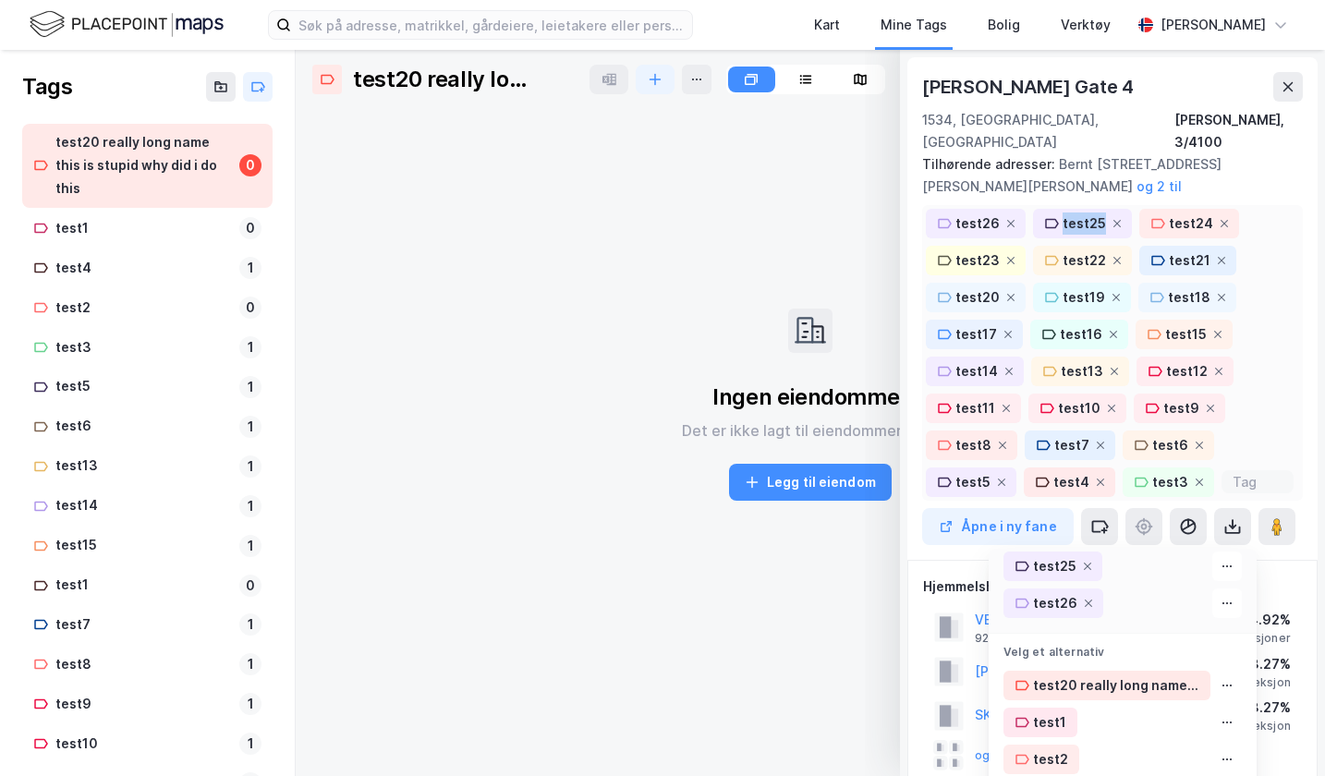
click at [1111, 218] on icon at bounding box center [1116, 223] width 11 height 11
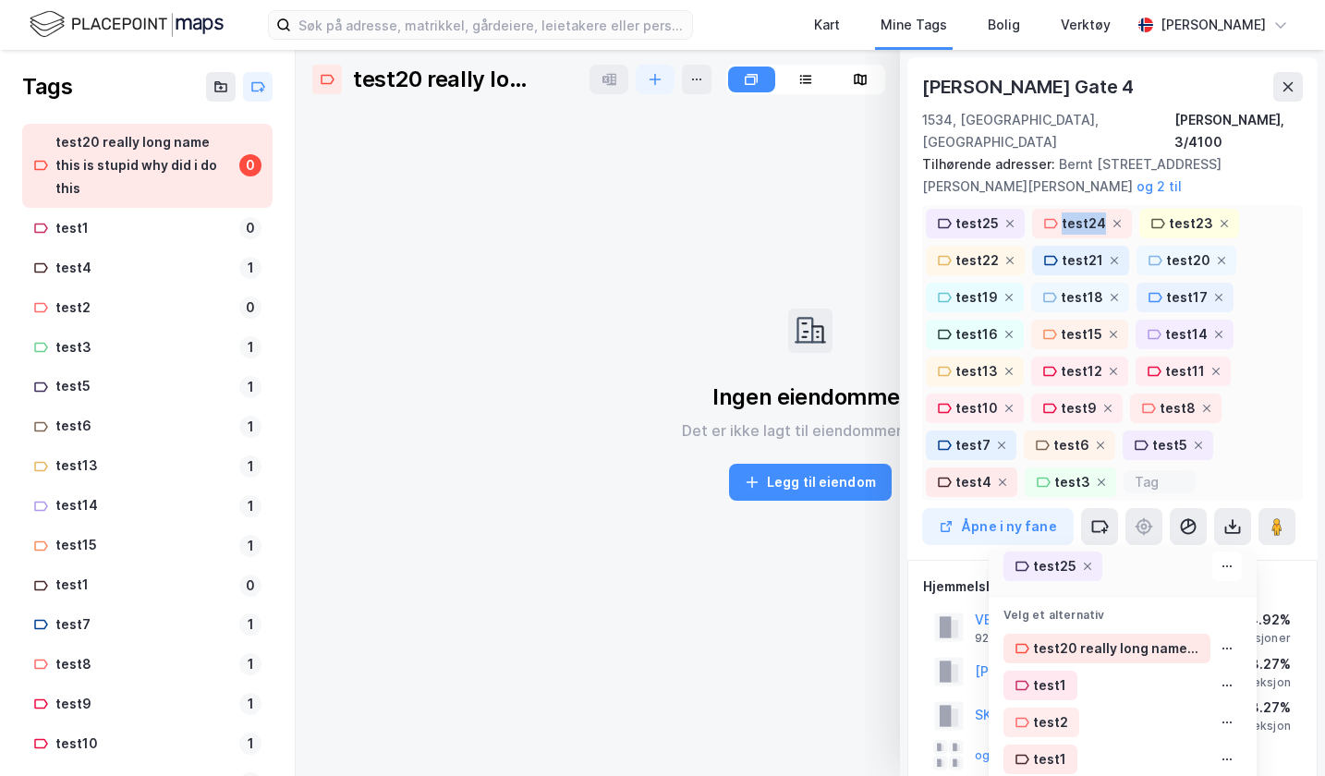
click at [1111, 218] on icon at bounding box center [1116, 223] width 11 height 11
click at [1219, 218] on icon at bounding box center [1224, 223] width 11 height 11
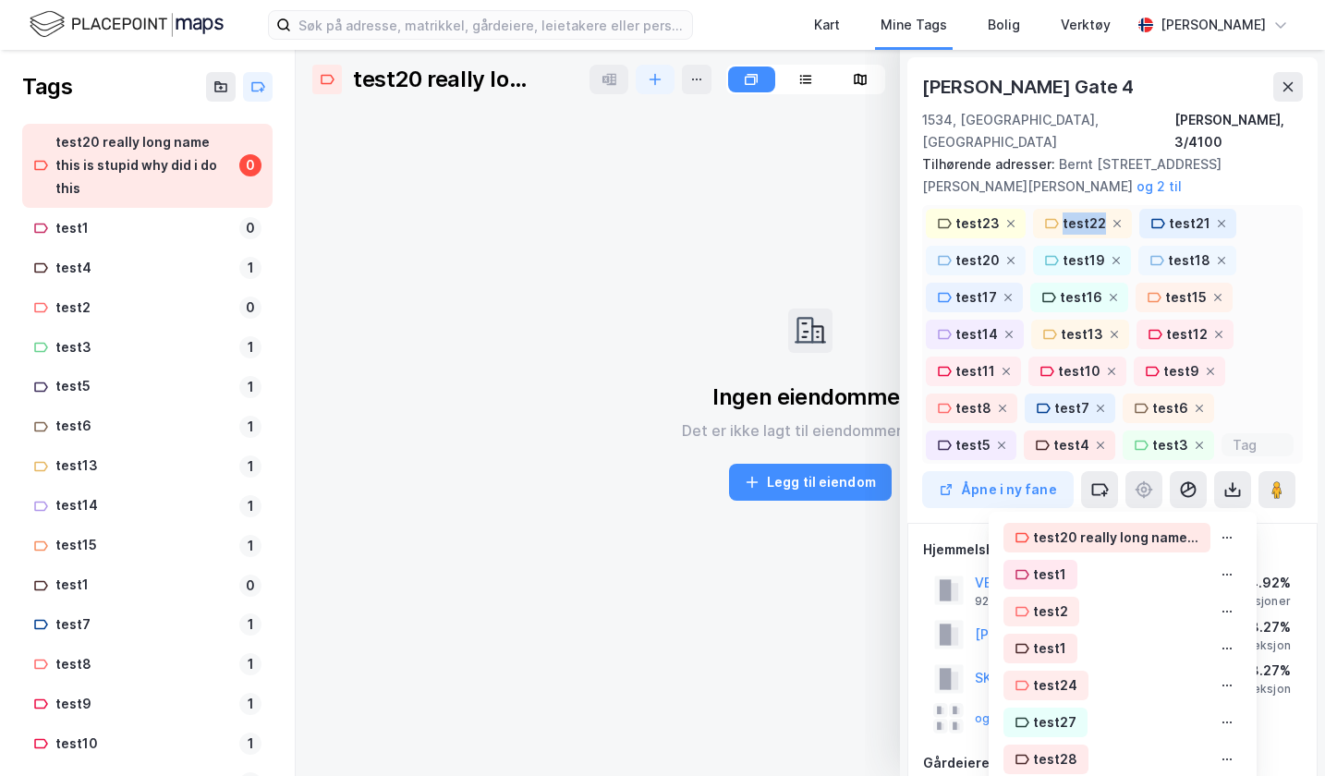
click at [1111, 218] on icon at bounding box center [1116, 223] width 11 height 11
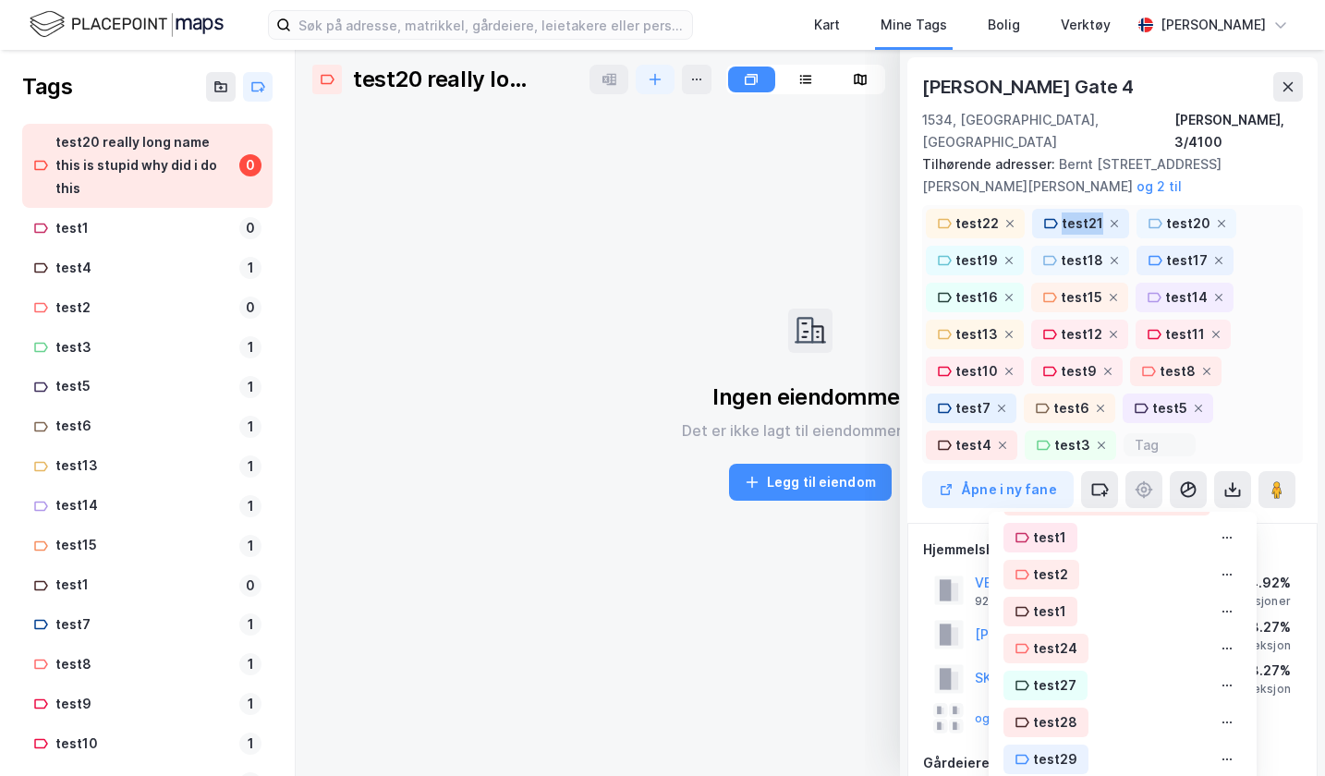
click at [1109, 218] on icon at bounding box center [1114, 223] width 11 height 11
click at [1216, 218] on icon at bounding box center [1221, 223] width 11 height 11
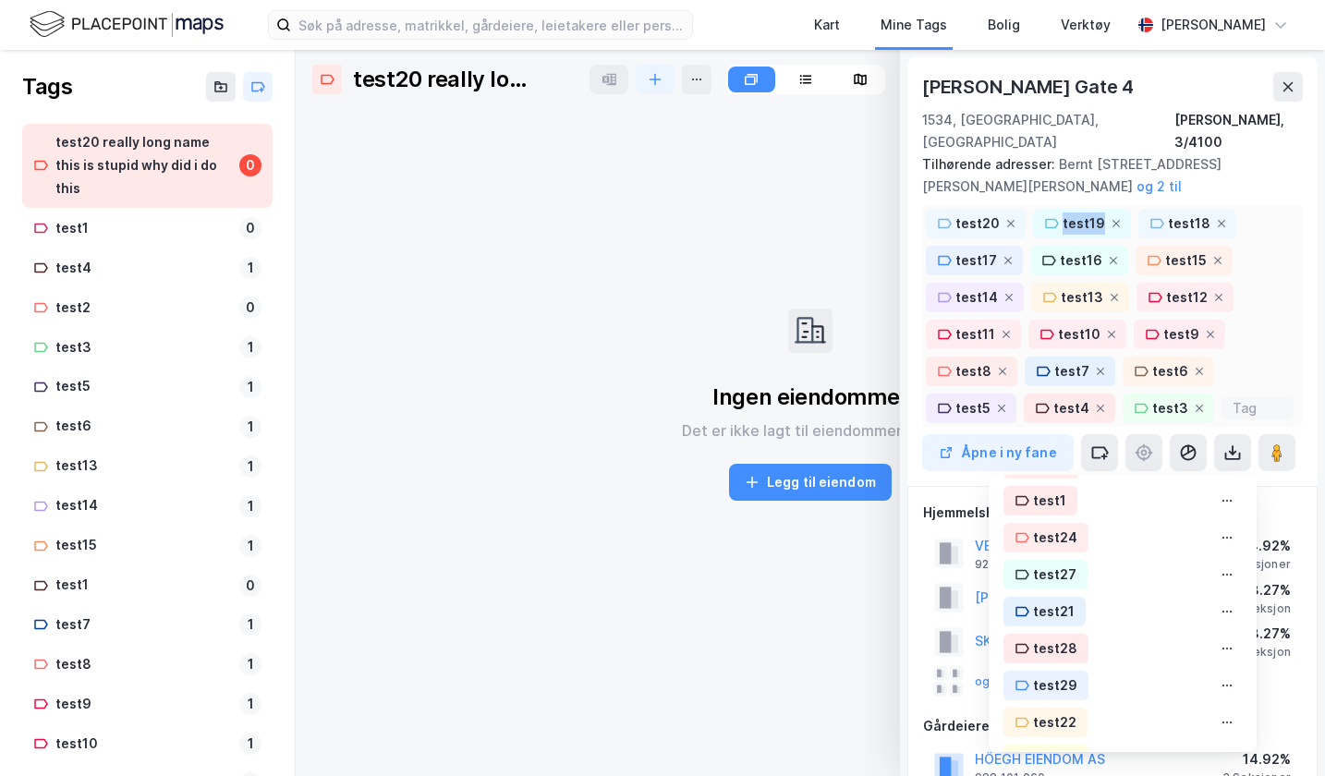
click at [1111, 218] on icon at bounding box center [1116, 223] width 11 height 11
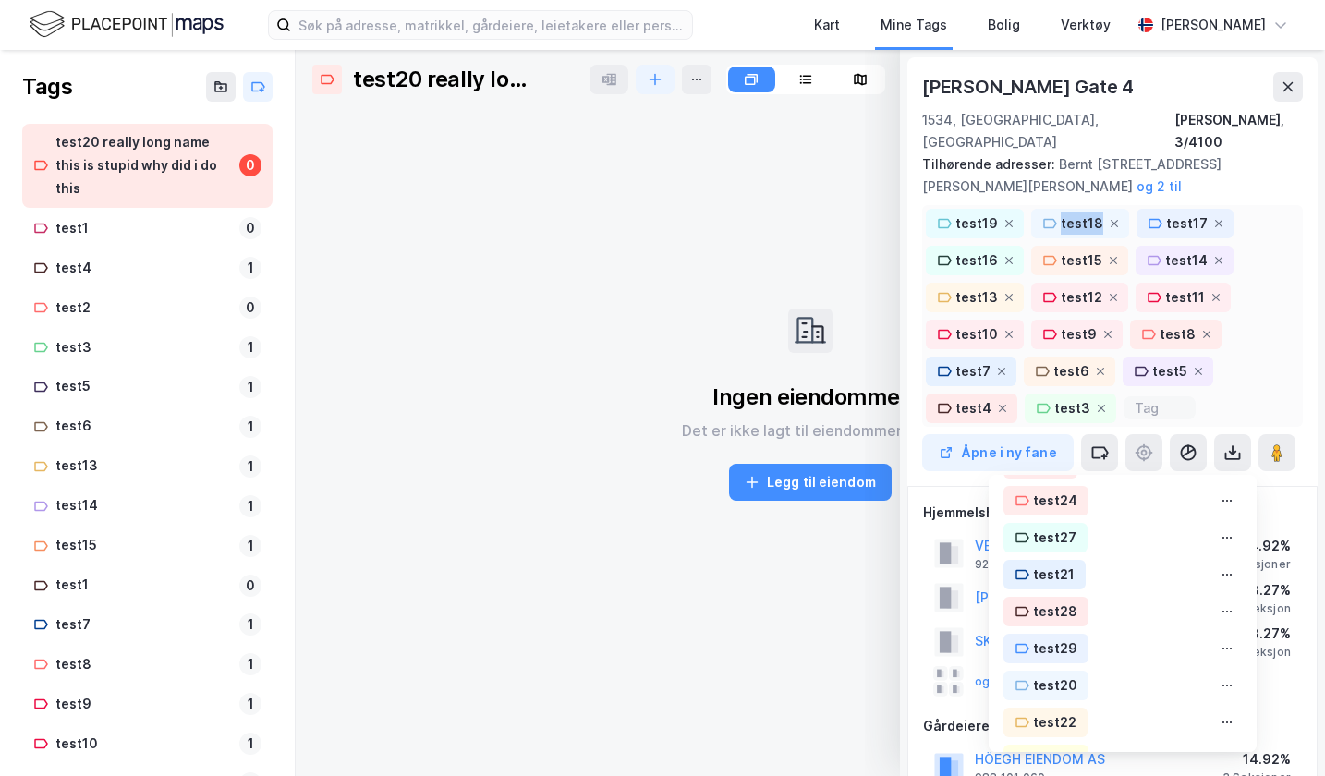
click at [1109, 218] on icon at bounding box center [1114, 223] width 11 height 11
click at [1211, 216] on span at bounding box center [1218, 223] width 15 height 15
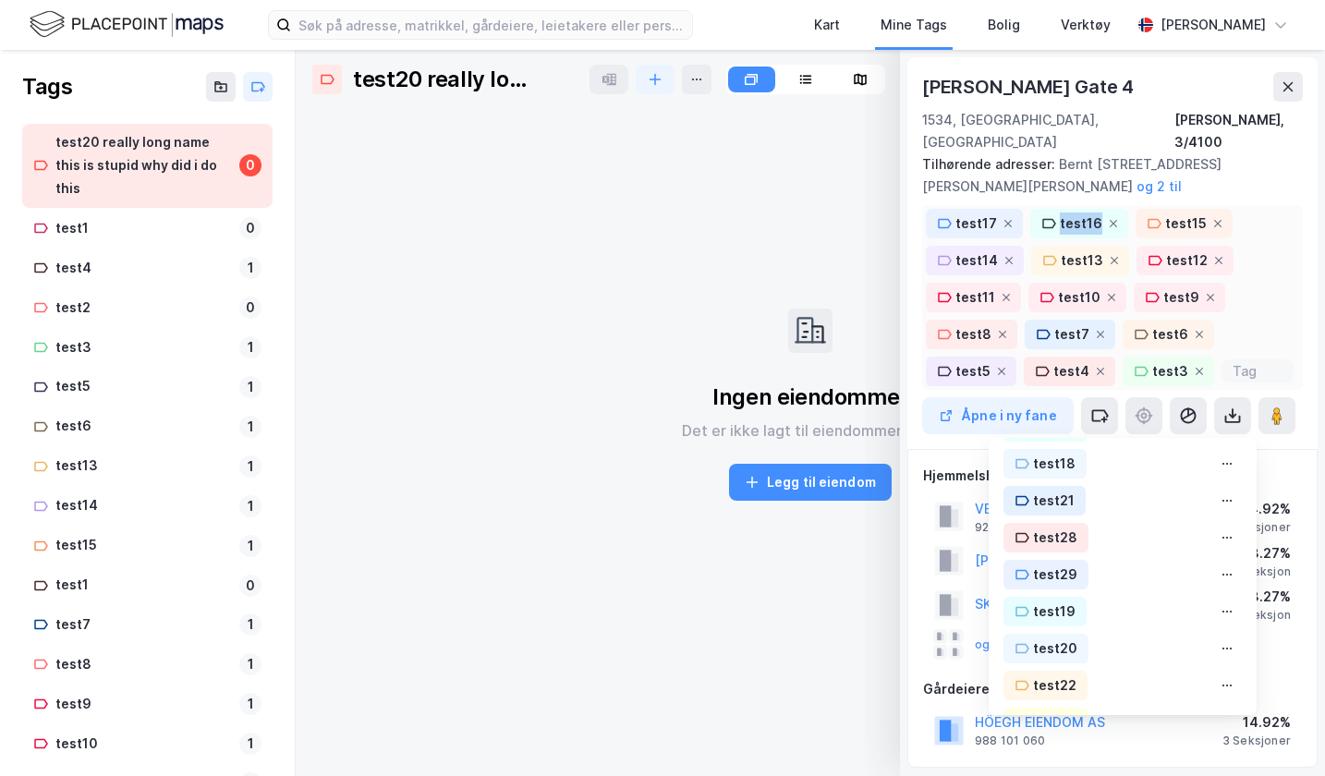
click at [1108, 218] on icon at bounding box center [1113, 223] width 11 height 11
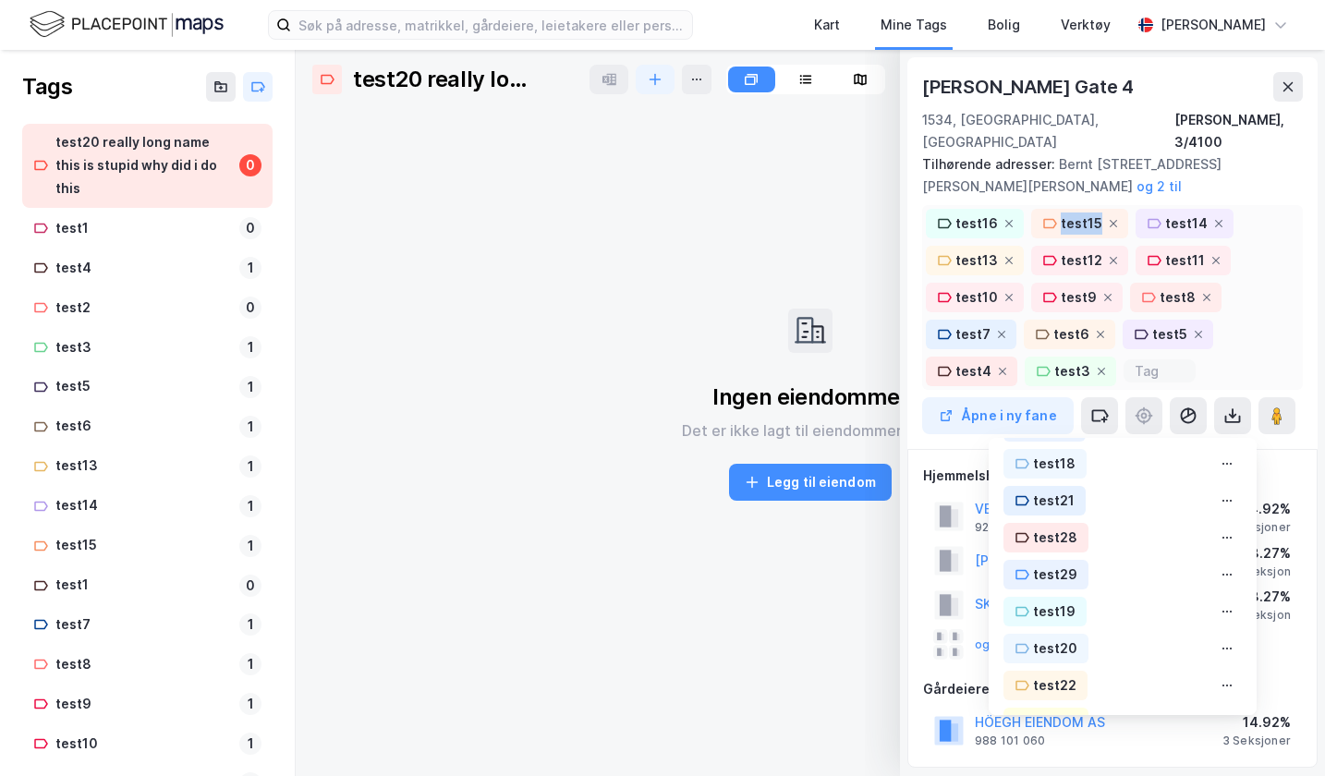
click at [1108, 218] on icon at bounding box center [1113, 223] width 11 height 11
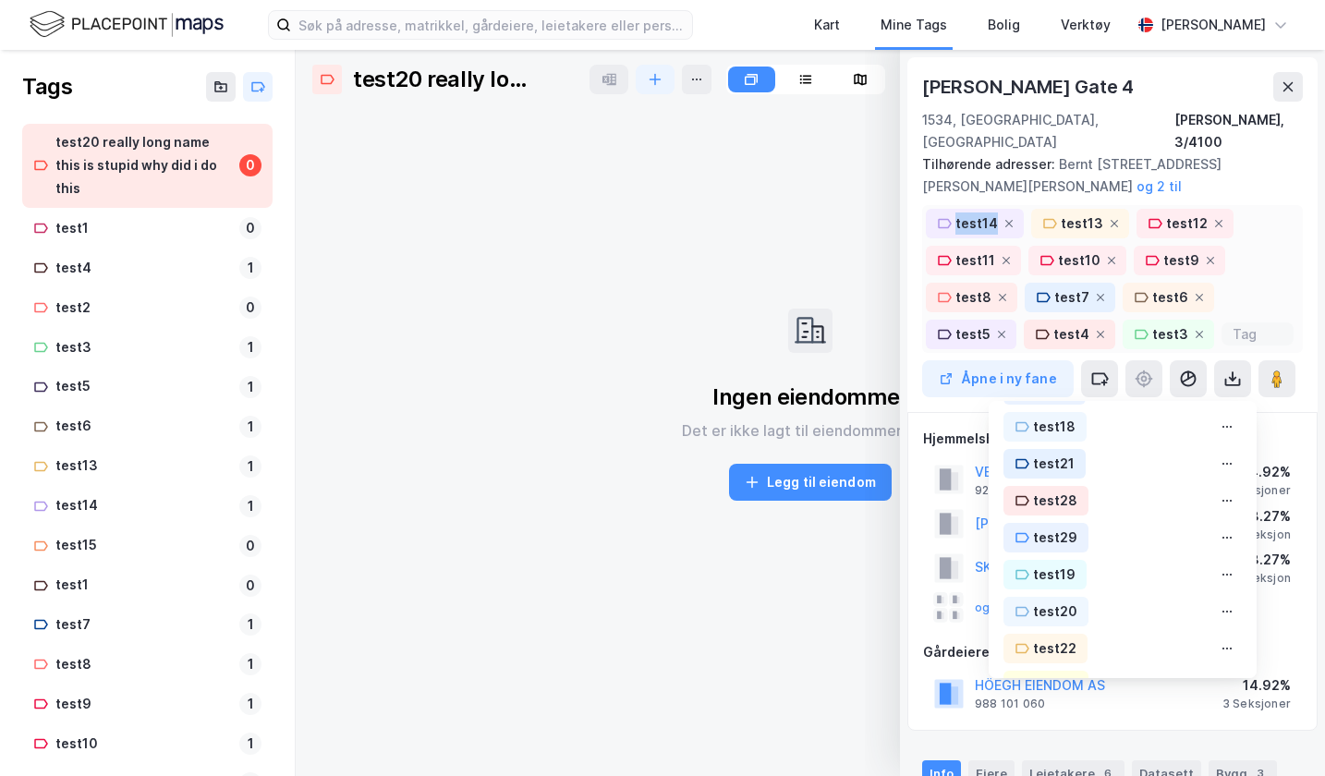
click at [1010, 218] on icon at bounding box center [1008, 223] width 11 height 11
click at [1109, 218] on icon at bounding box center [1114, 223] width 11 height 11
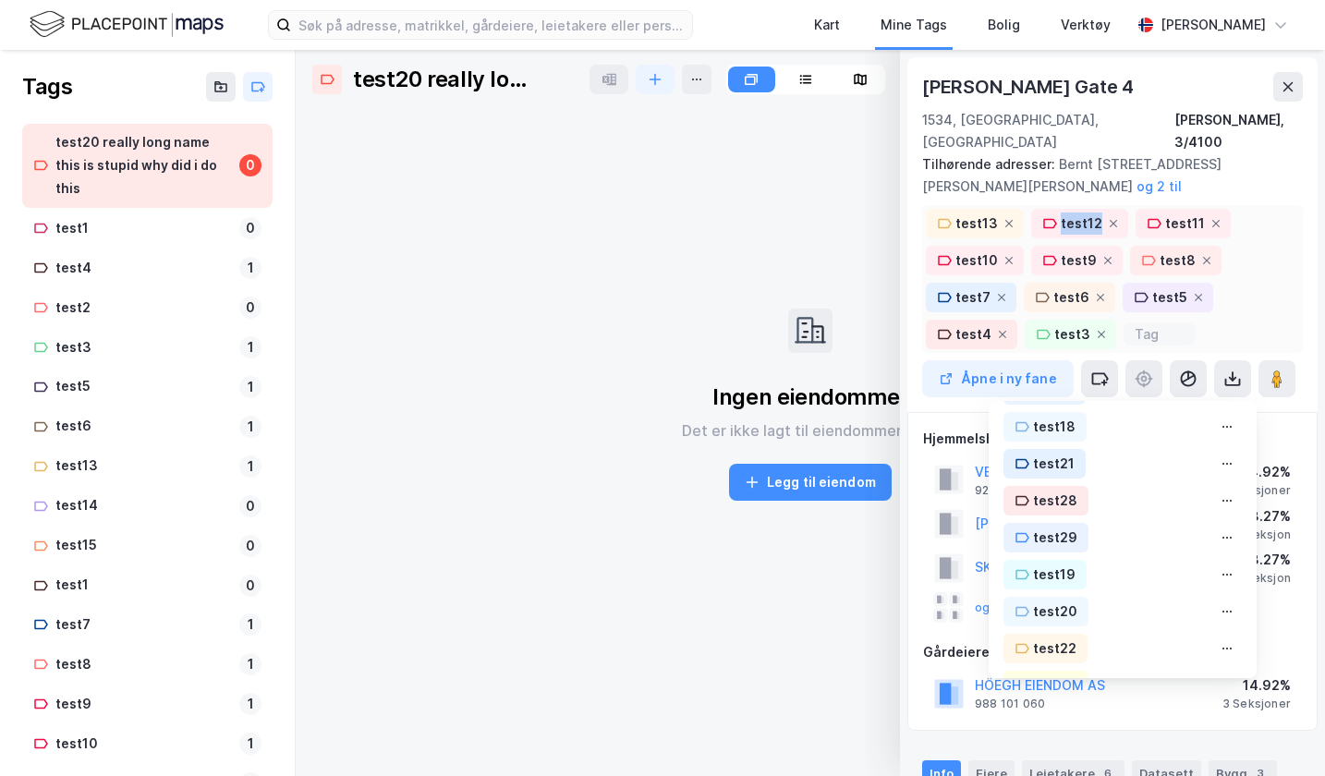
click at [1108, 218] on icon at bounding box center [1113, 223] width 11 height 11
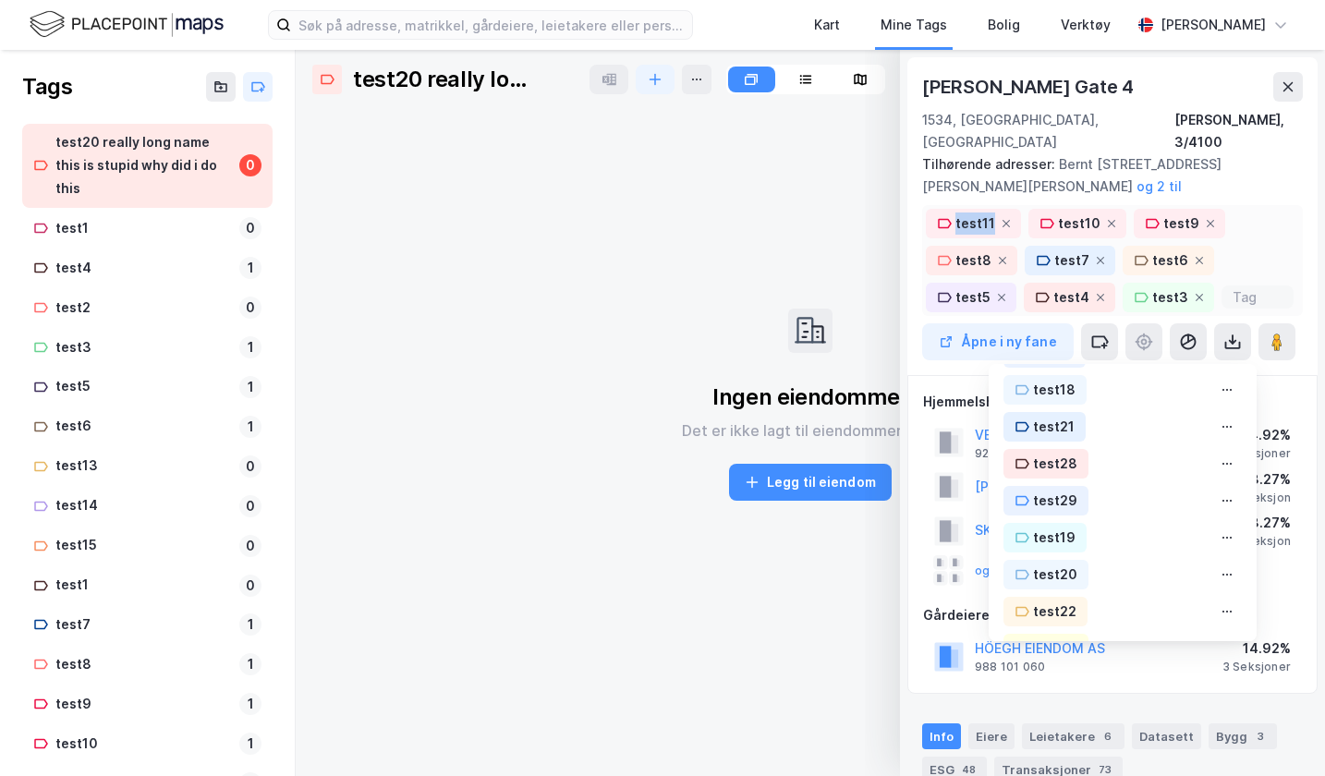
click at [1010, 216] on span at bounding box center [1006, 223] width 15 height 15
click at [1106, 218] on icon at bounding box center [1111, 223] width 11 height 11
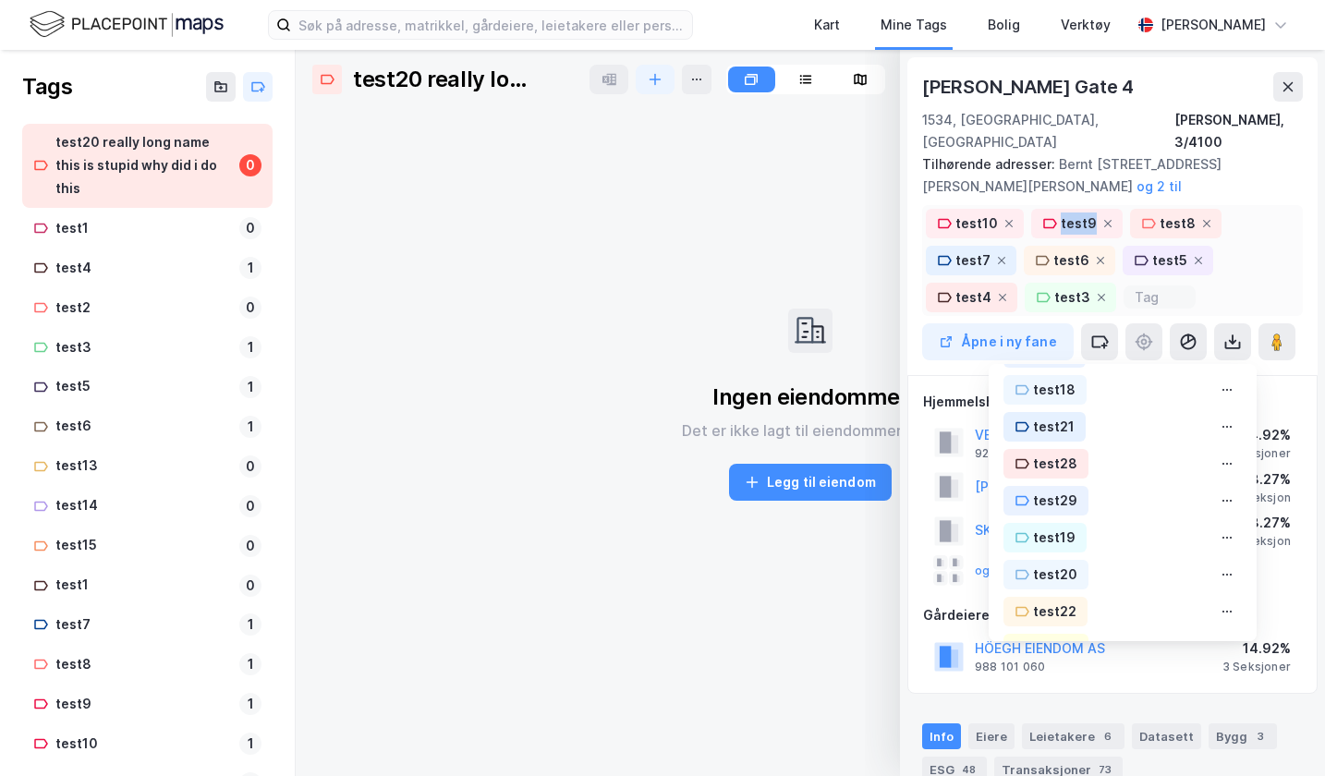
click at [1010, 218] on icon at bounding box center [1008, 223] width 11 height 11
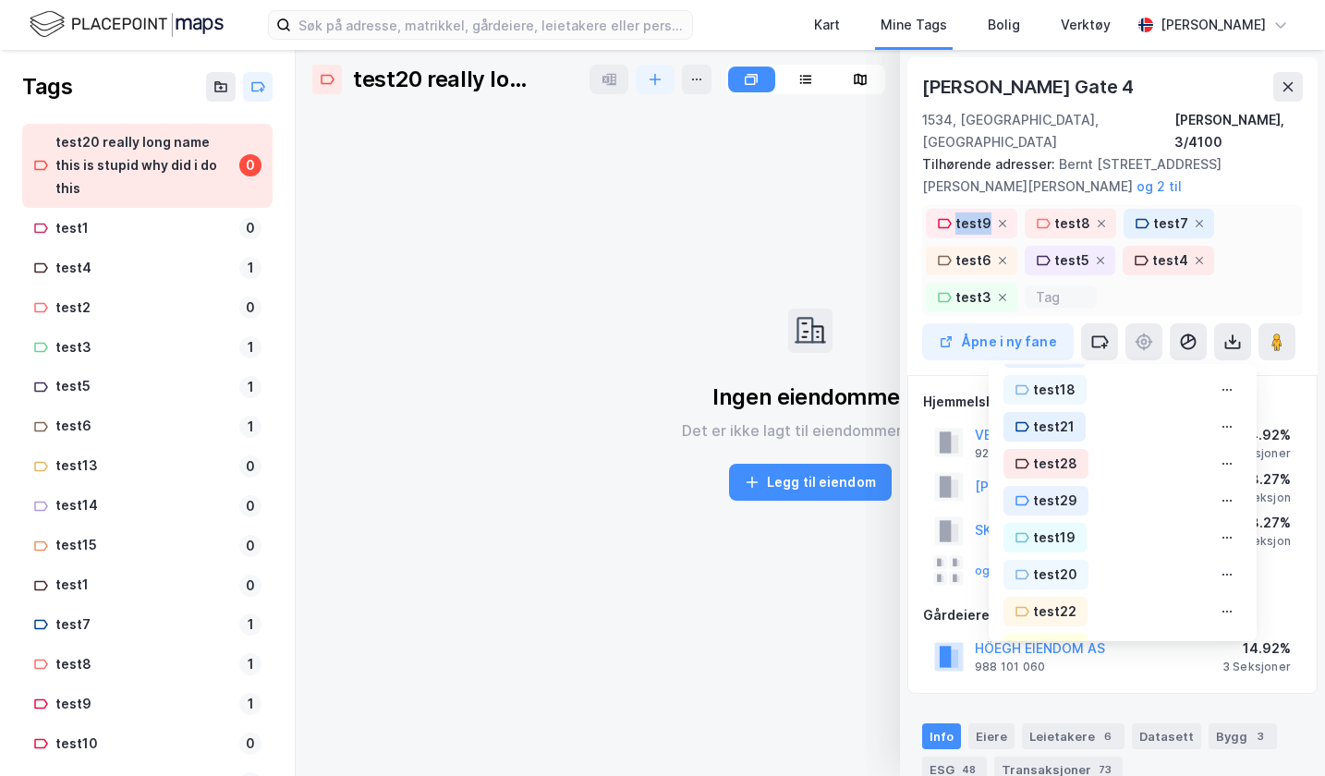
click at [1010, 209] on div "test9" at bounding box center [971, 224] width 91 height 30
click at [997, 218] on icon at bounding box center [1002, 223] width 11 height 11
click at [1096, 218] on icon at bounding box center [1101, 223] width 11 height 11
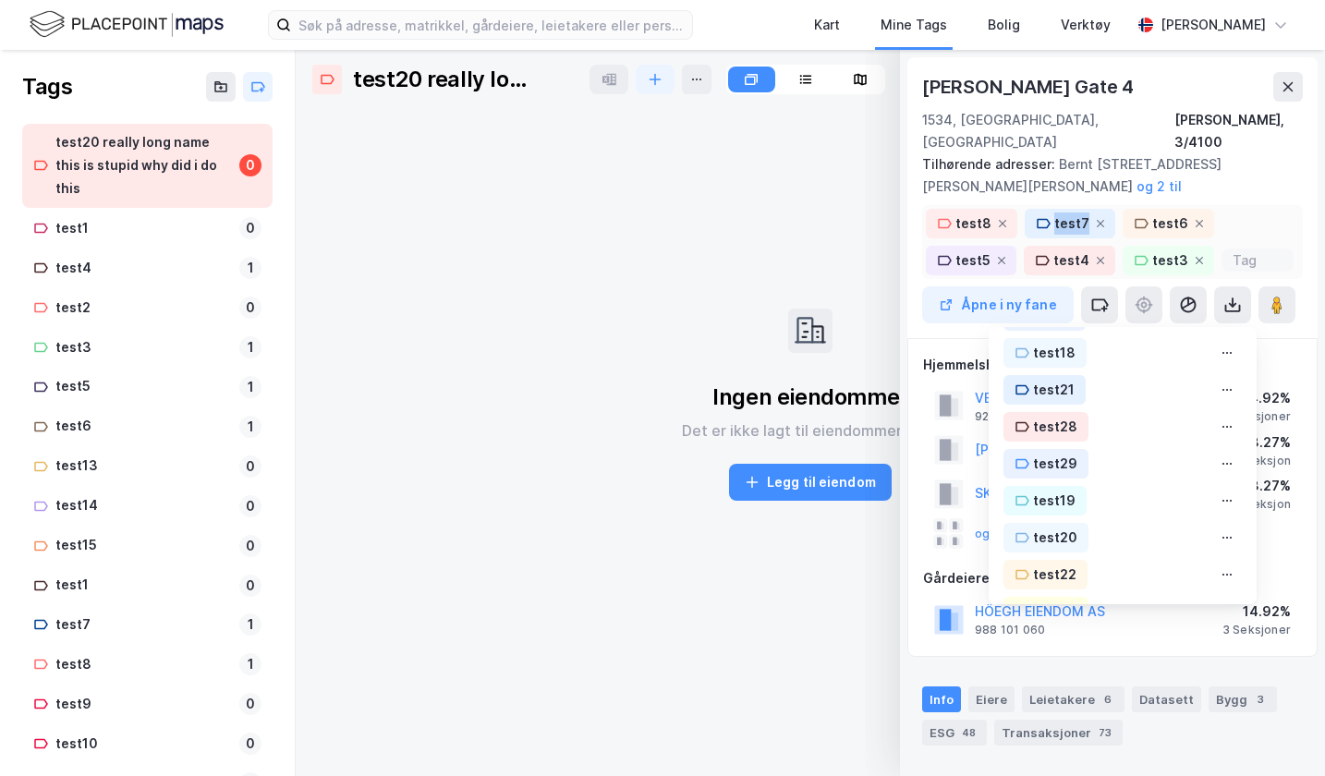
click at [1095, 218] on icon at bounding box center [1100, 223] width 11 height 11
click at [997, 218] on icon at bounding box center [1002, 223] width 11 height 11
click at [1095, 218] on icon at bounding box center [1100, 223] width 11 height 11
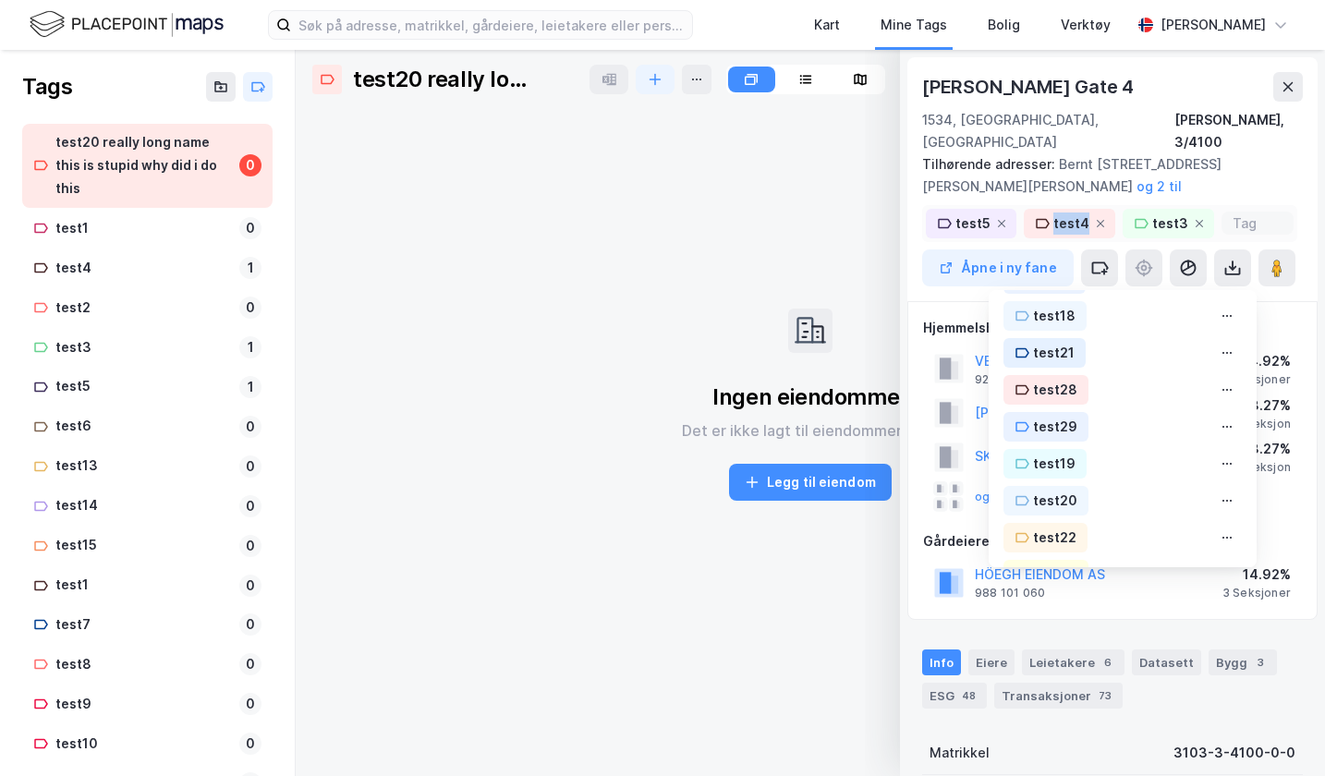
click at [996, 218] on icon at bounding box center [1001, 223] width 11 height 11
click at [997, 218] on icon at bounding box center [1002, 223] width 11 height 11
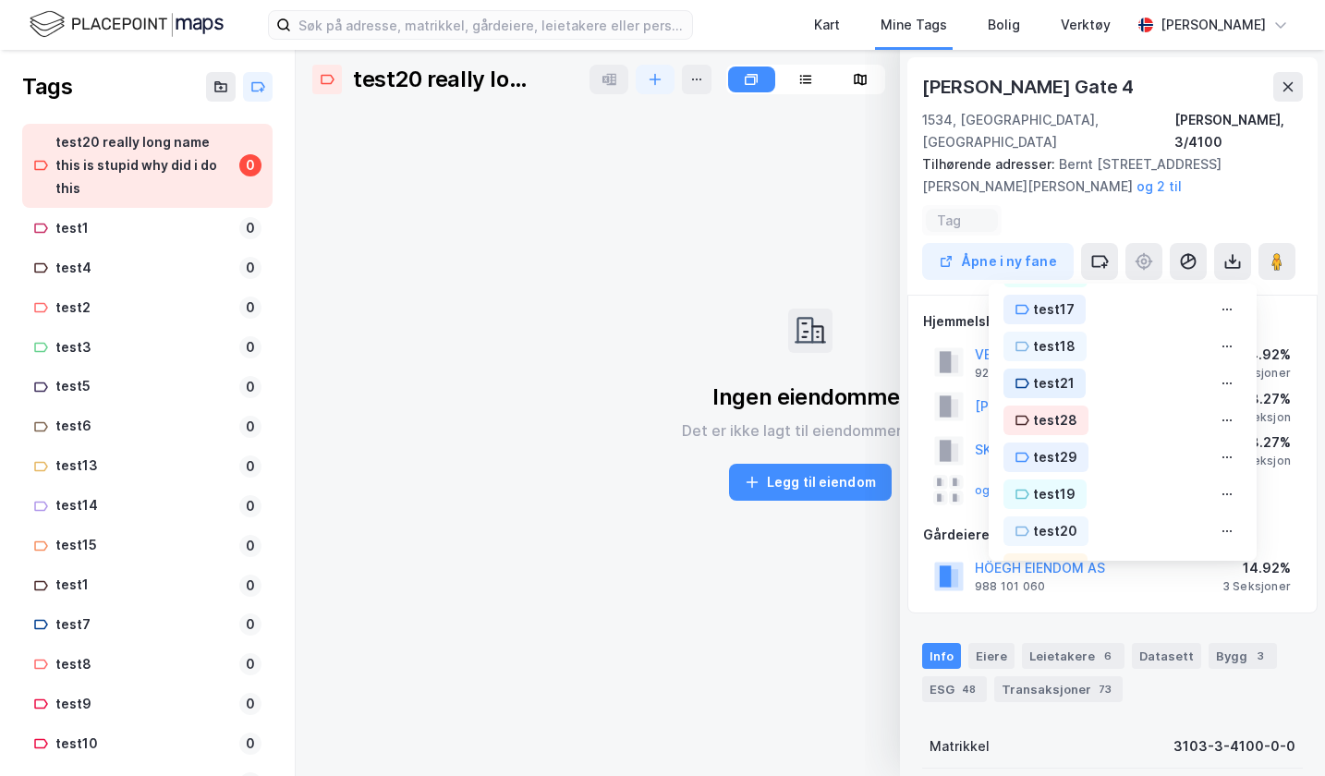
click at [975, 212] on input at bounding box center [962, 220] width 50 height 16
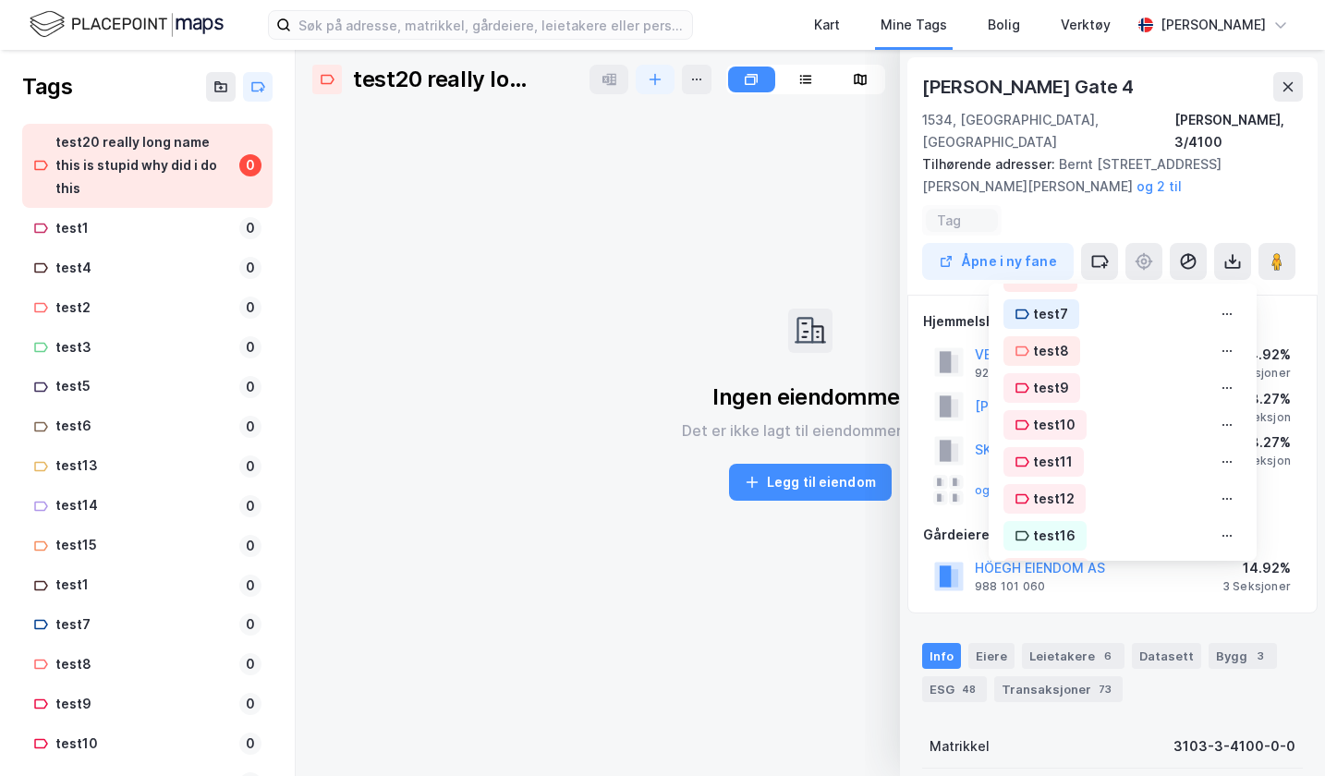
scroll to position [0, 0]
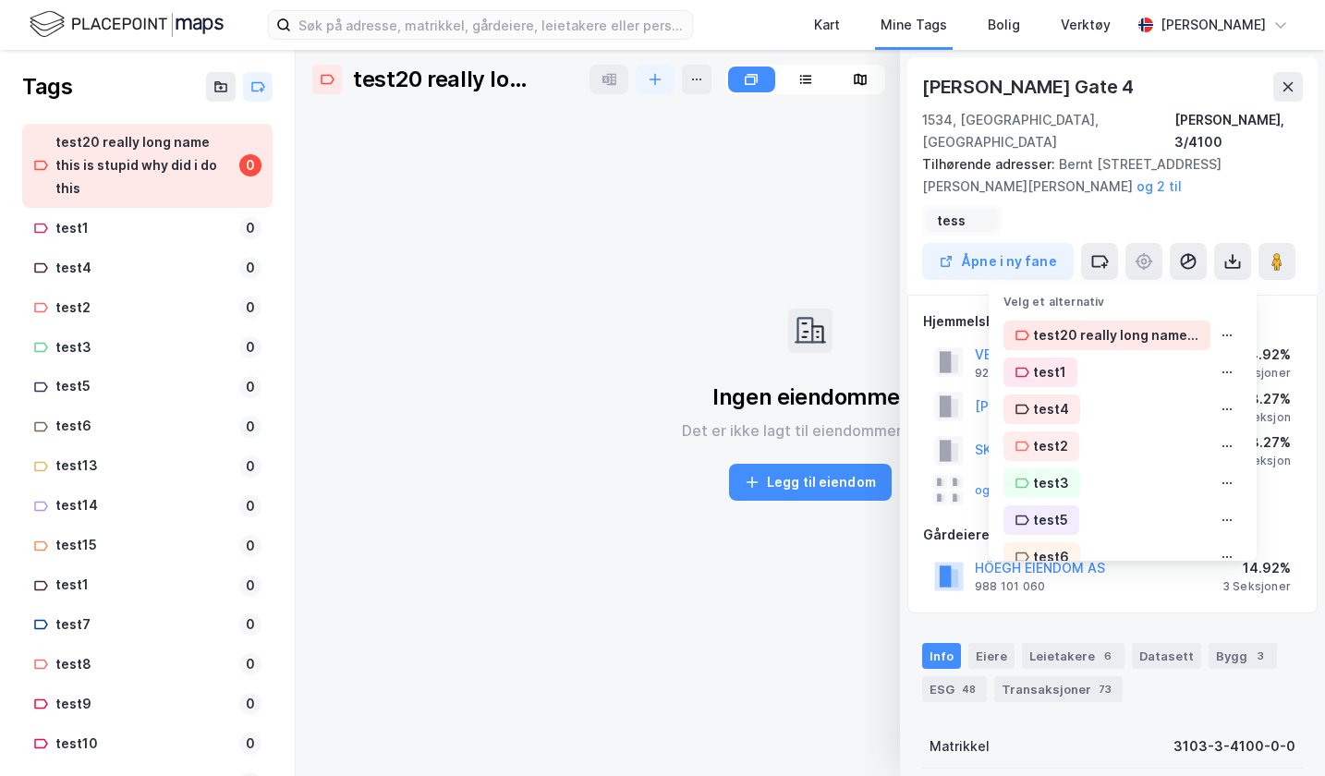
type input "tesst"
type input "t"
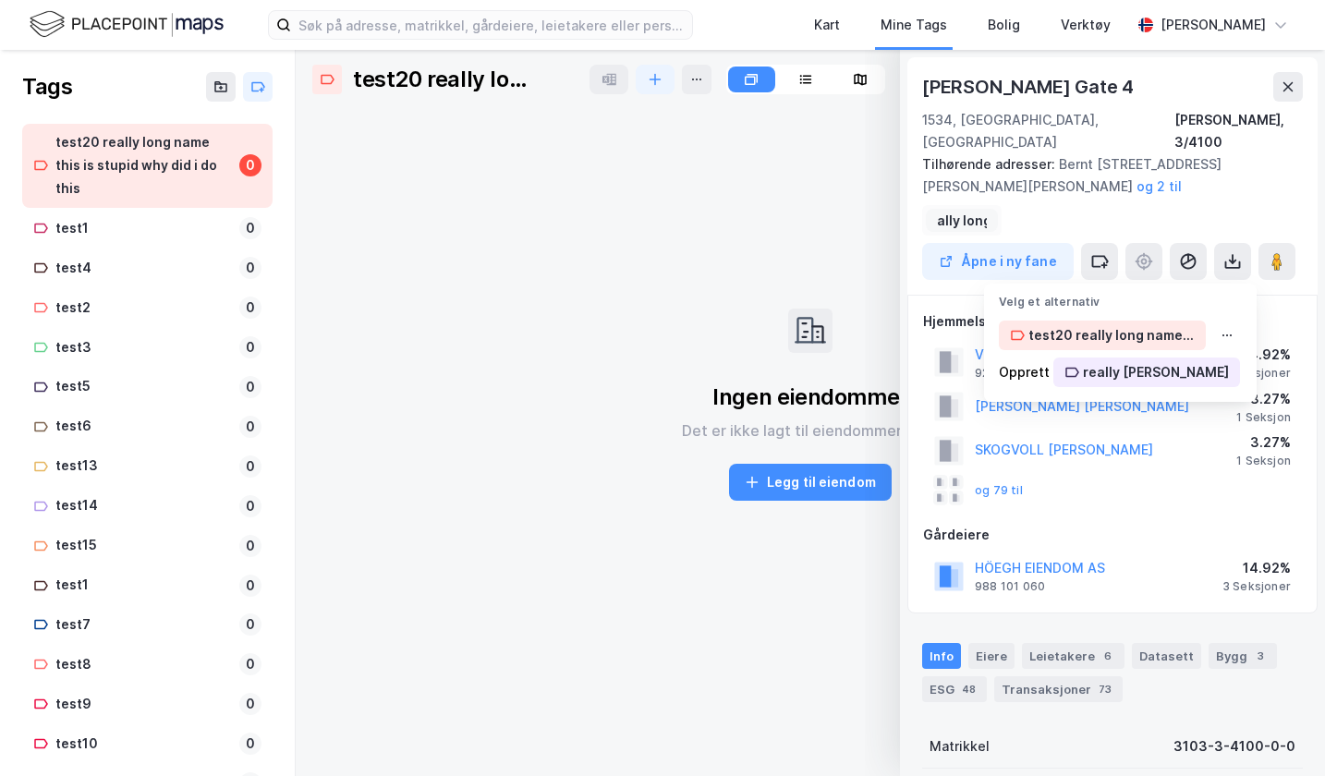
type input "really long"
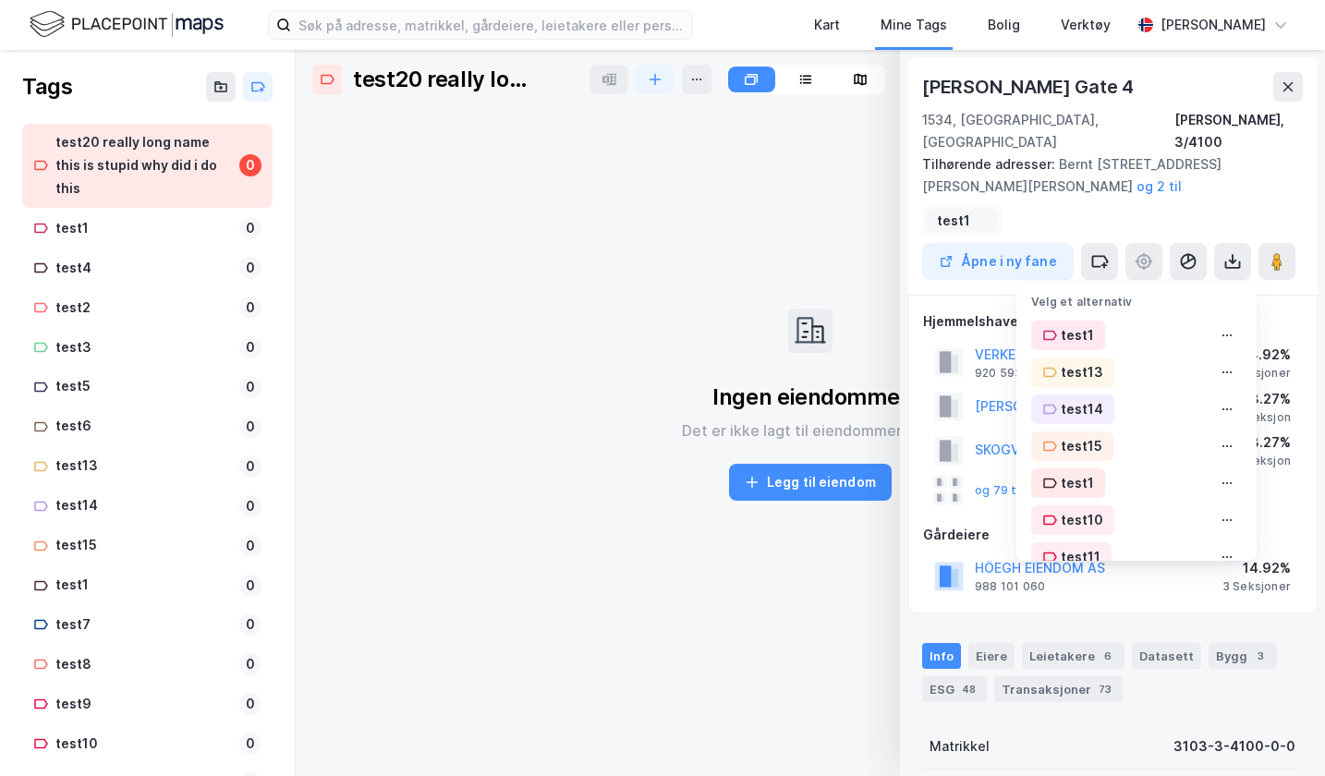
type input "test1"
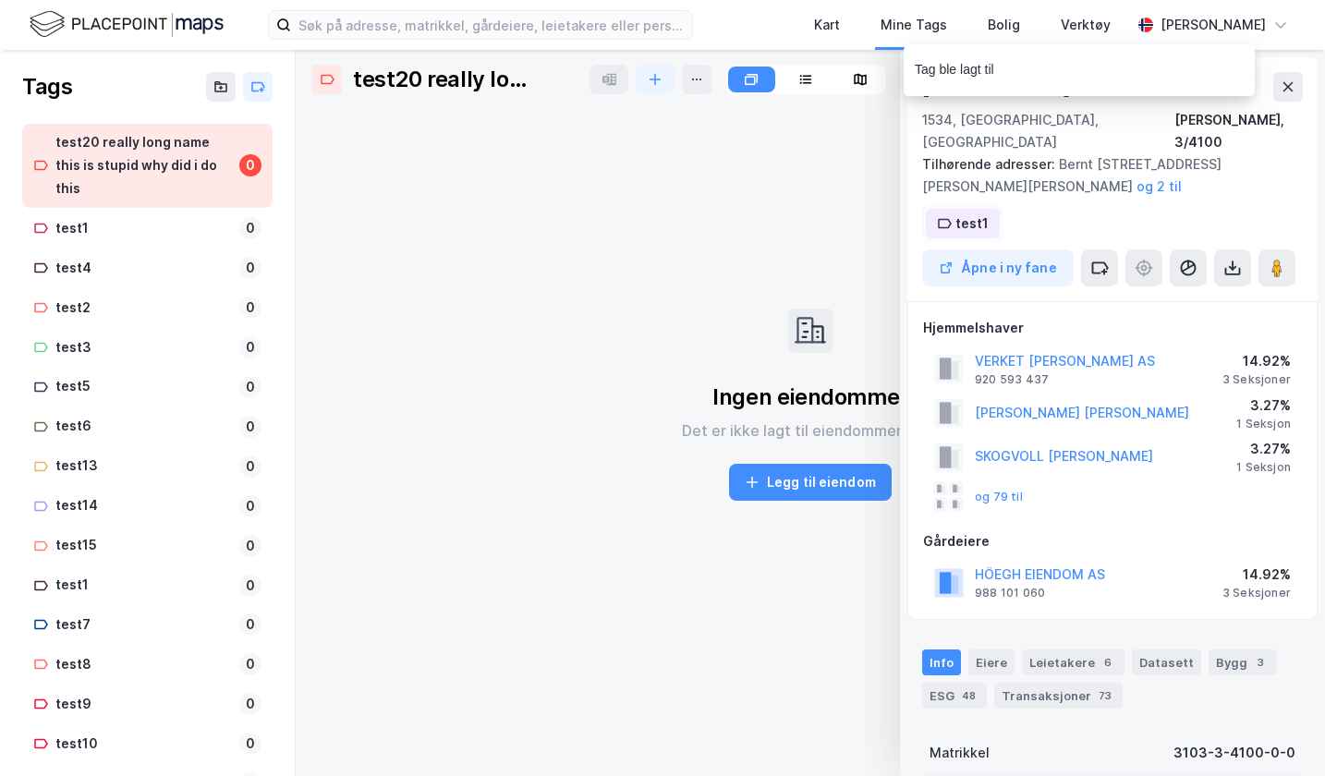
click at [969, 212] on div "test1" at bounding box center [971, 223] width 33 height 22
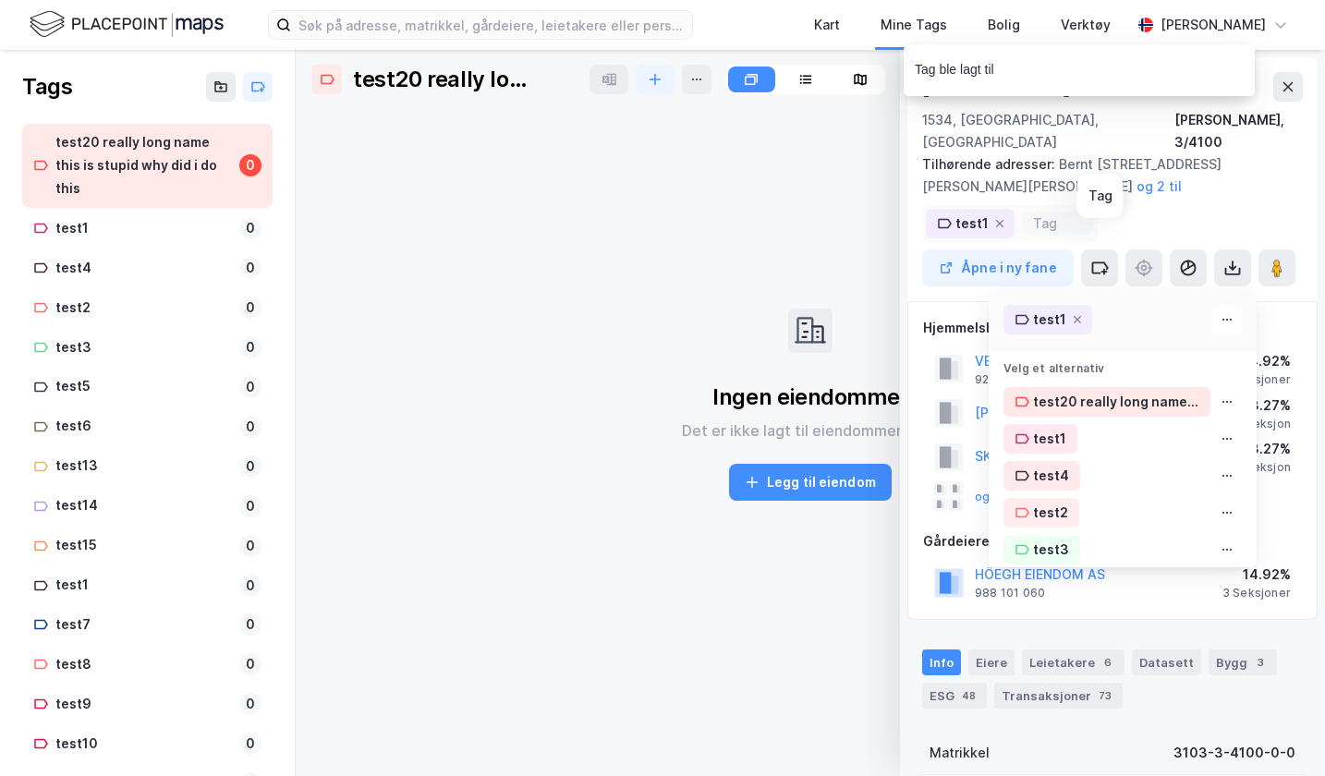
click at [1130, 301] on div "test1" at bounding box center [1123, 319] width 268 height 37
click at [1220, 312] on icon at bounding box center [1227, 319] width 15 height 15
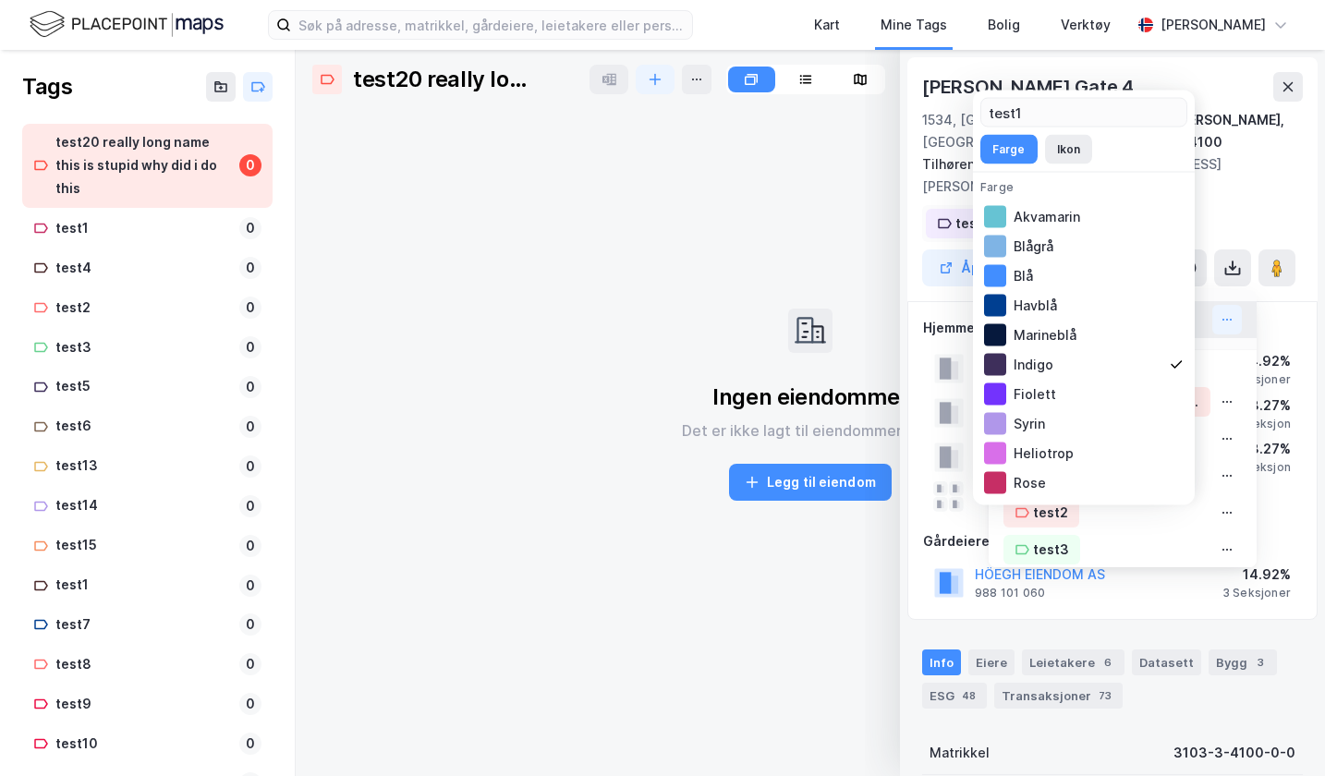
click at [1257, 225] on div "[PERSON_NAME] Gate 4 1534, [PERSON_NAME], Østfold [PERSON_NAME], 3/4100 Tilhøre…" at bounding box center [1112, 179] width 410 height 244
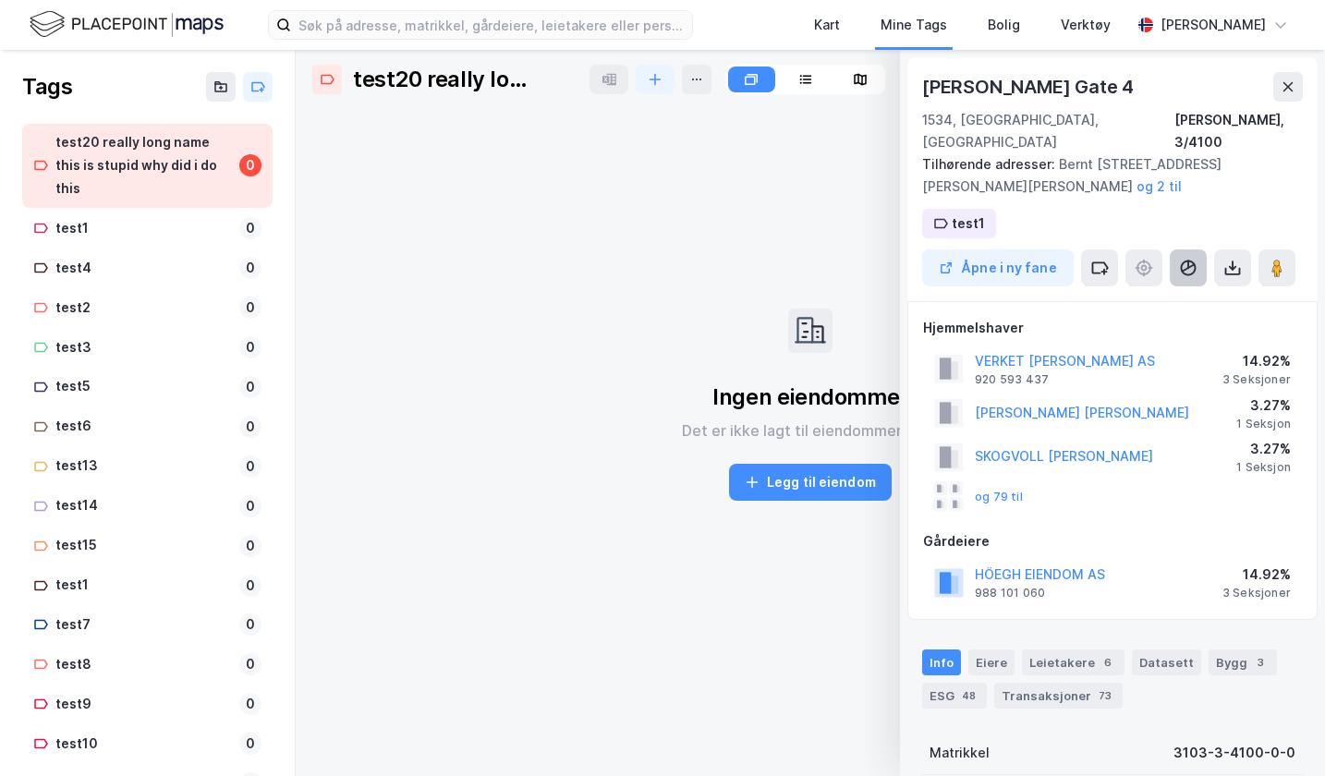
click at [1196, 259] on icon at bounding box center [1188, 268] width 18 height 18
click at [1216, 200] on div "[PERSON_NAME] Gate 4 1534, [GEOGRAPHIC_DATA], [GEOGRAPHIC_DATA][PERSON_NAME], 3…" at bounding box center [1112, 179] width 410 height 244
click at [1293, 72] on button at bounding box center [1288, 87] width 30 height 30
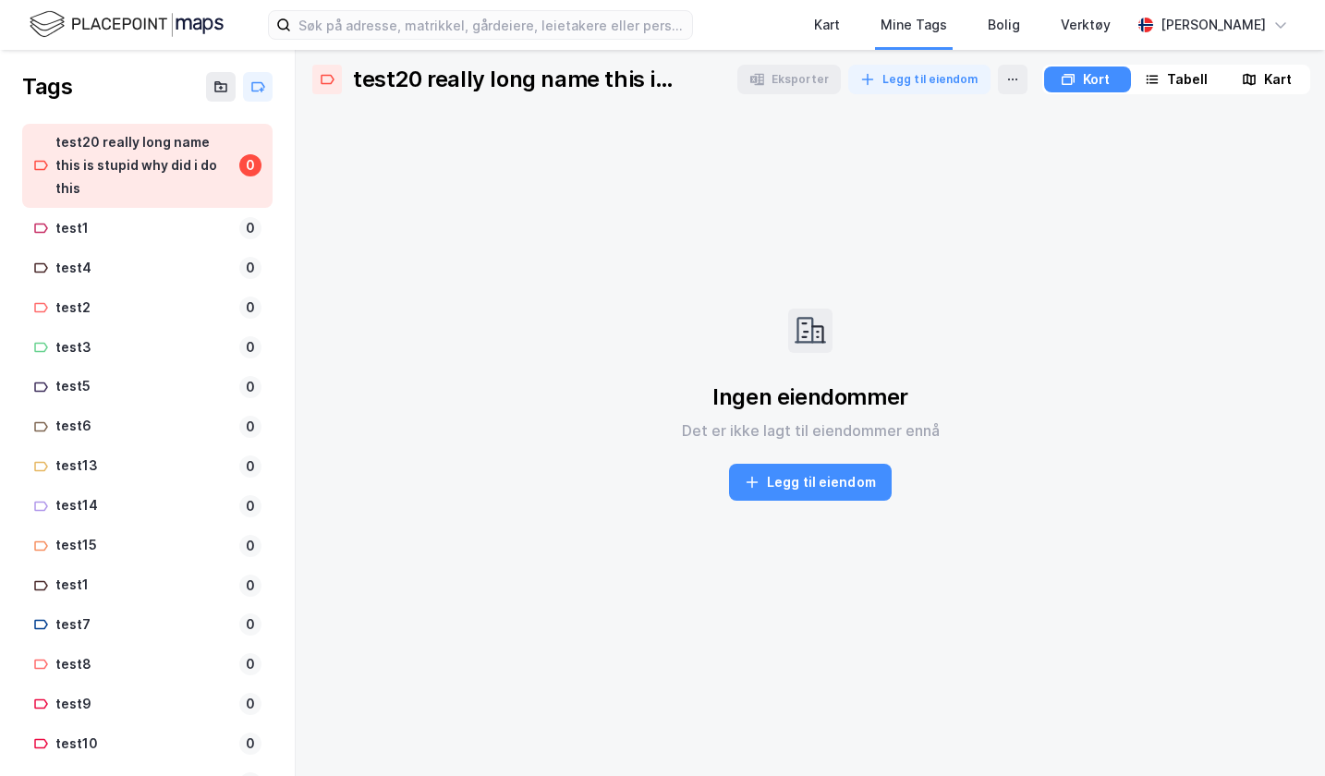
click at [198, 25] on img at bounding box center [127, 24] width 194 height 32
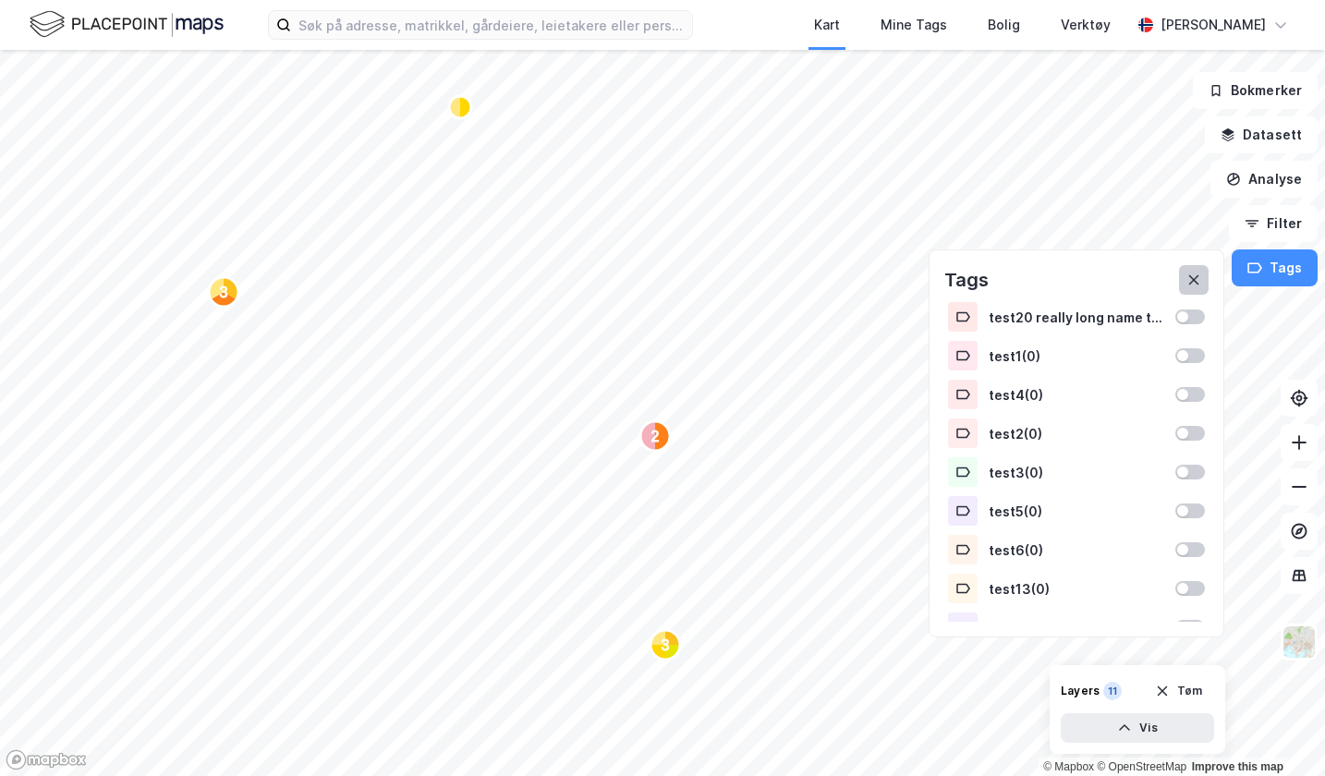
click at [1196, 272] on button at bounding box center [1194, 280] width 30 height 30
